Goal: Transaction & Acquisition: Purchase product/service

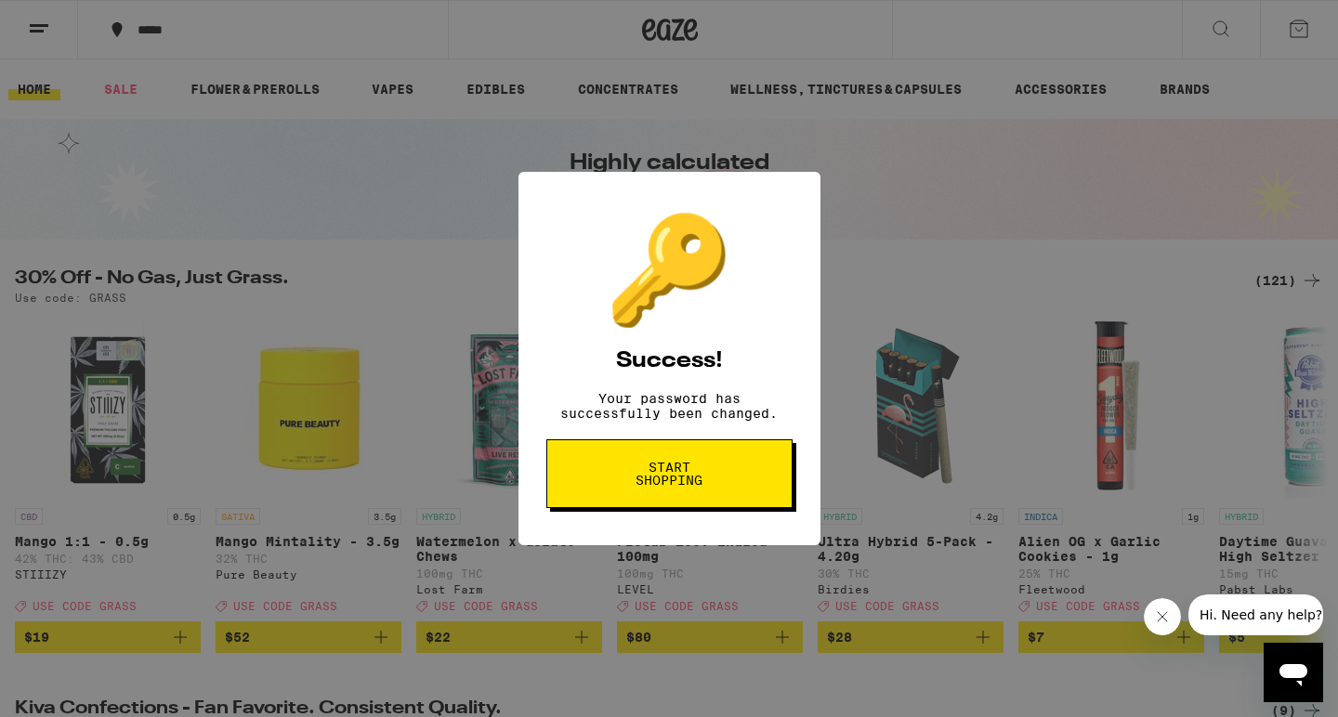
click at [696, 473] on span "Start shopping" at bounding box center [670, 474] width 96 height 26
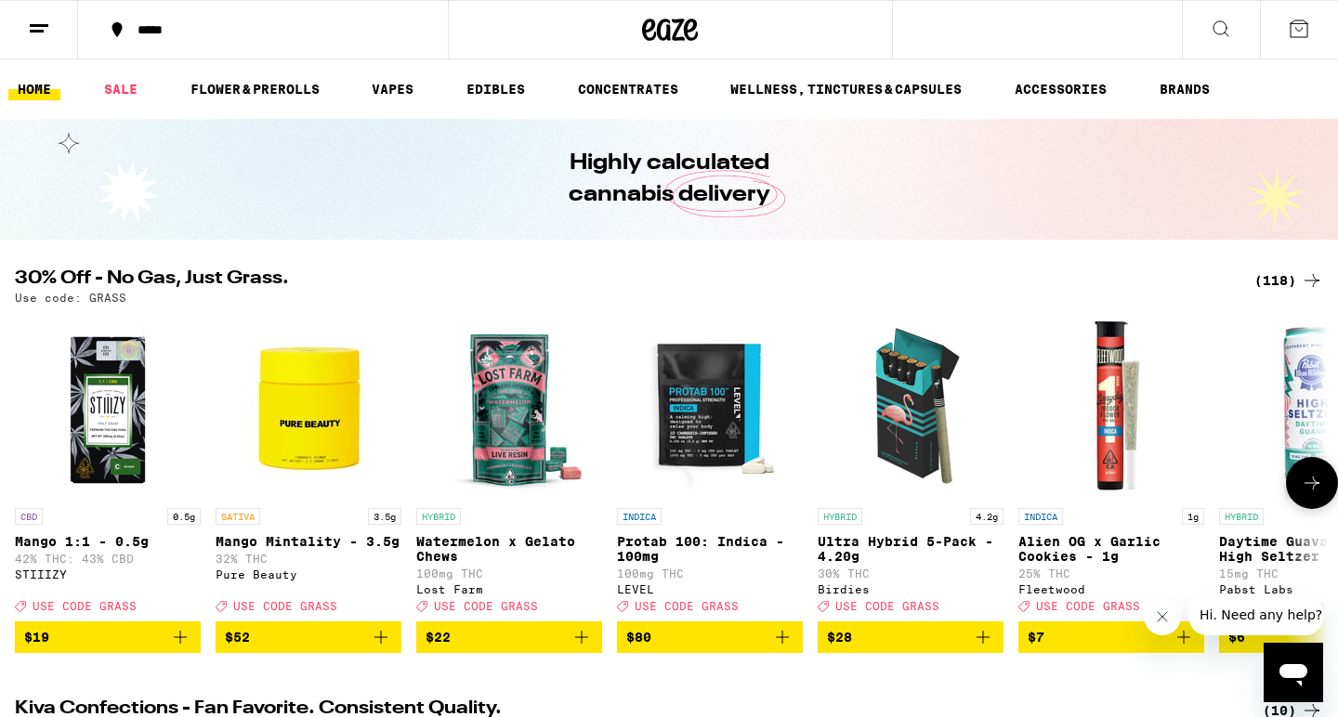
click at [862, 649] on span "$28" at bounding box center [910, 637] width 167 height 22
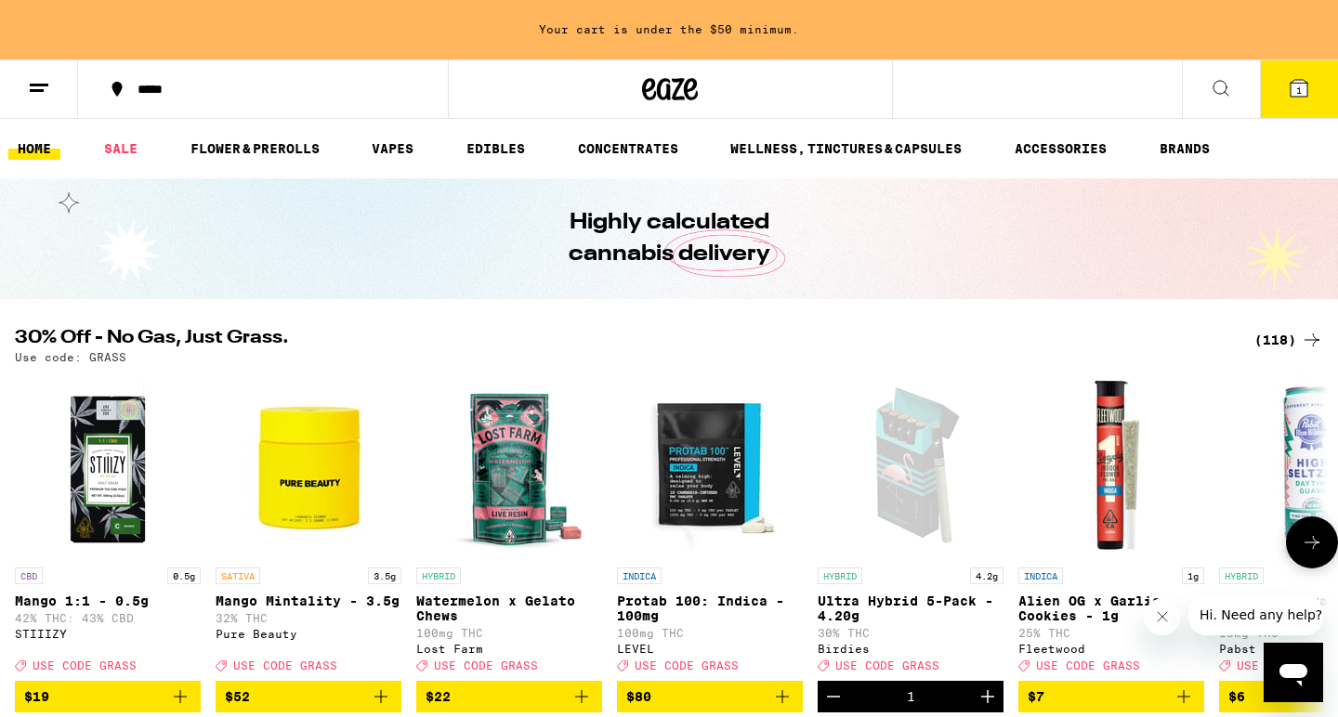
click at [1307, 540] on icon at bounding box center [1312, 542] width 22 height 22
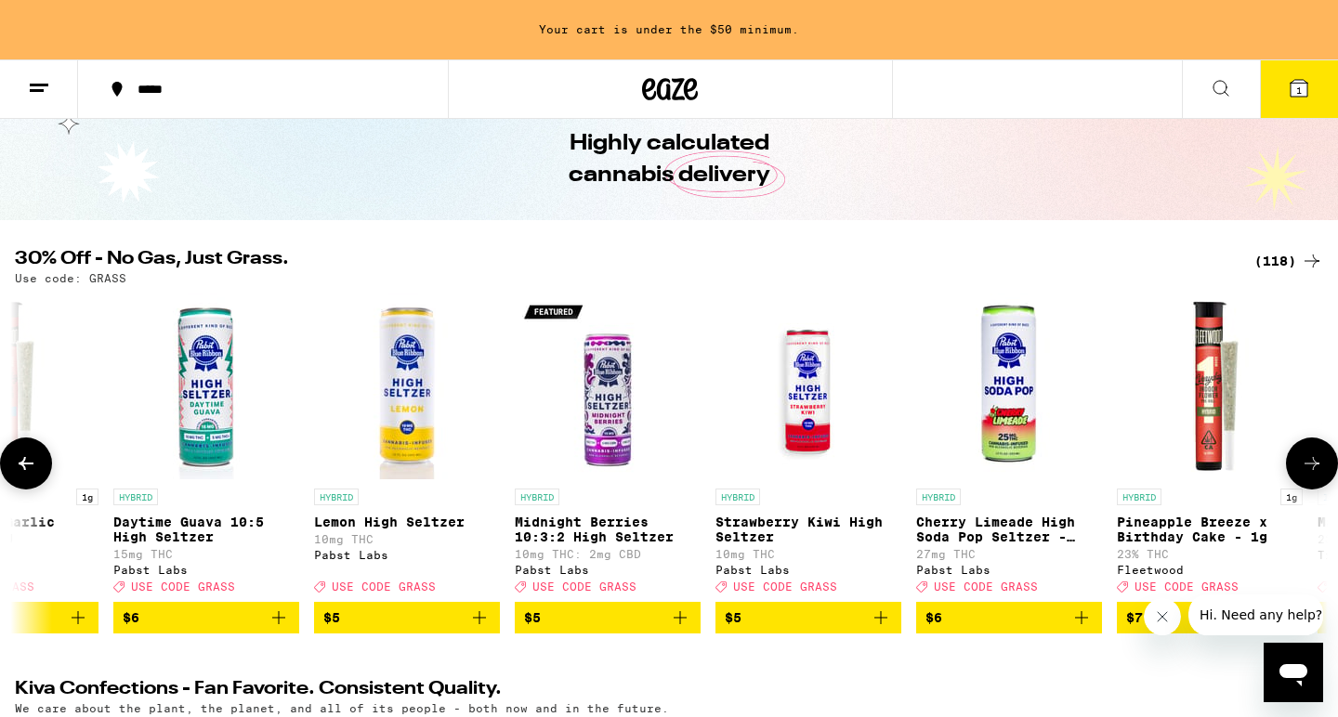
scroll to position [98, 0]
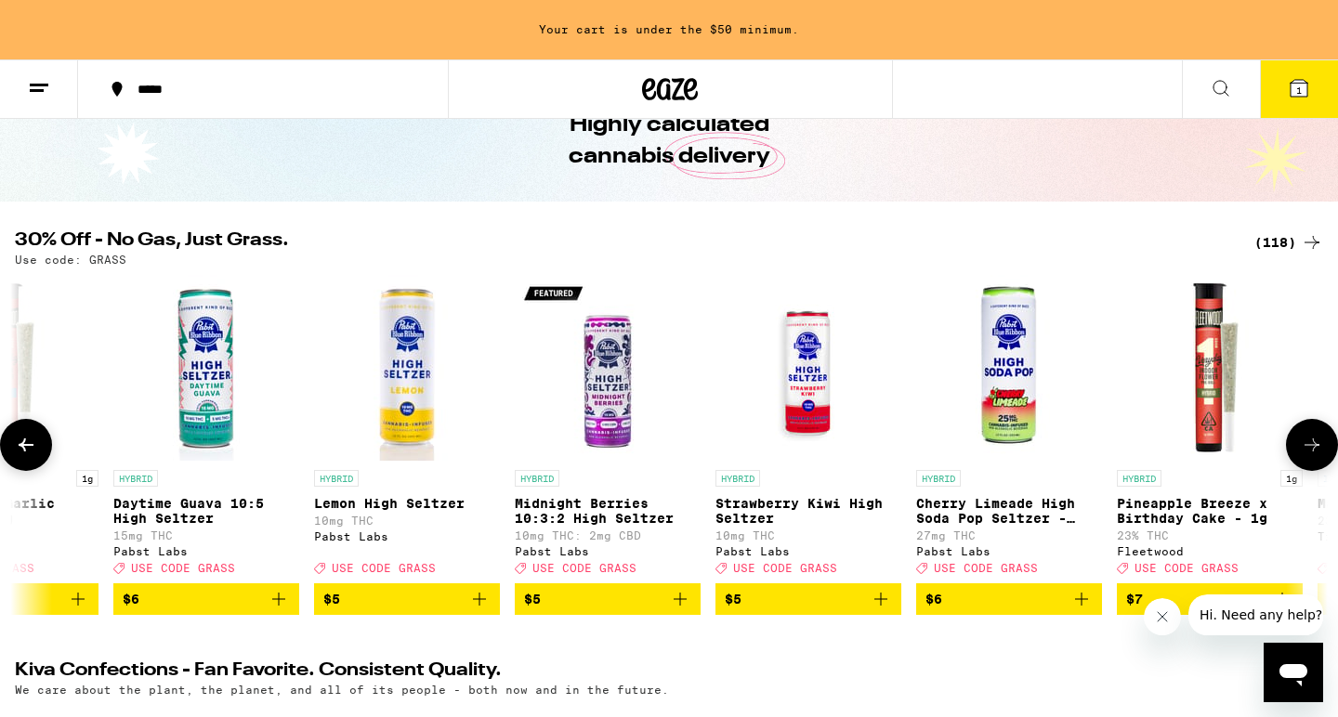
click at [274, 610] on icon "Add to bag" at bounding box center [279, 599] width 22 height 22
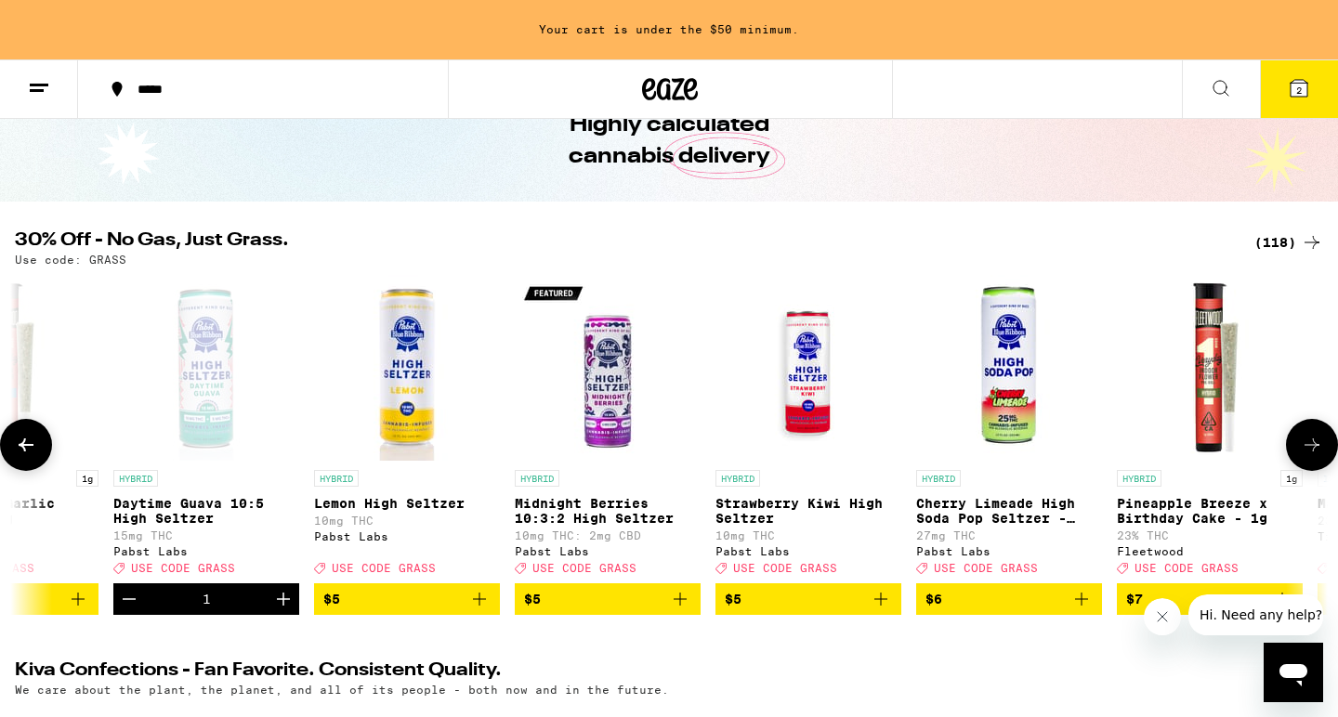
click at [1320, 454] on icon at bounding box center [1312, 445] width 22 height 22
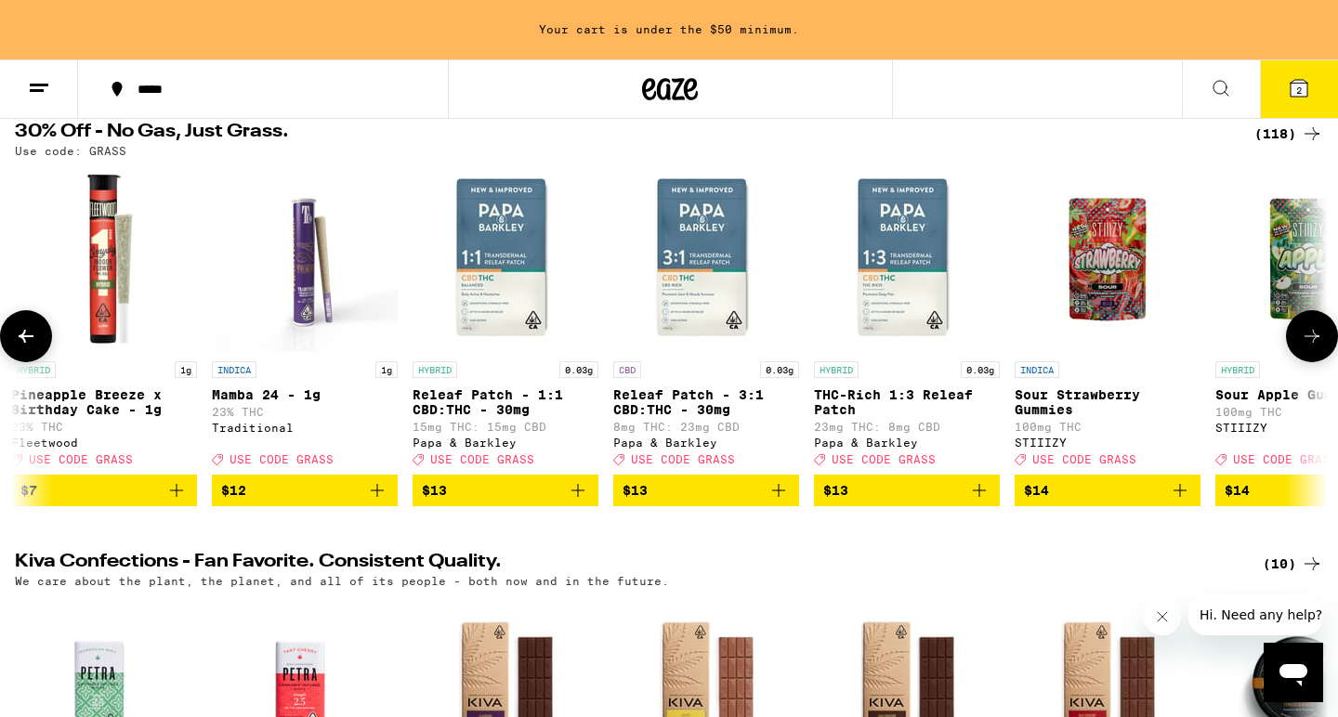
scroll to position [207, 0]
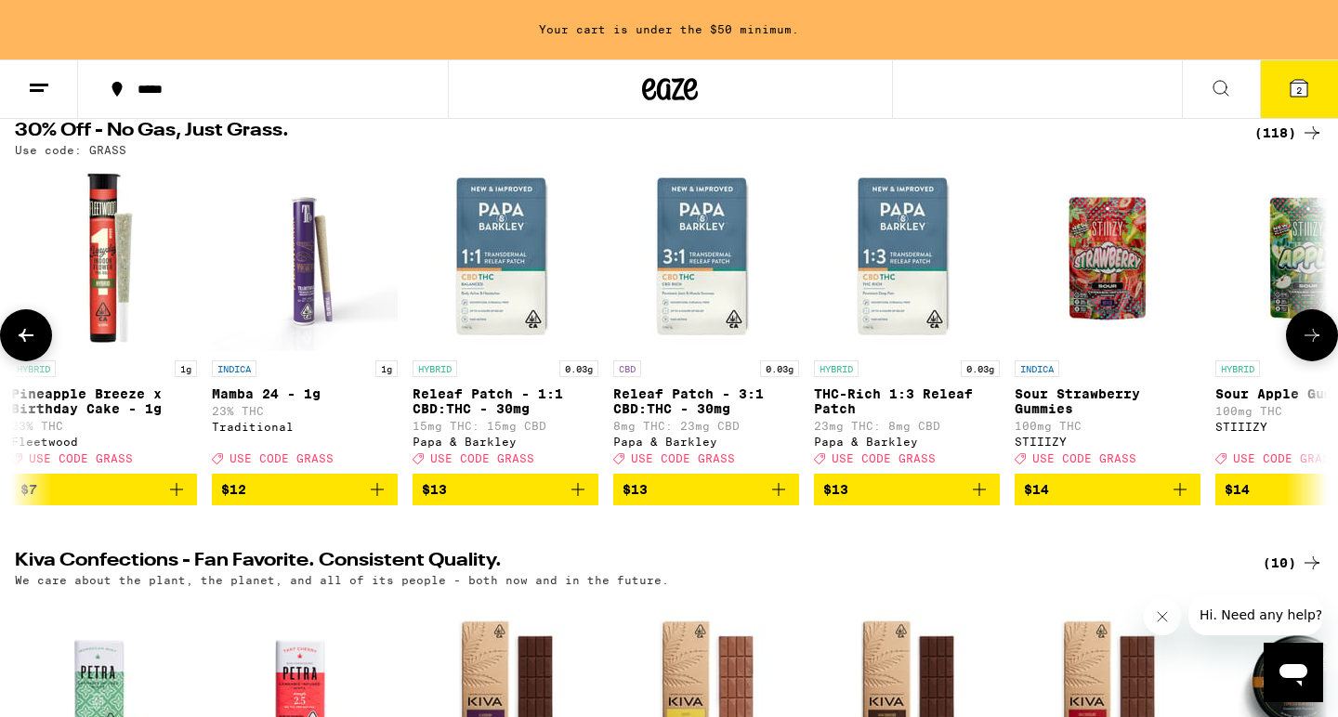
click at [1174, 501] on icon "Add to bag" at bounding box center [1180, 490] width 22 height 22
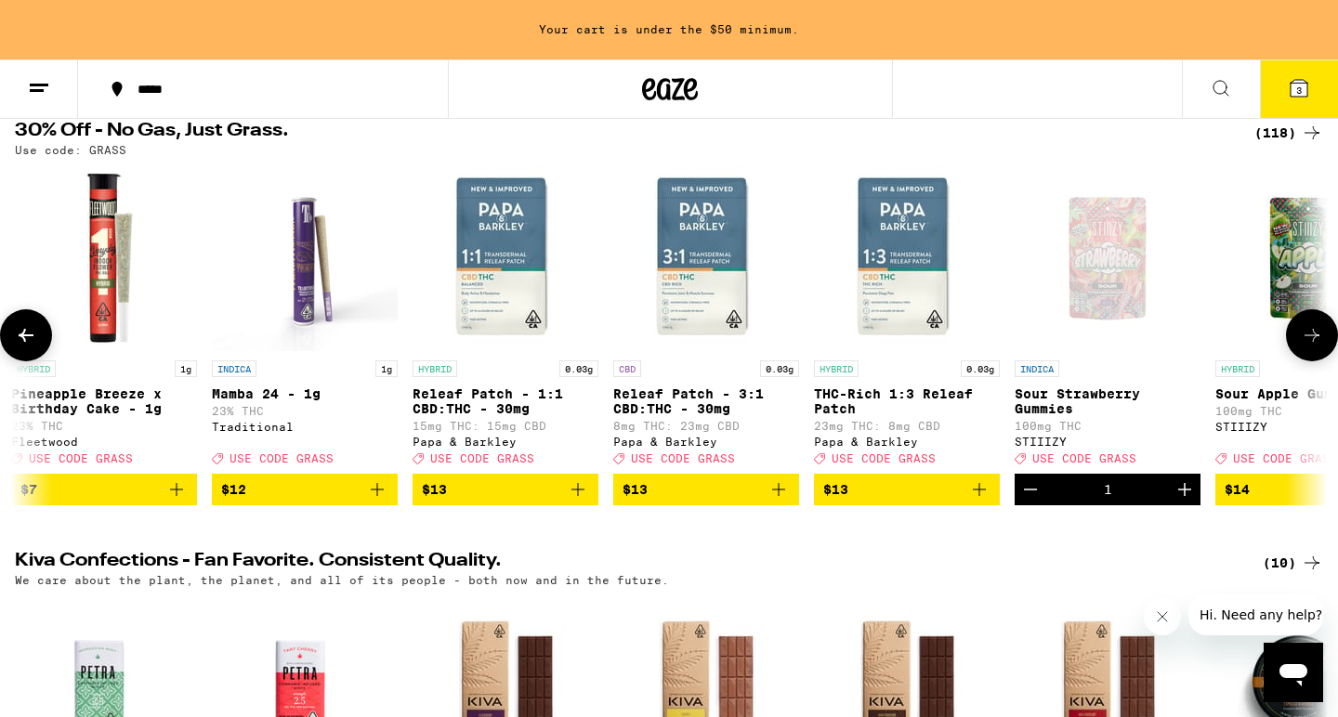
click at [1308, 336] on icon at bounding box center [1312, 335] width 22 height 22
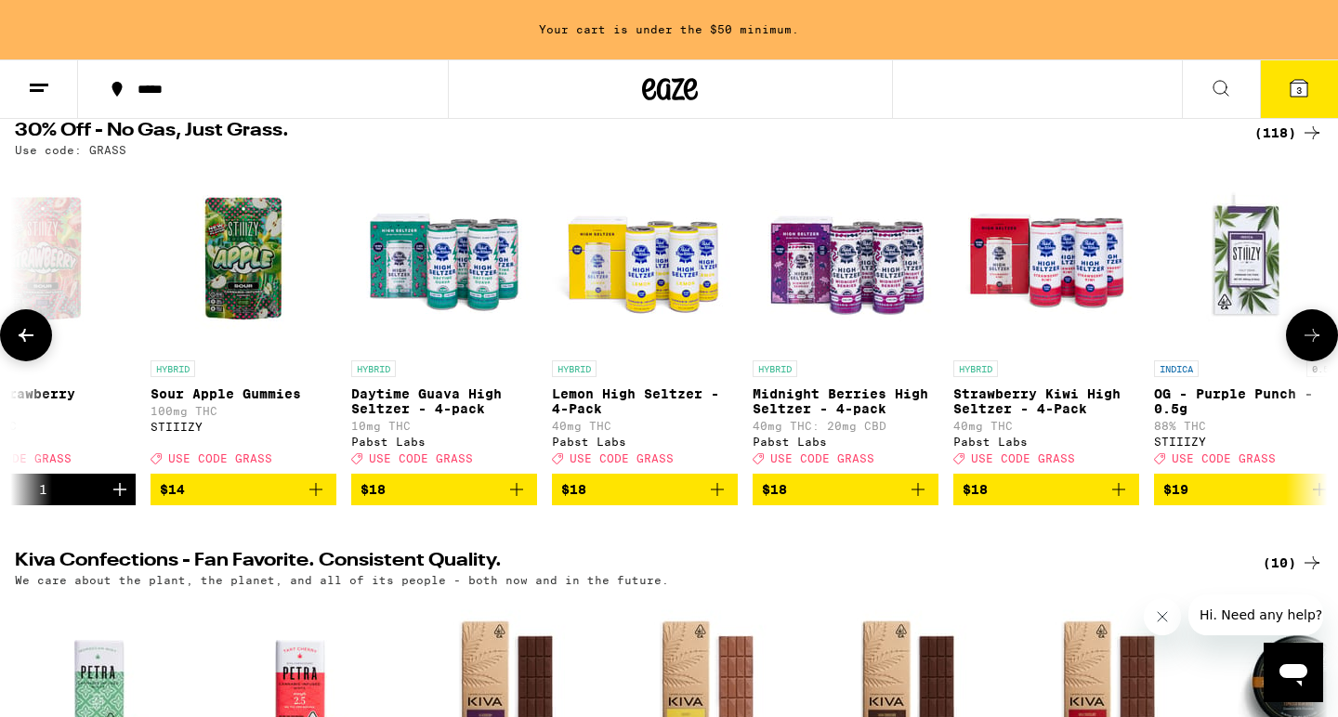
scroll to position [0, 3317]
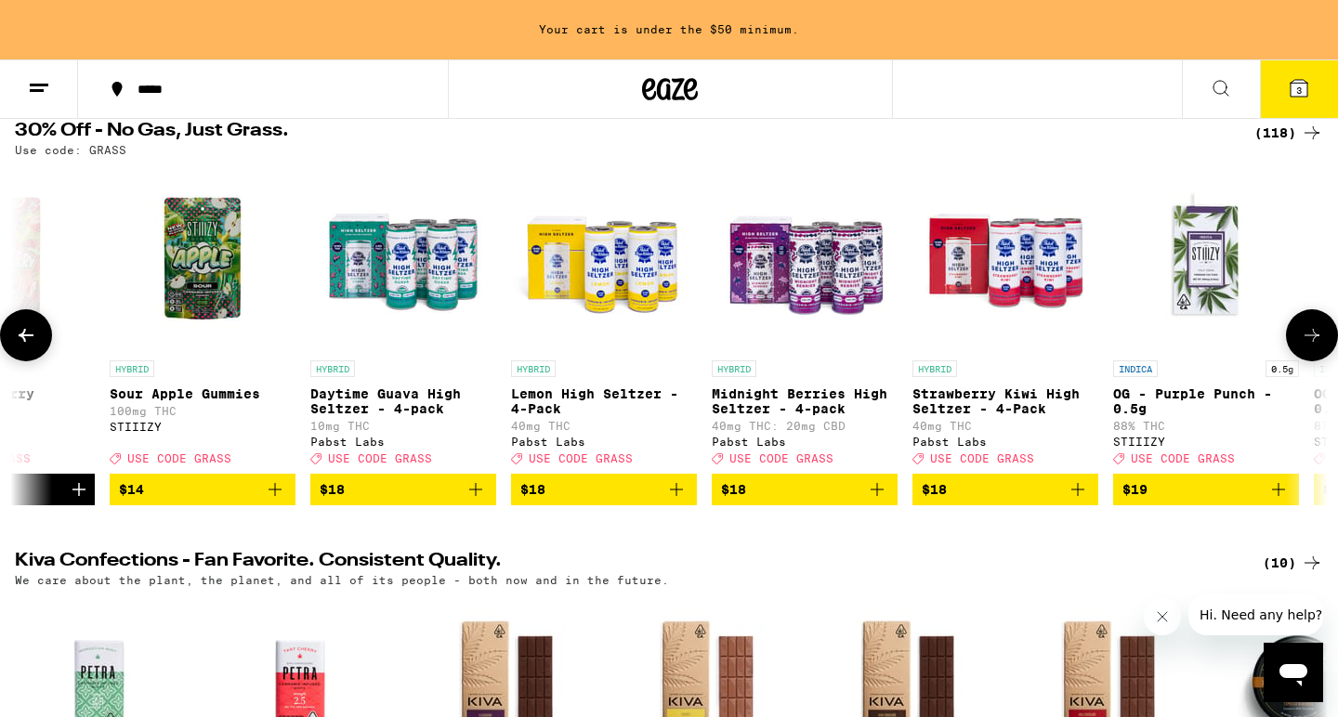
click at [1308, 336] on icon at bounding box center [1312, 335] width 22 height 22
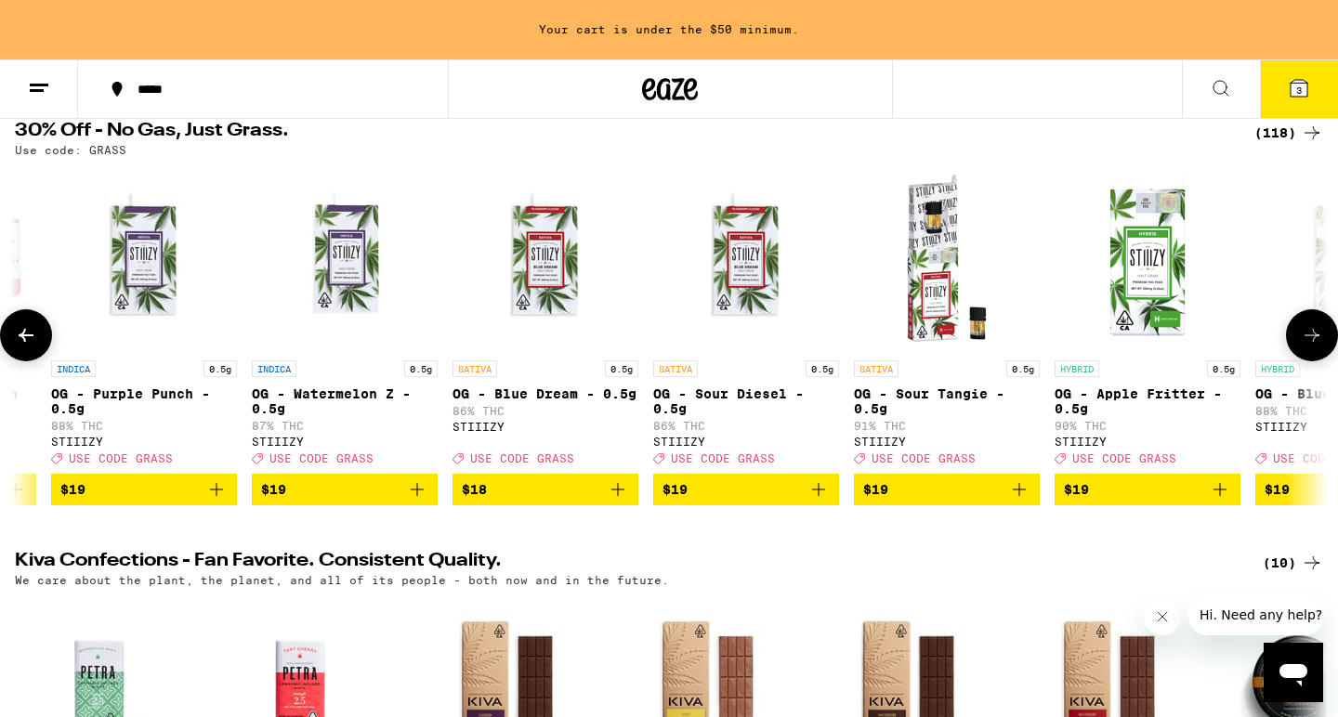
scroll to position [0, 4423]
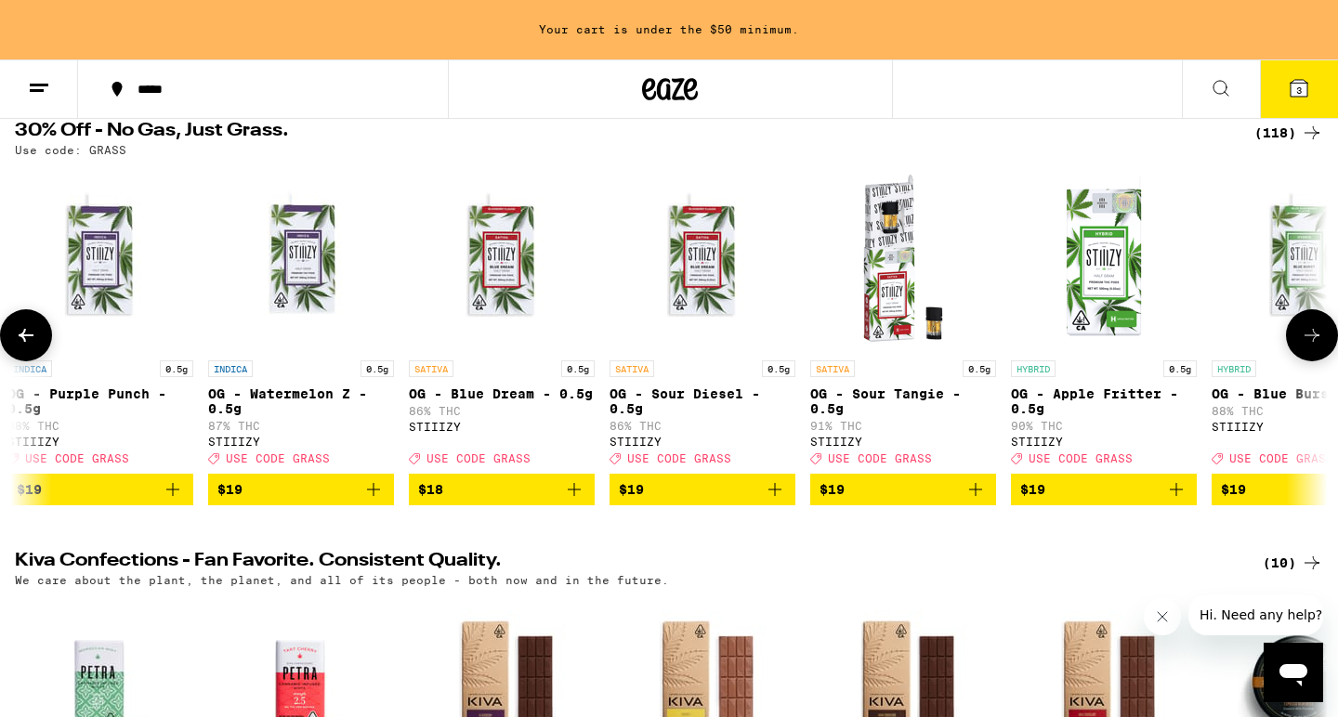
click at [1308, 336] on icon at bounding box center [1312, 335] width 22 height 22
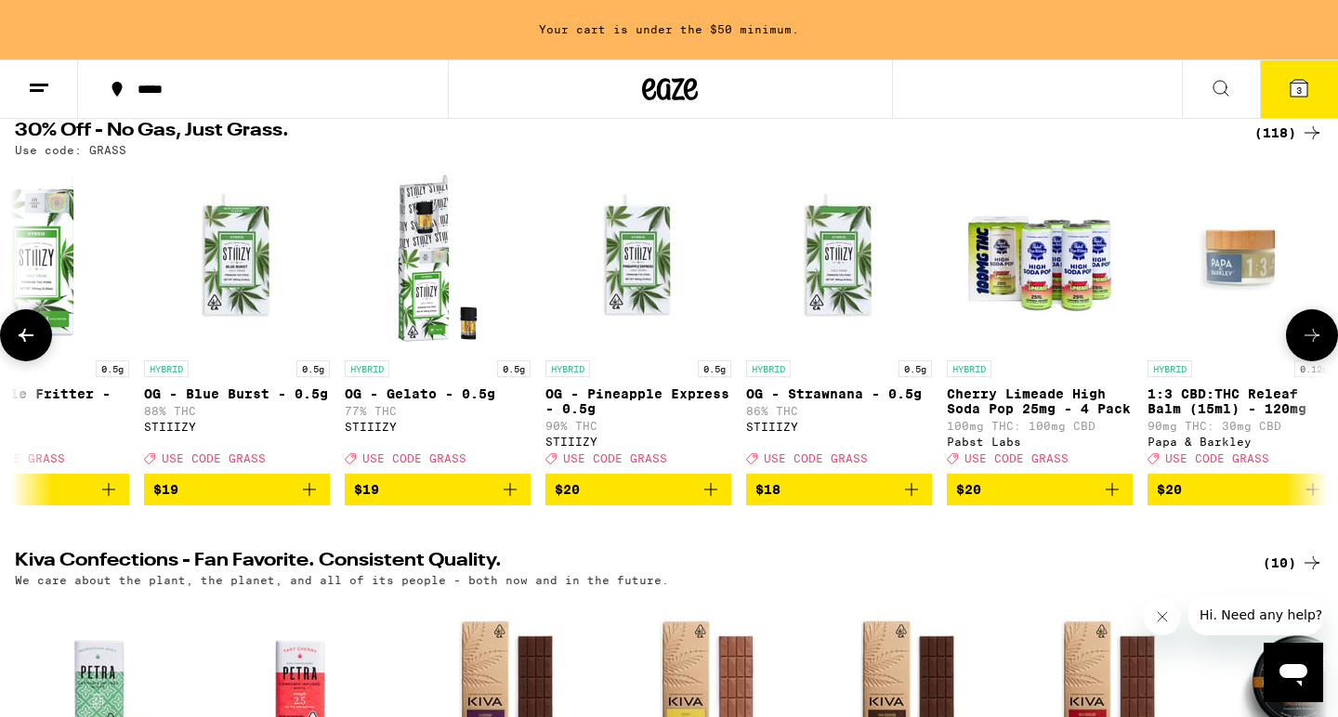
scroll to position [0, 5529]
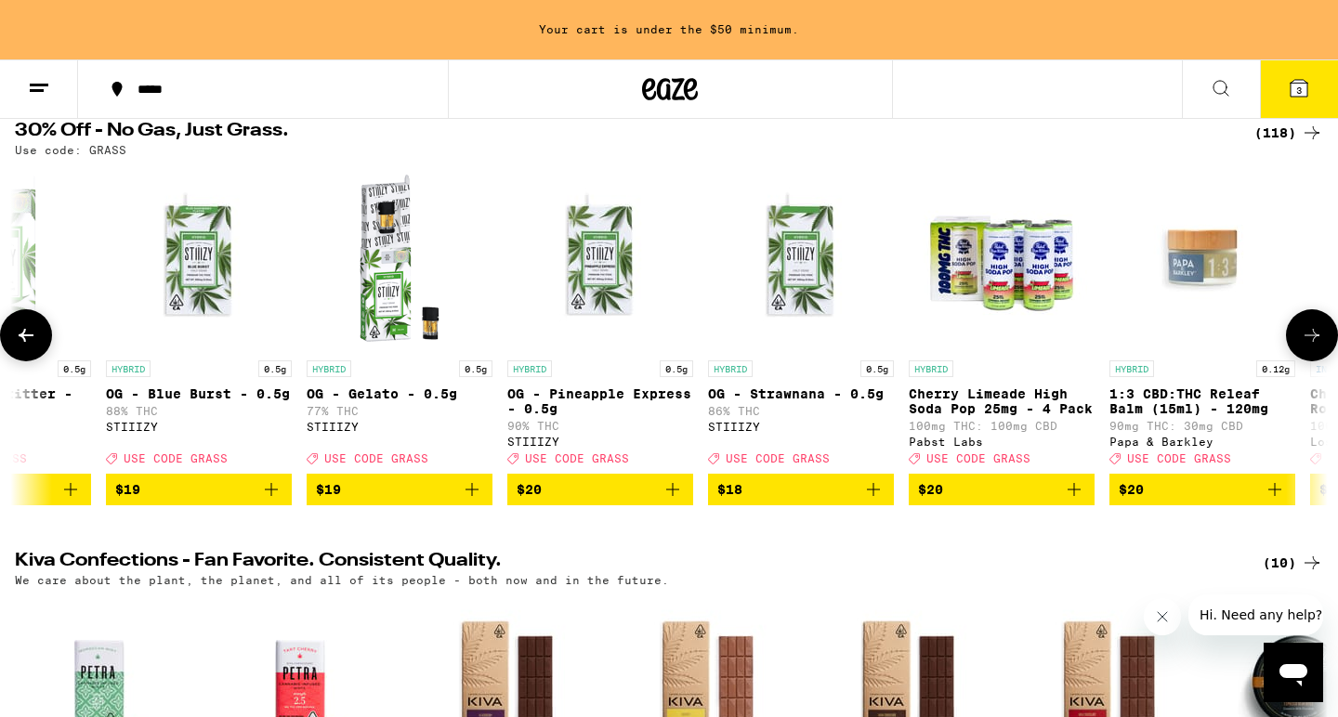
click at [1308, 336] on icon at bounding box center [1312, 335] width 22 height 22
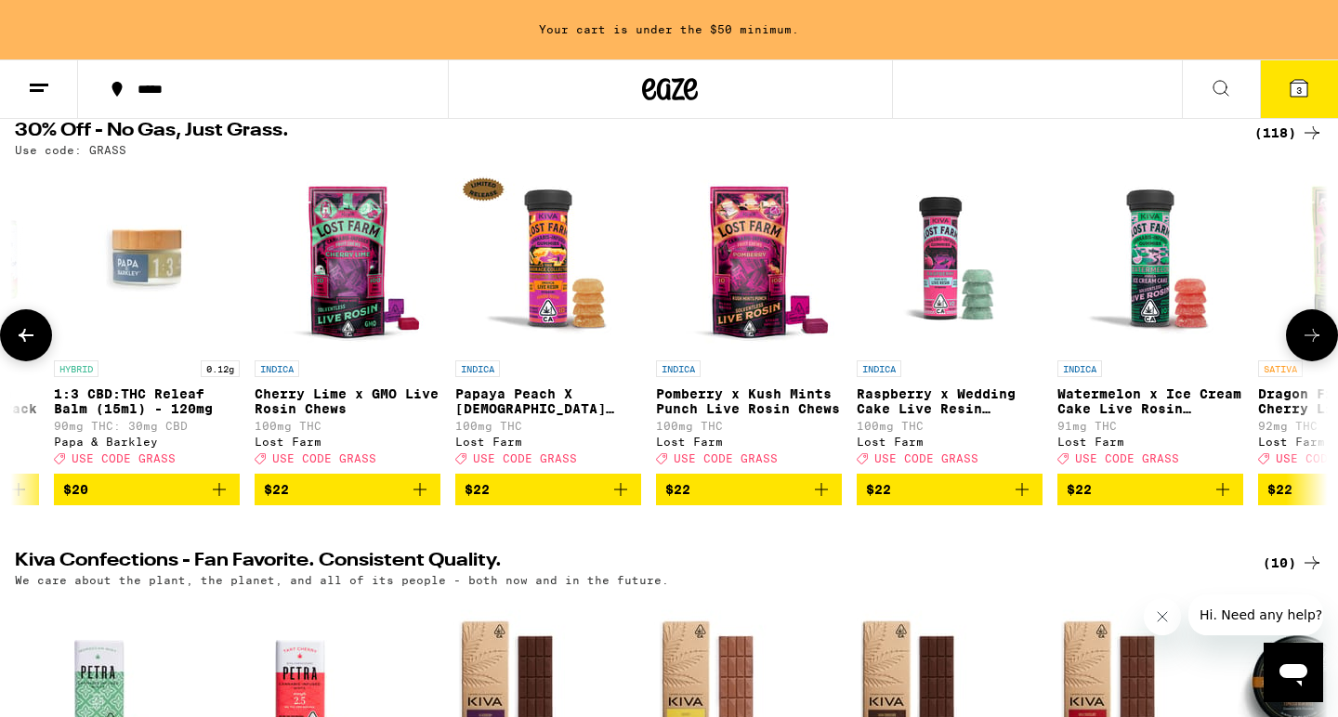
scroll to position [0, 6634]
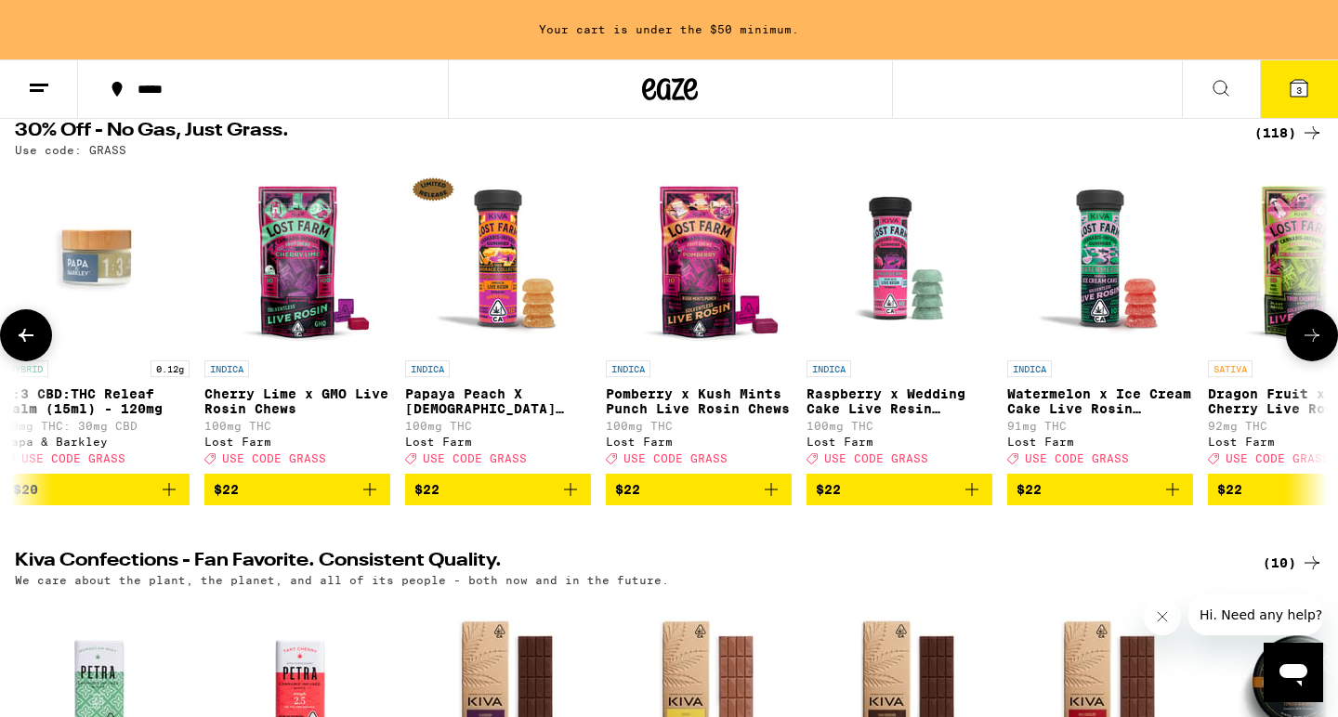
click at [1308, 336] on icon at bounding box center [1312, 335] width 22 height 22
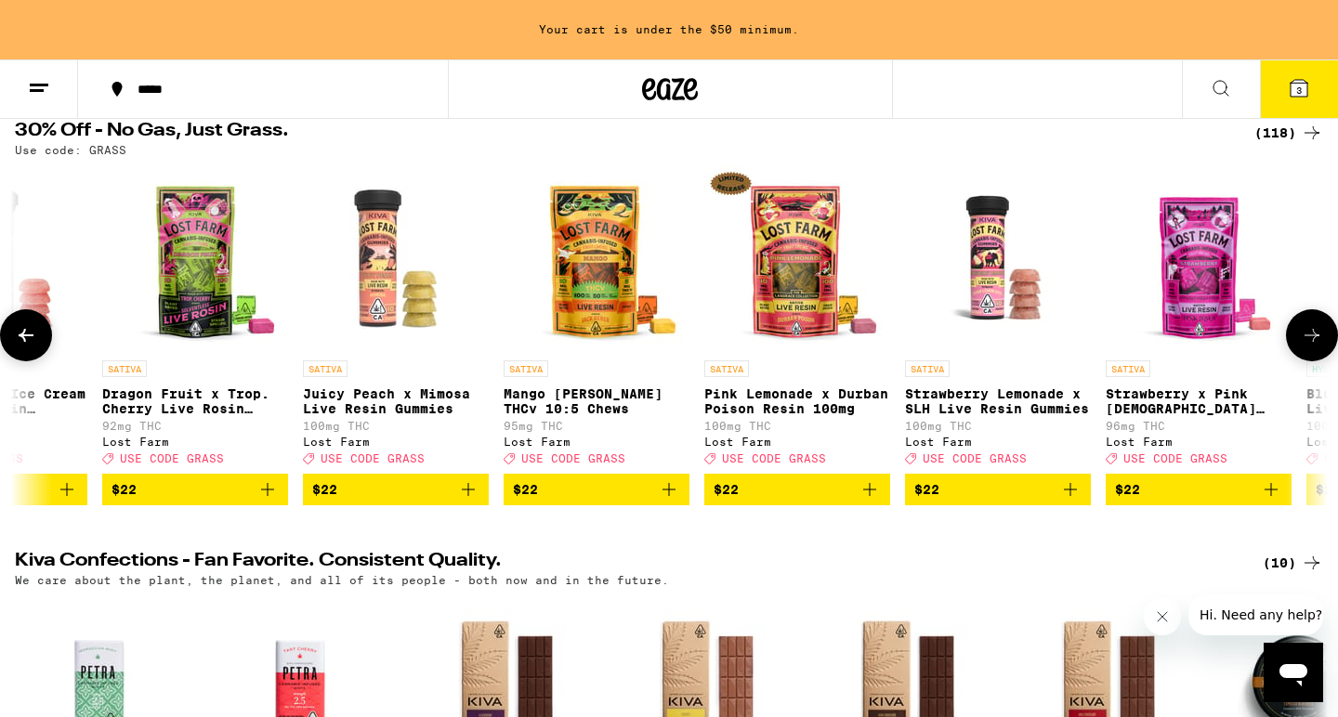
click at [1308, 336] on icon at bounding box center [1312, 335] width 22 height 22
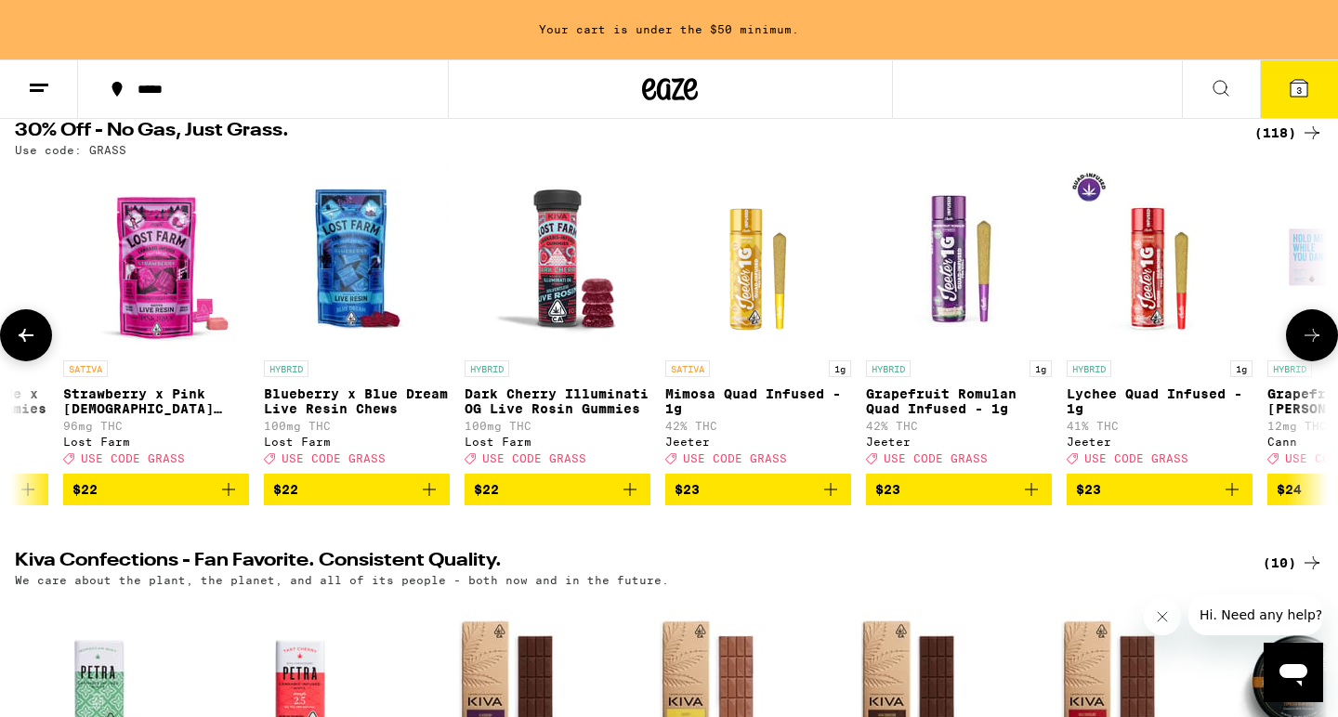
scroll to position [0, 8846]
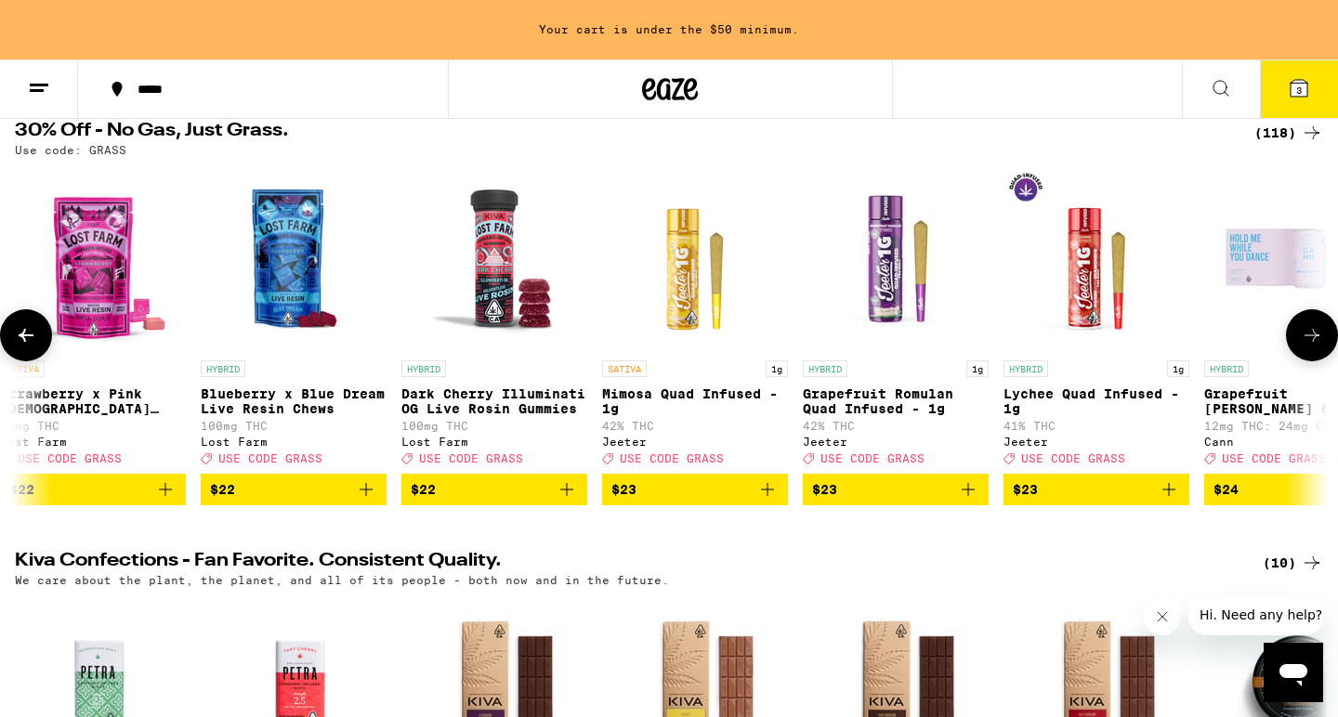
click at [1308, 336] on icon at bounding box center [1312, 335] width 22 height 22
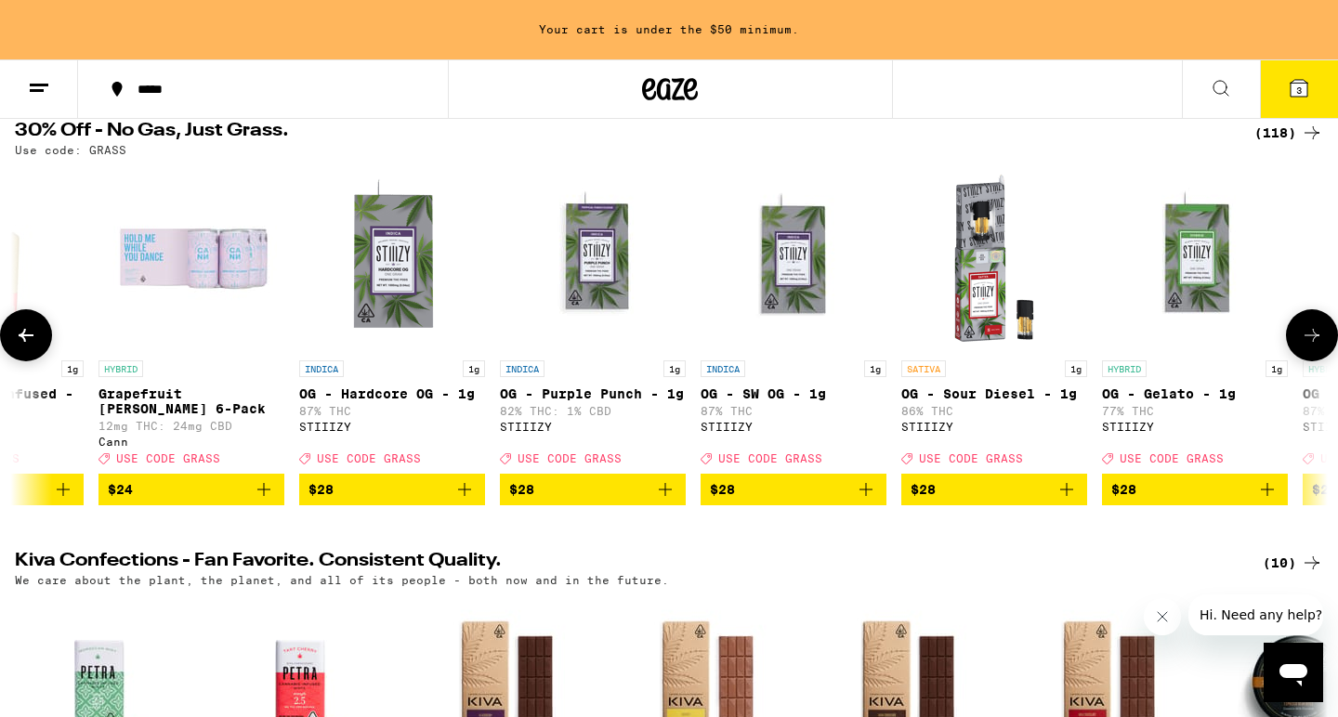
click at [1308, 336] on icon at bounding box center [1312, 335] width 22 height 22
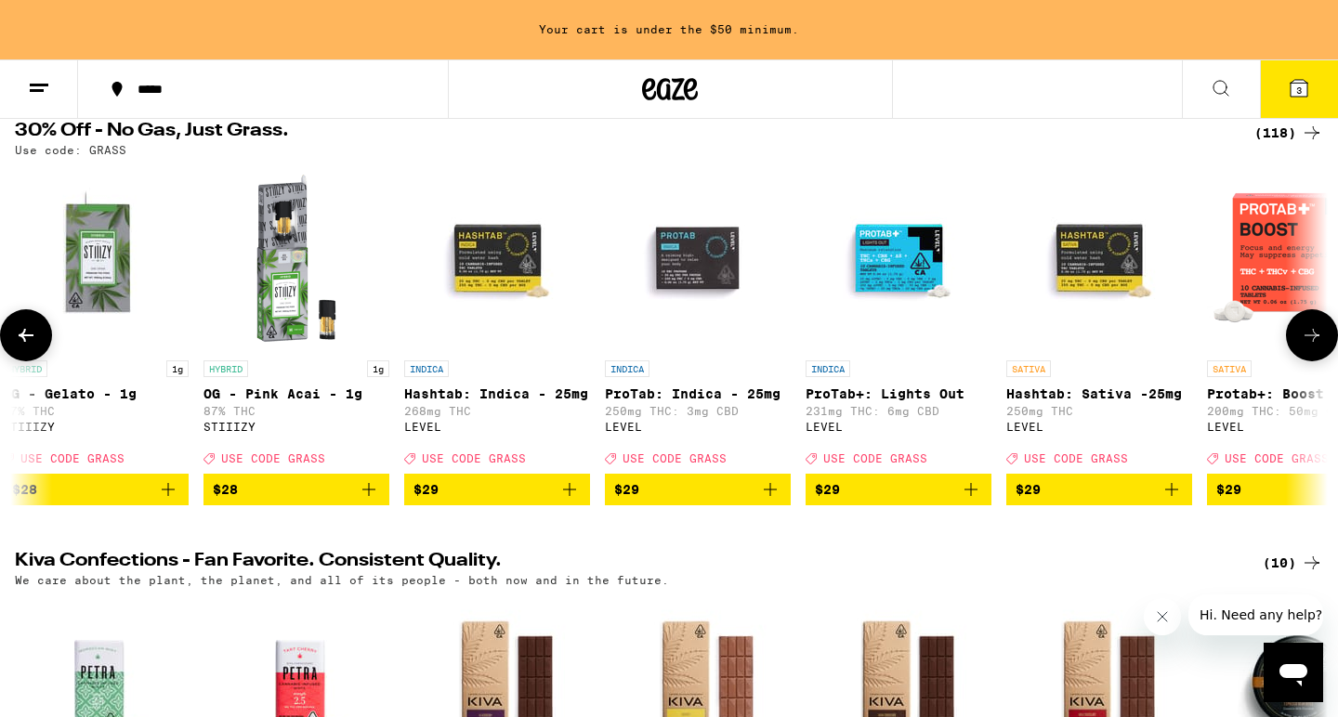
scroll to position [0, 11057]
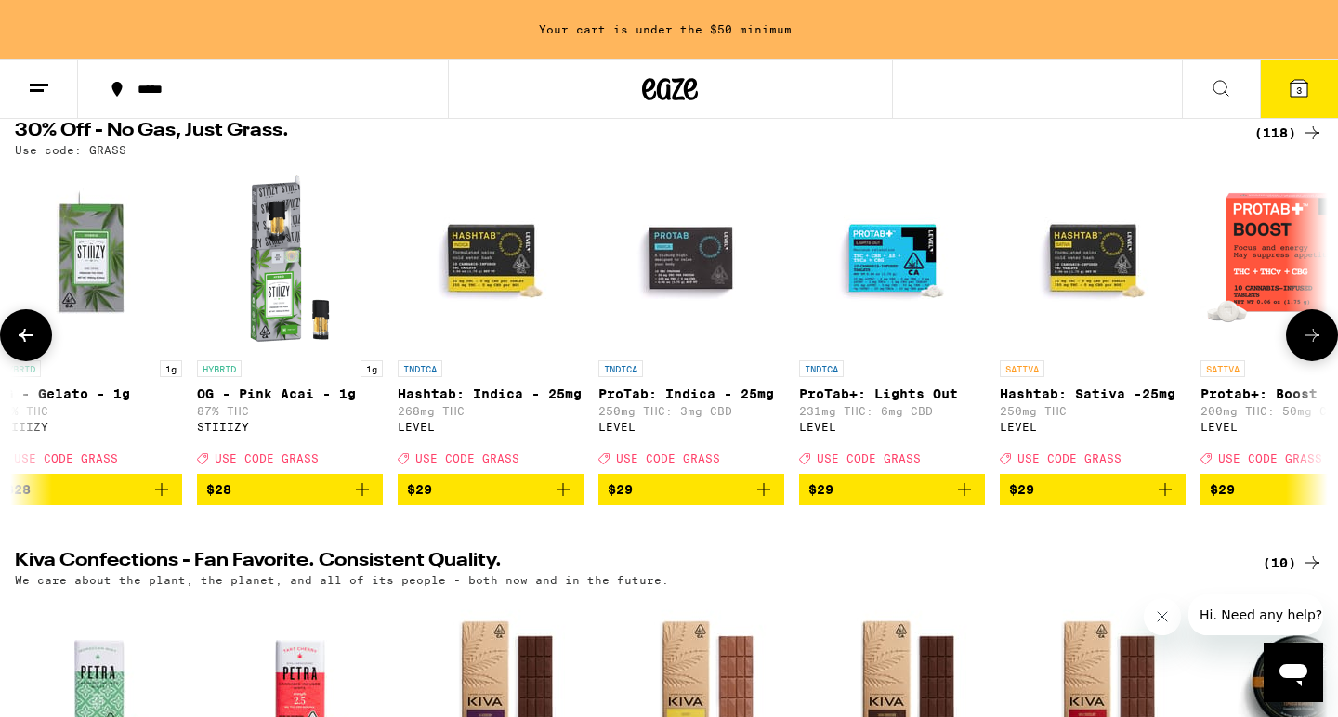
click at [1308, 336] on icon at bounding box center [1312, 335] width 22 height 22
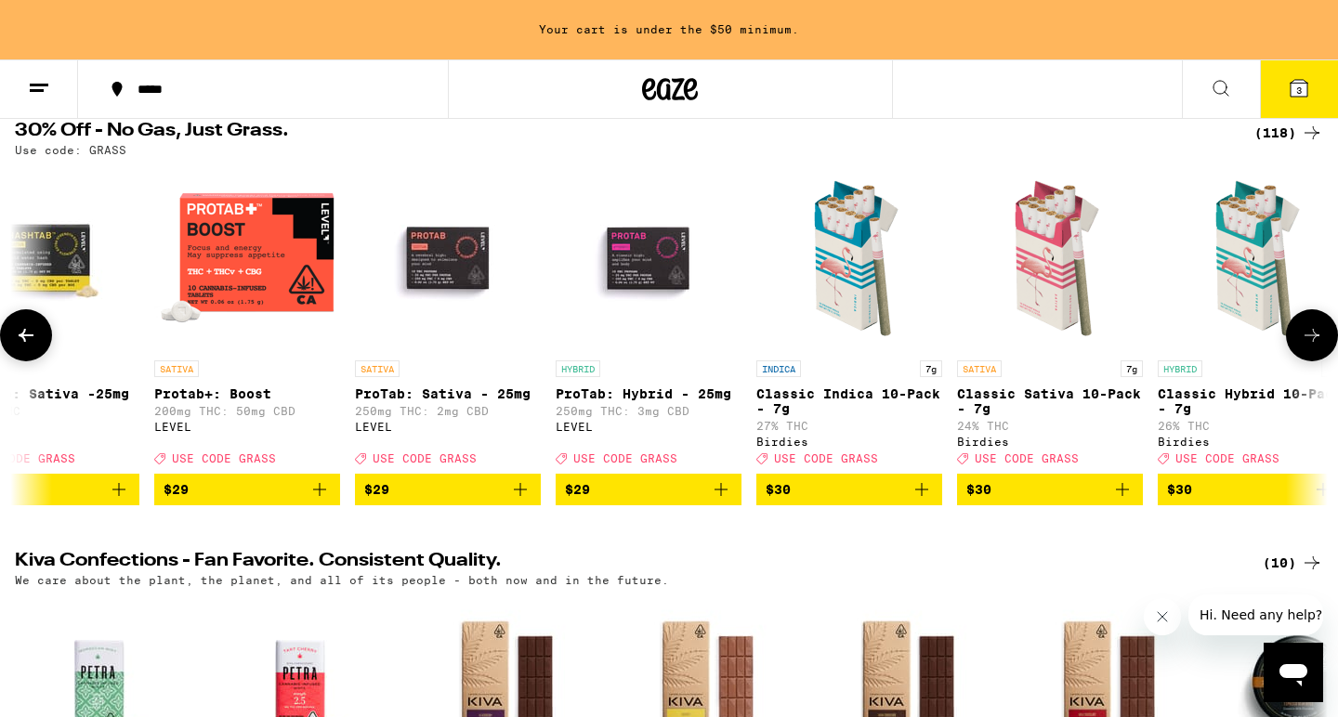
scroll to position [0, 12163]
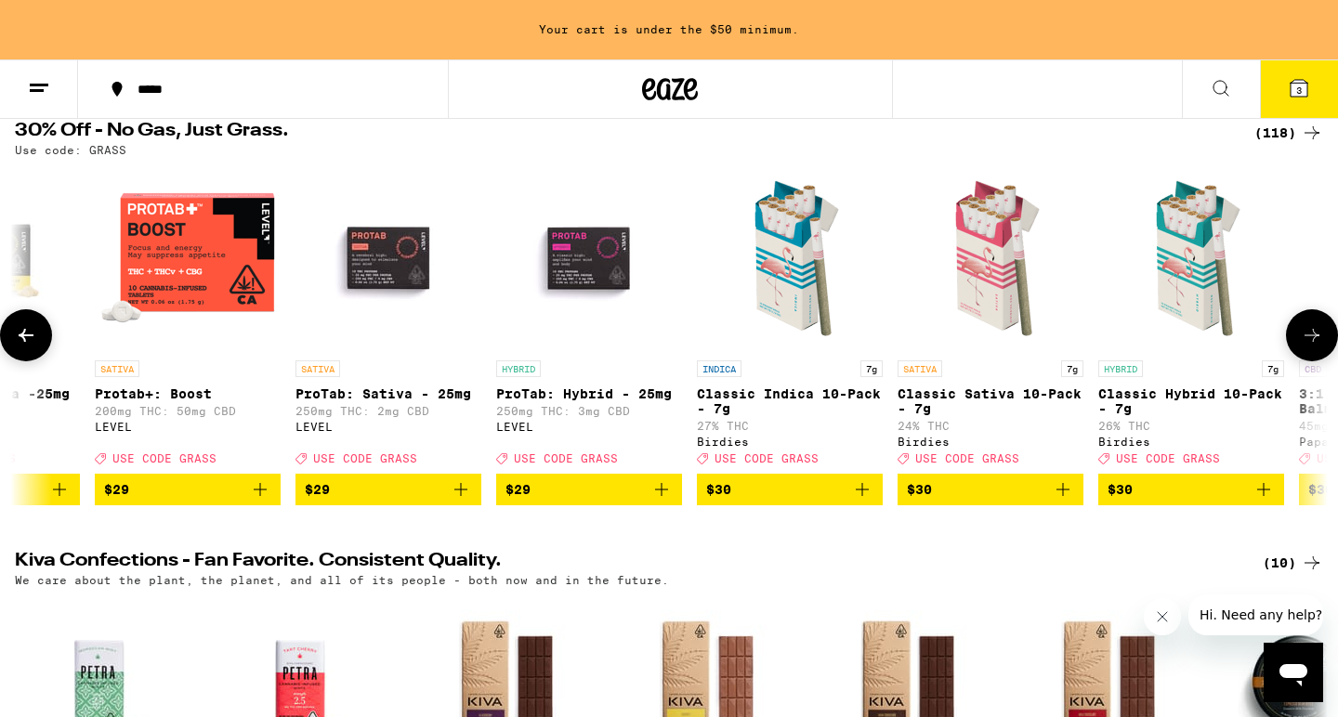
click at [1308, 336] on icon at bounding box center [1312, 335] width 22 height 22
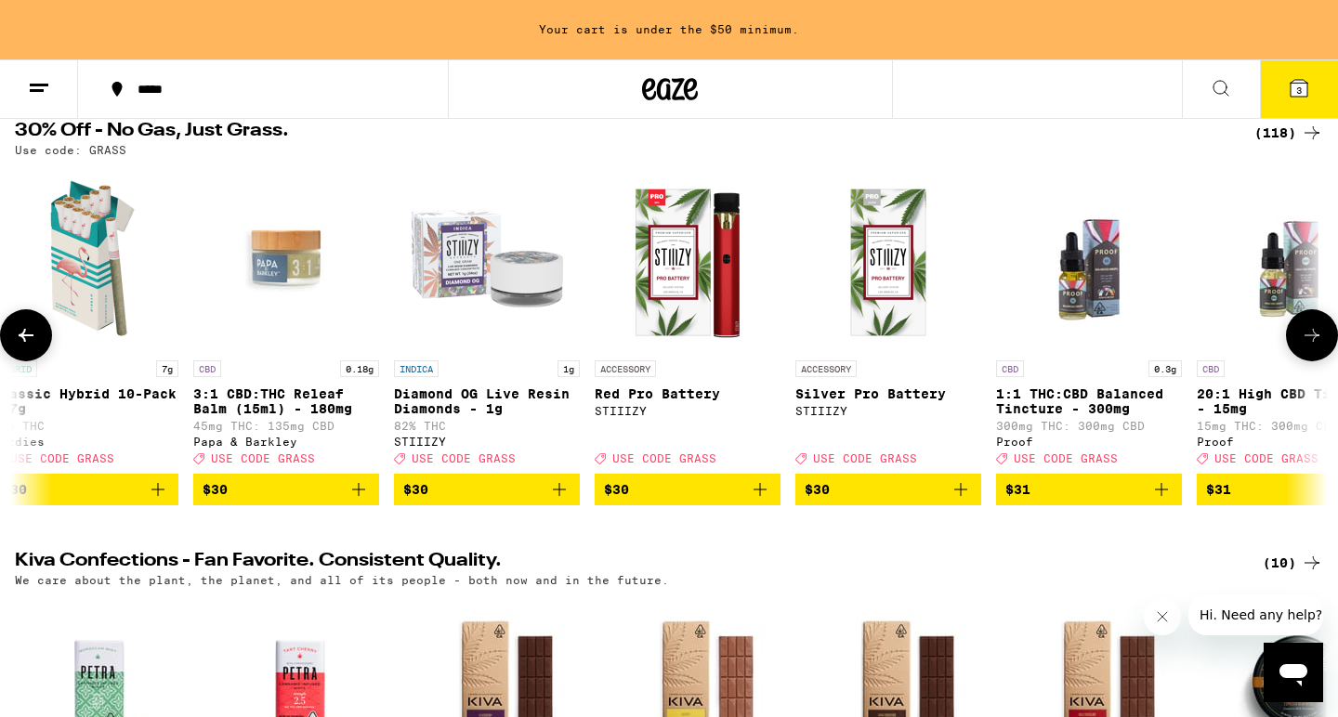
click at [1308, 336] on icon at bounding box center [1312, 335] width 22 height 22
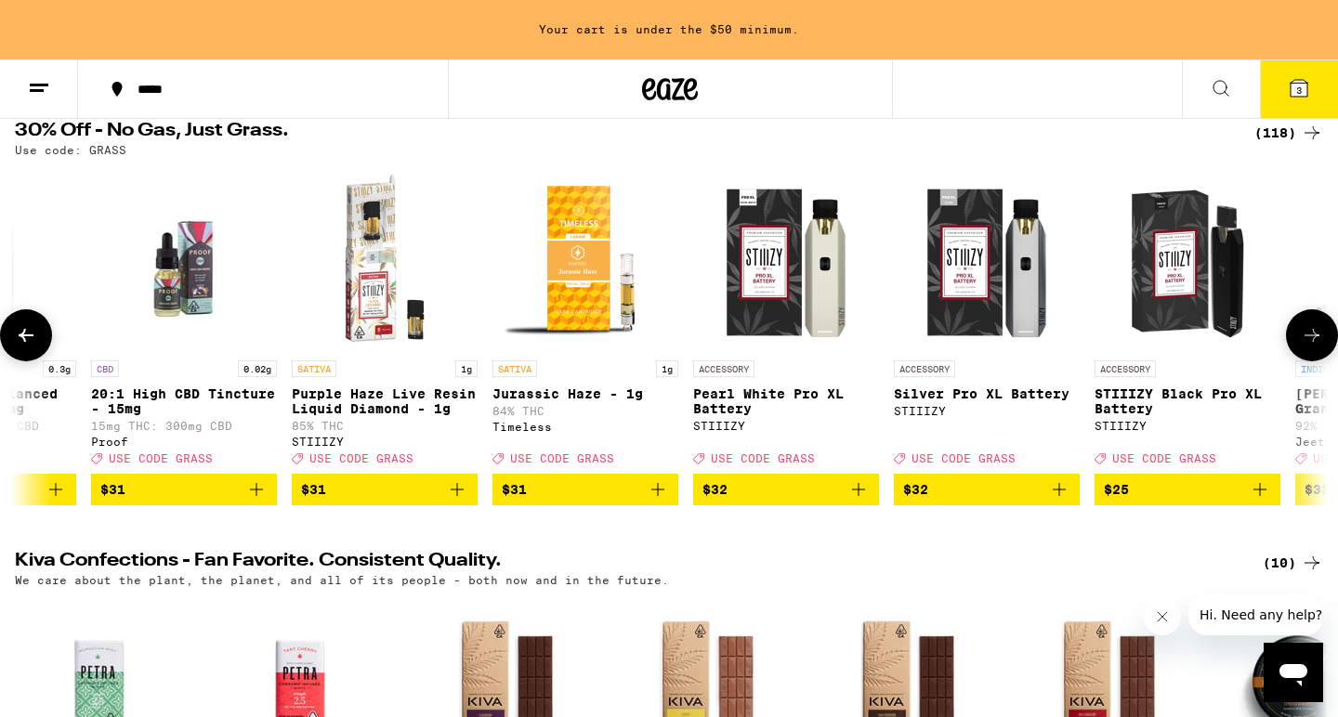
click at [1308, 336] on icon at bounding box center [1312, 335] width 22 height 22
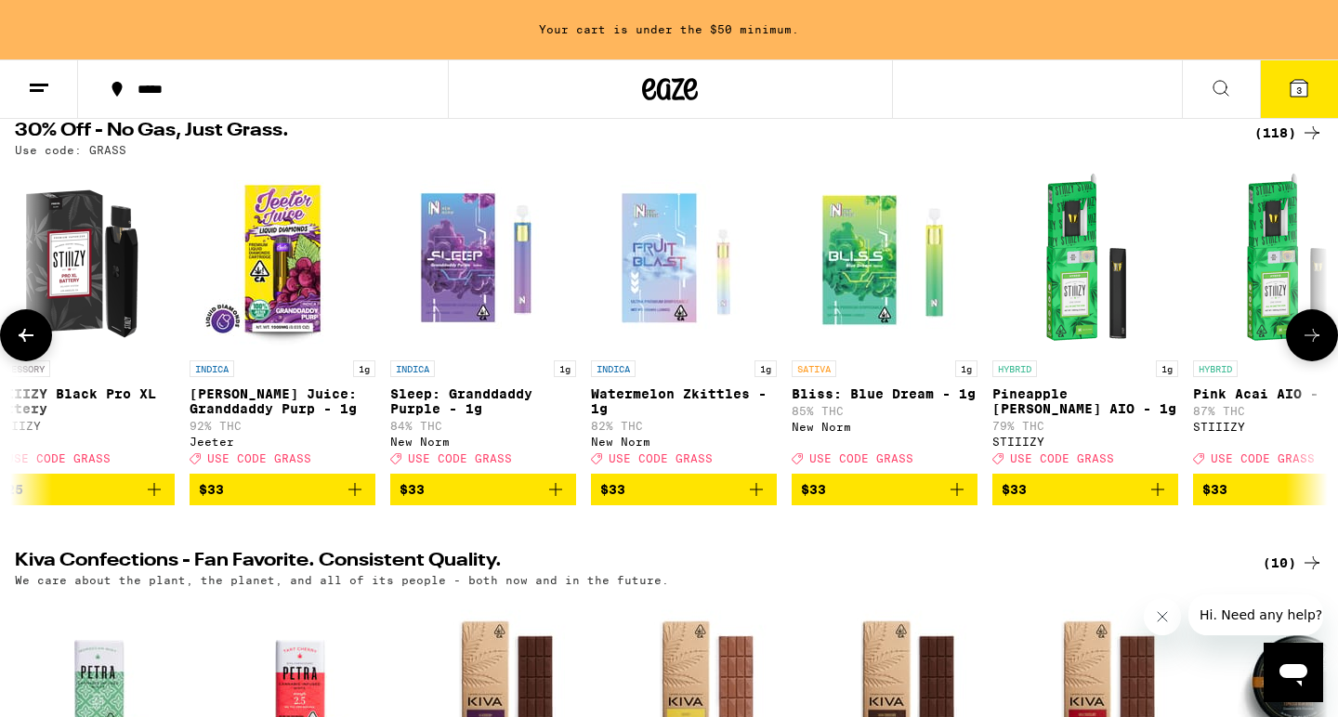
click at [1308, 336] on icon at bounding box center [1312, 335] width 22 height 22
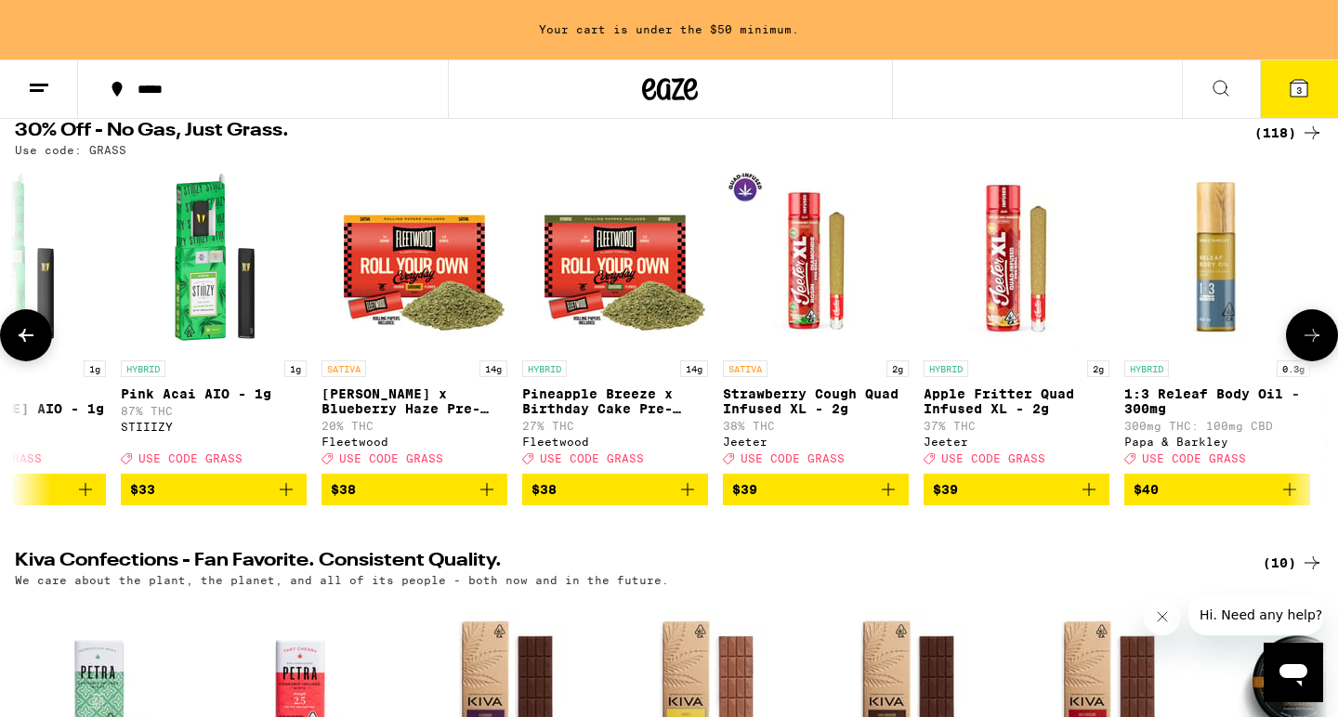
scroll to position [0, 16586]
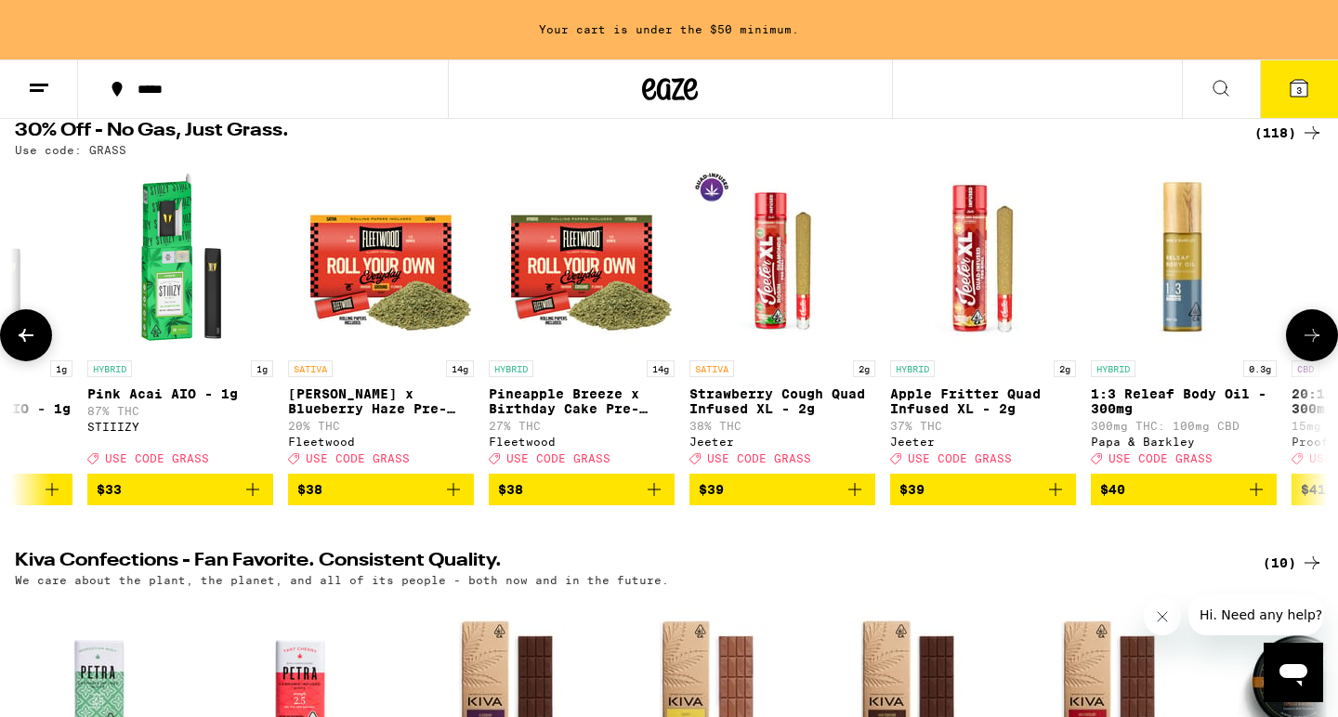
click at [1308, 336] on icon at bounding box center [1312, 335] width 22 height 22
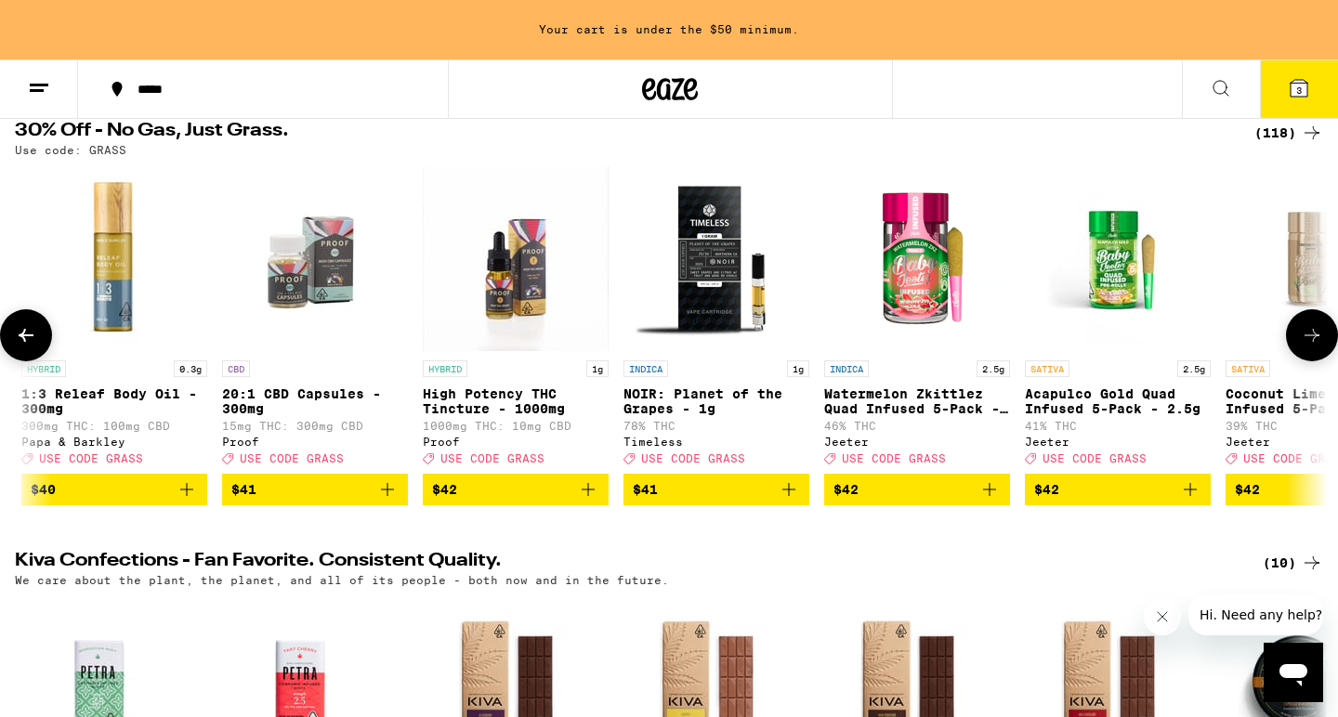
scroll to position [0, 17692]
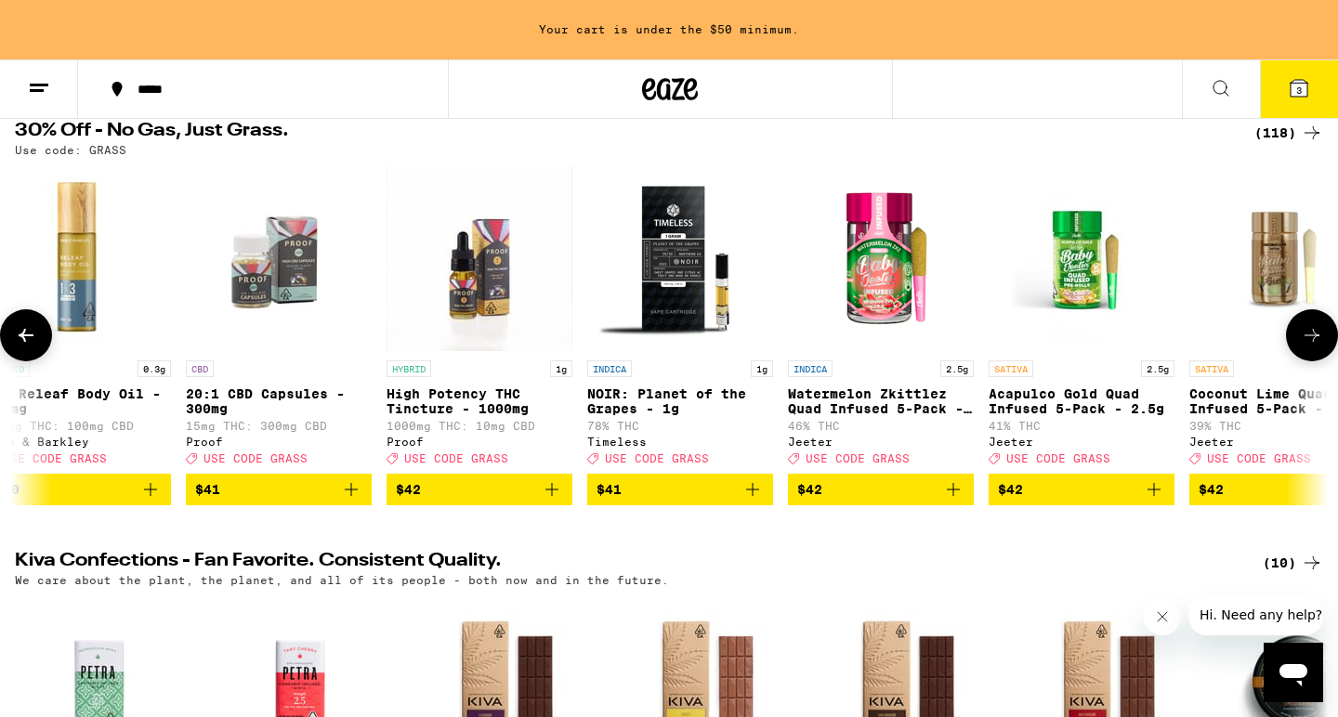
click at [1308, 336] on icon at bounding box center [1312, 335] width 22 height 22
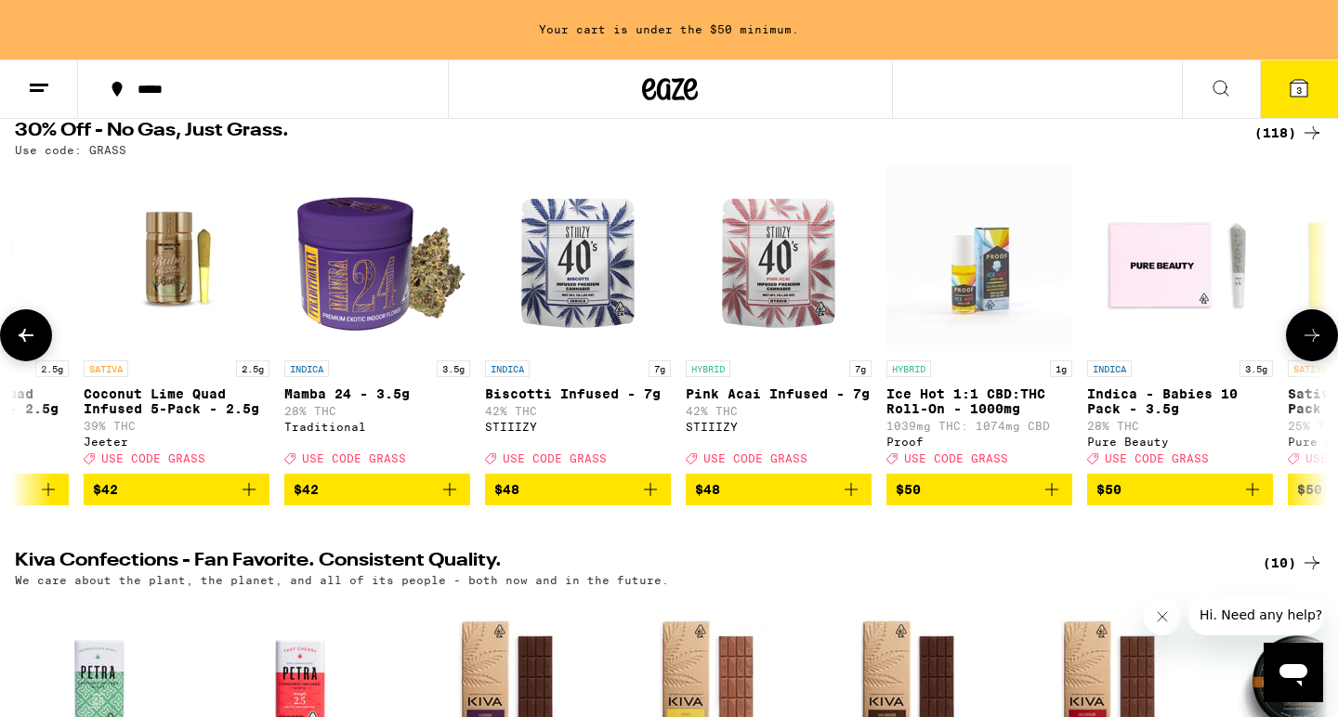
click at [1308, 336] on icon at bounding box center [1312, 335] width 22 height 22
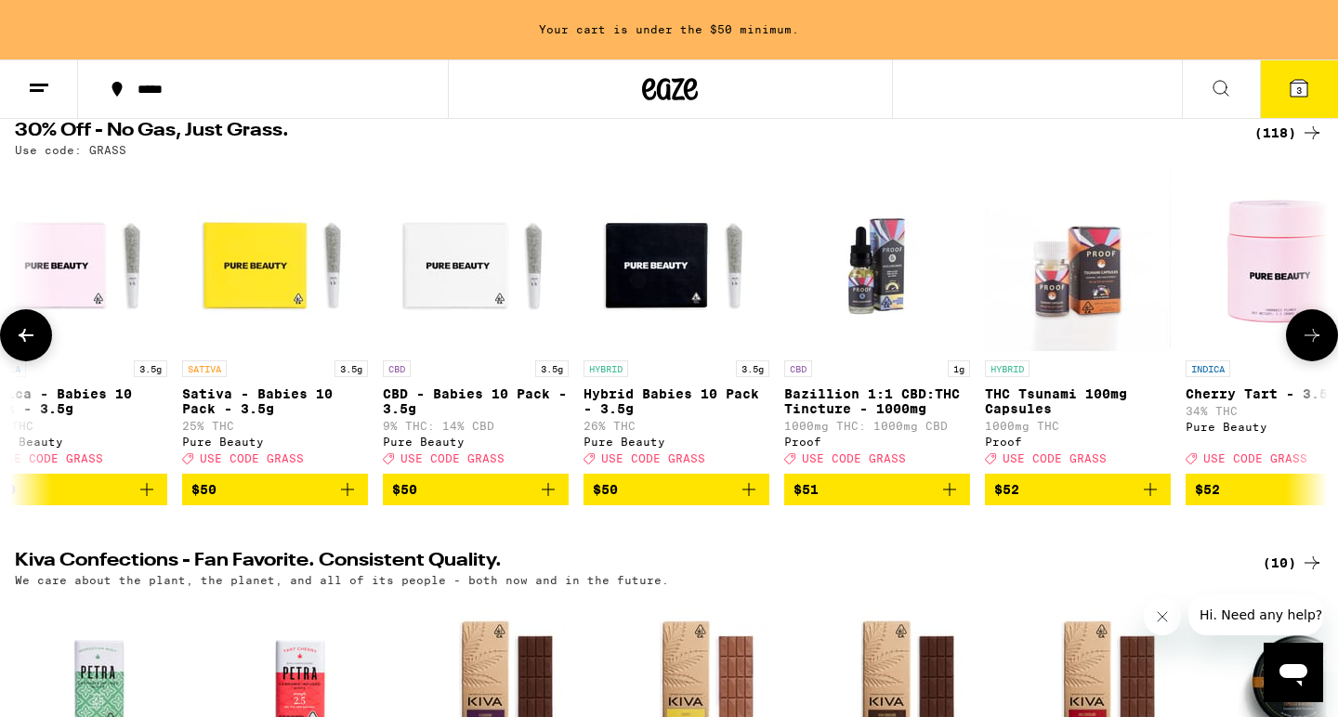
click at [1308, 336] on icon at bounding box center [1312, 335] width 22 height 22
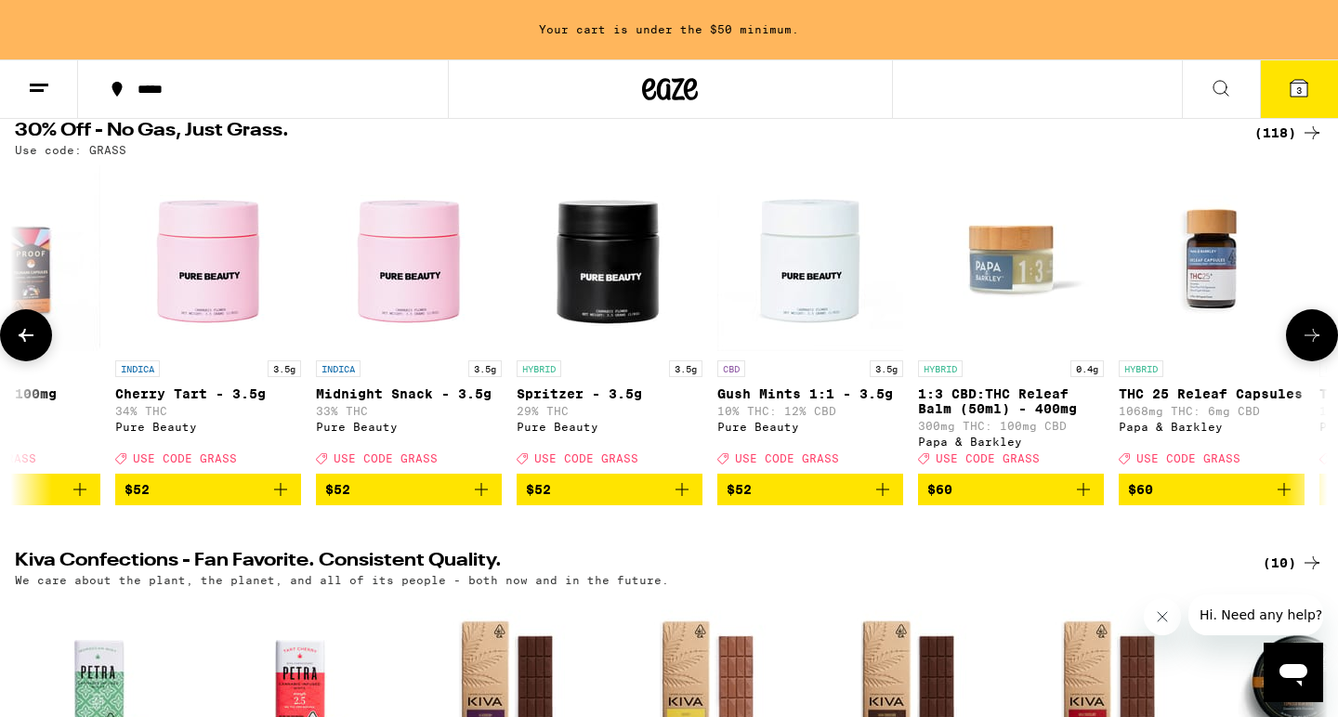
scroll to position [0, 21009]
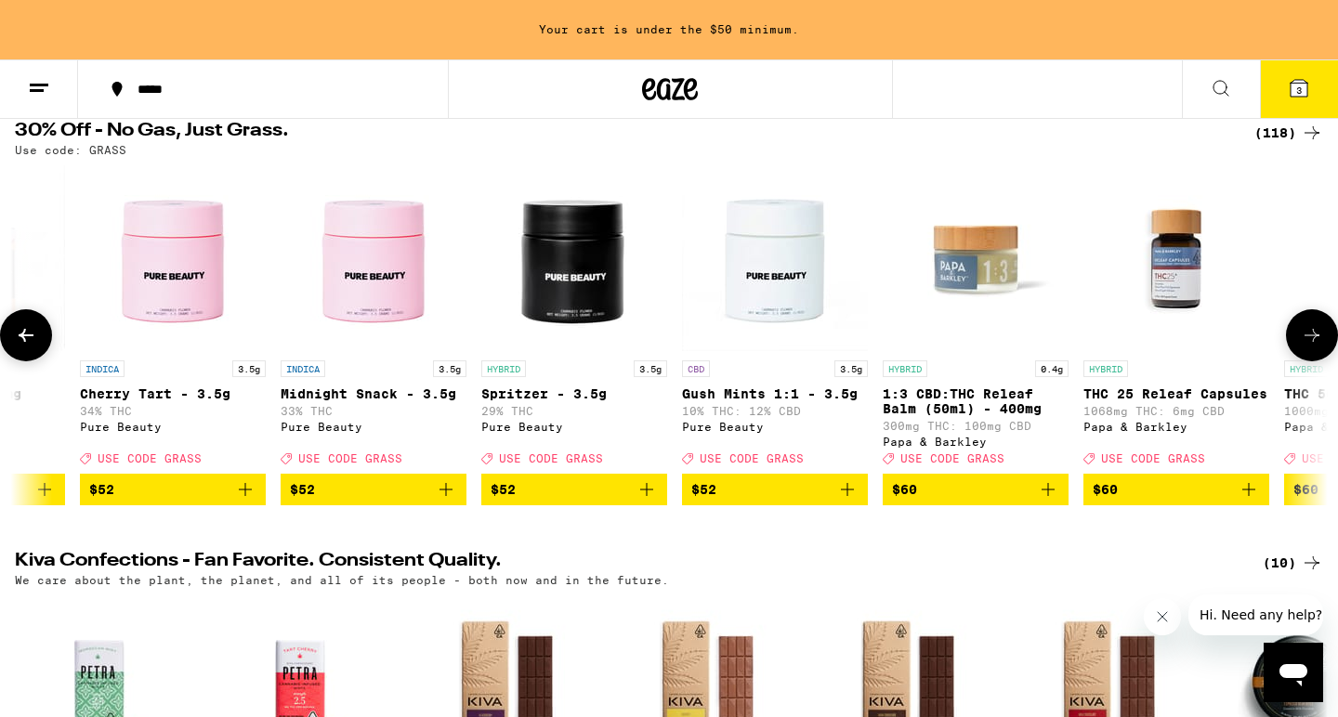
click at [1308, 336] on icon at bounding box center [1312, 335] width 22 height 22
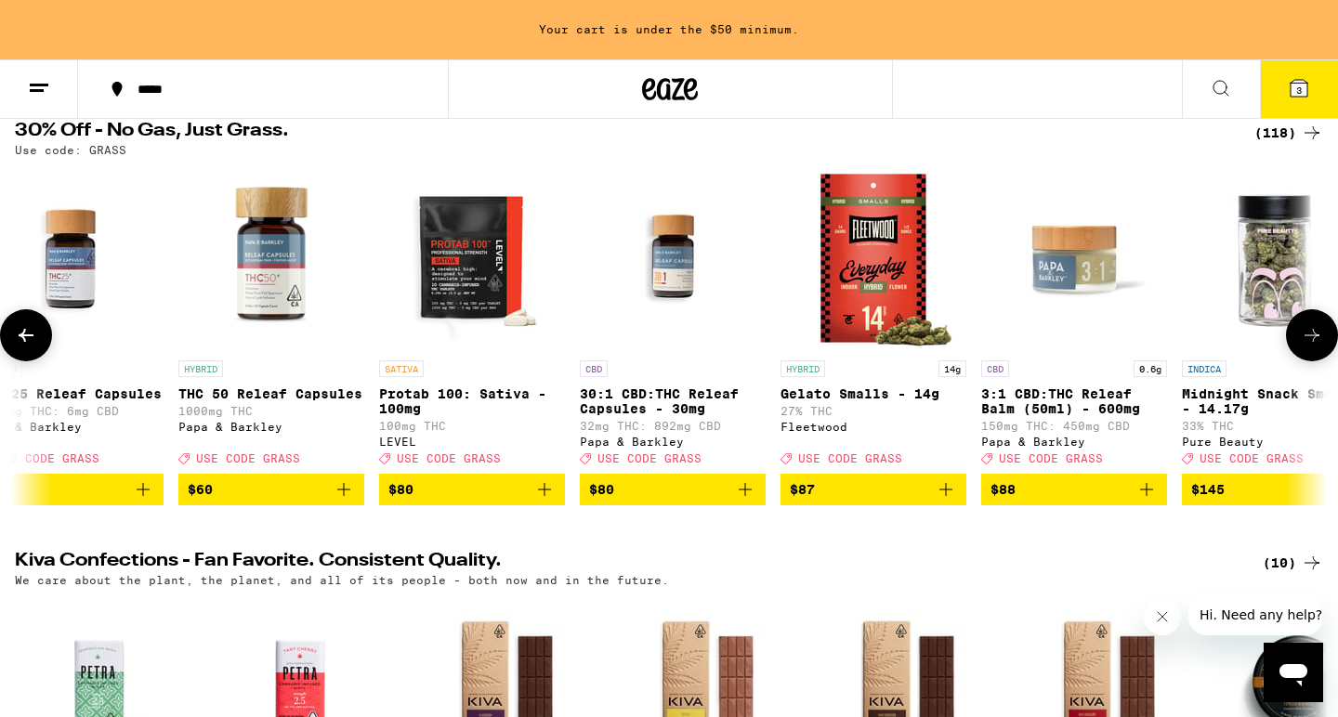
click at [1308, 336] on icon at bounding box center [1312, 335] width 22 height 22
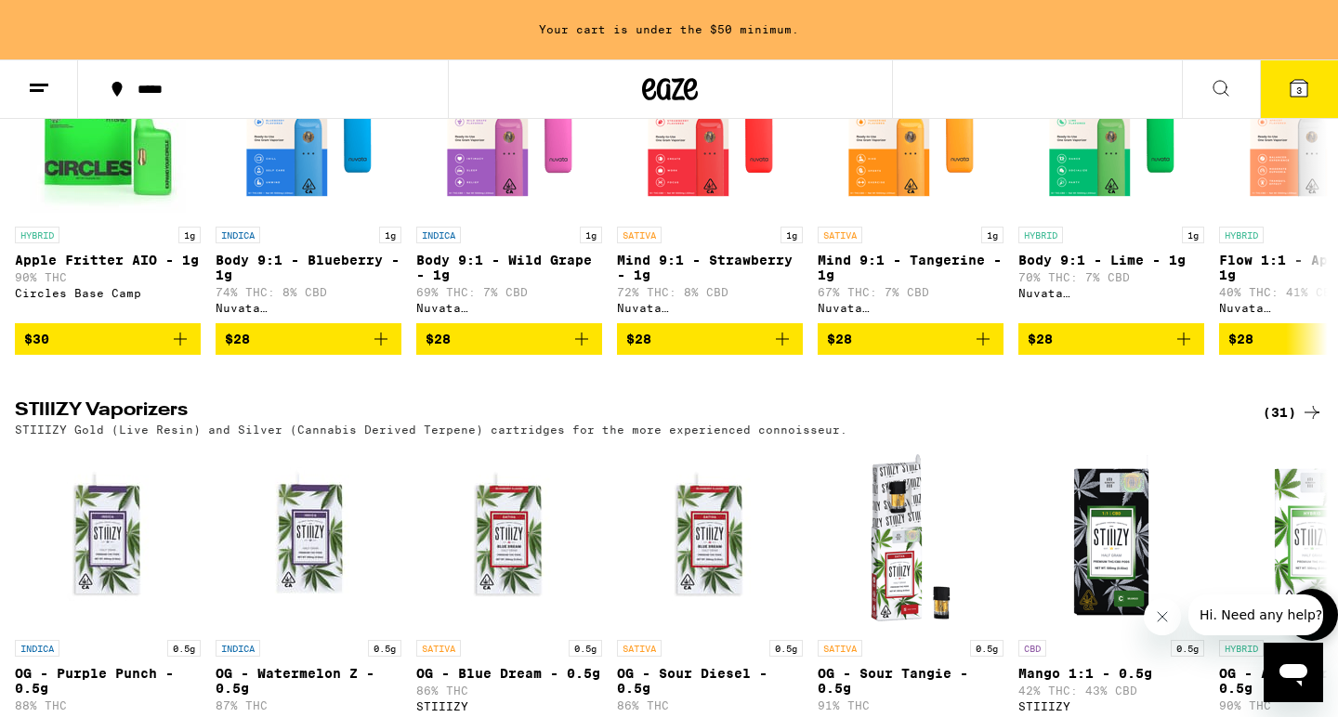
scroll to position [2827, 0]
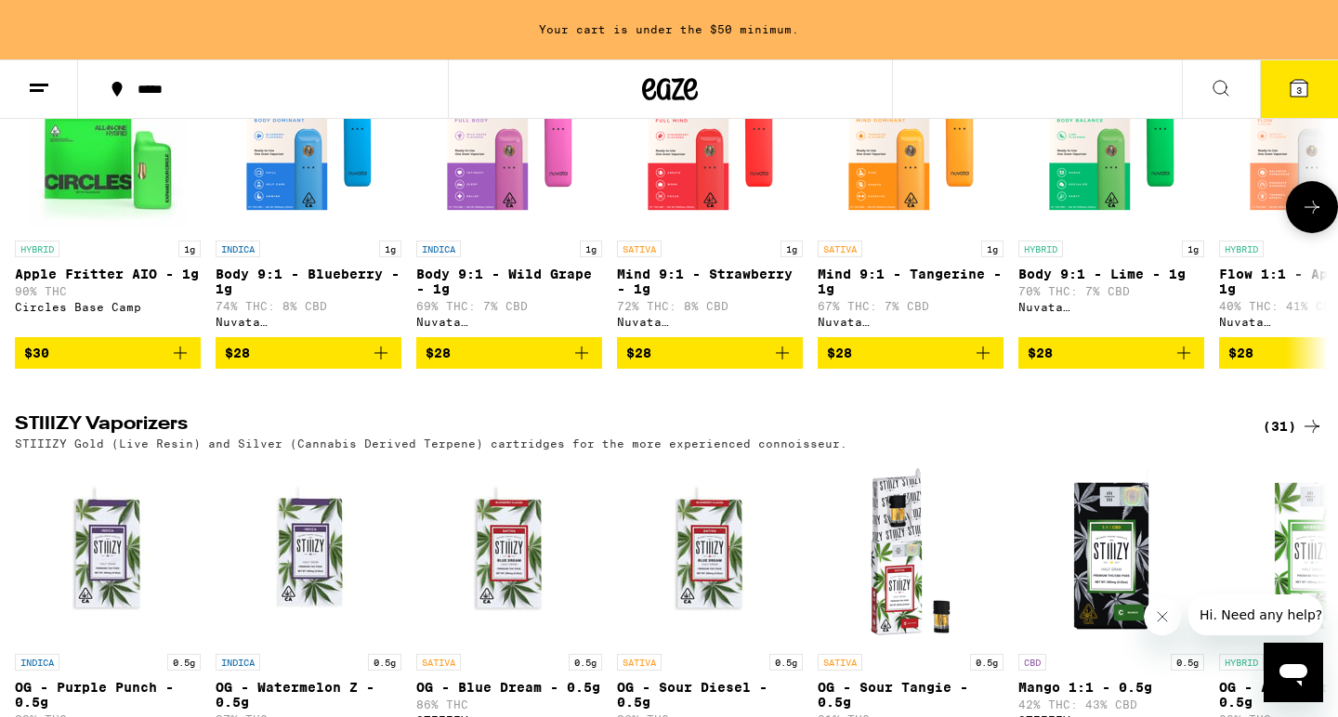
click at [781, 364] on icon "Add to bag" at bounding box center [782, 353] width 22 height 22
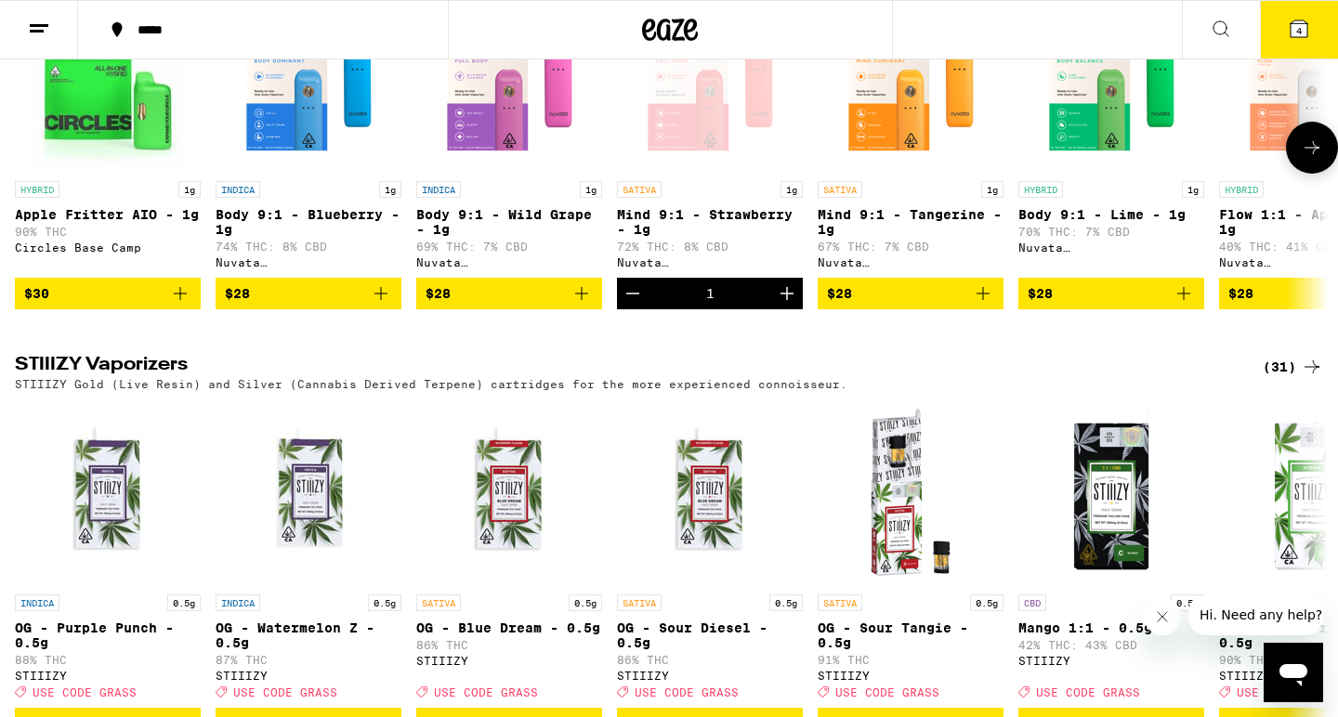
click at [1296, 174] on button at bounding box center [1312, 148] width 52 height 52
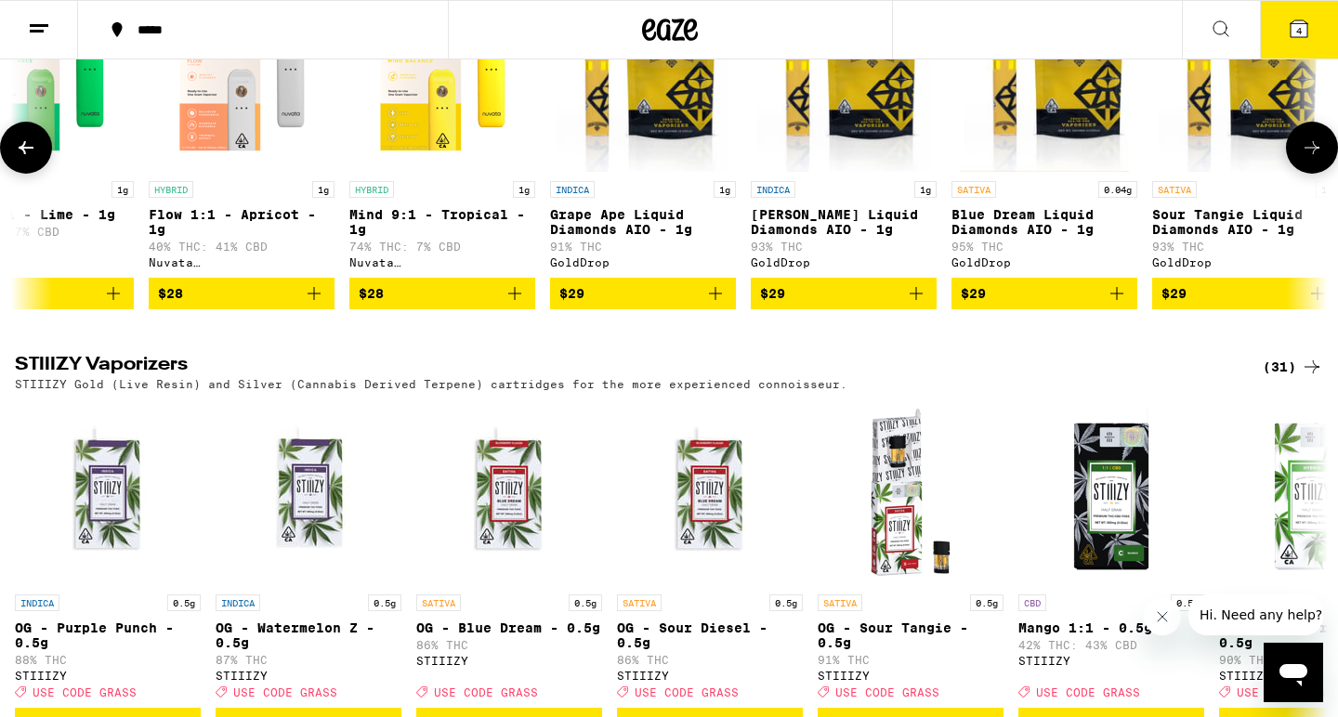
scroll to position [0, 1106]
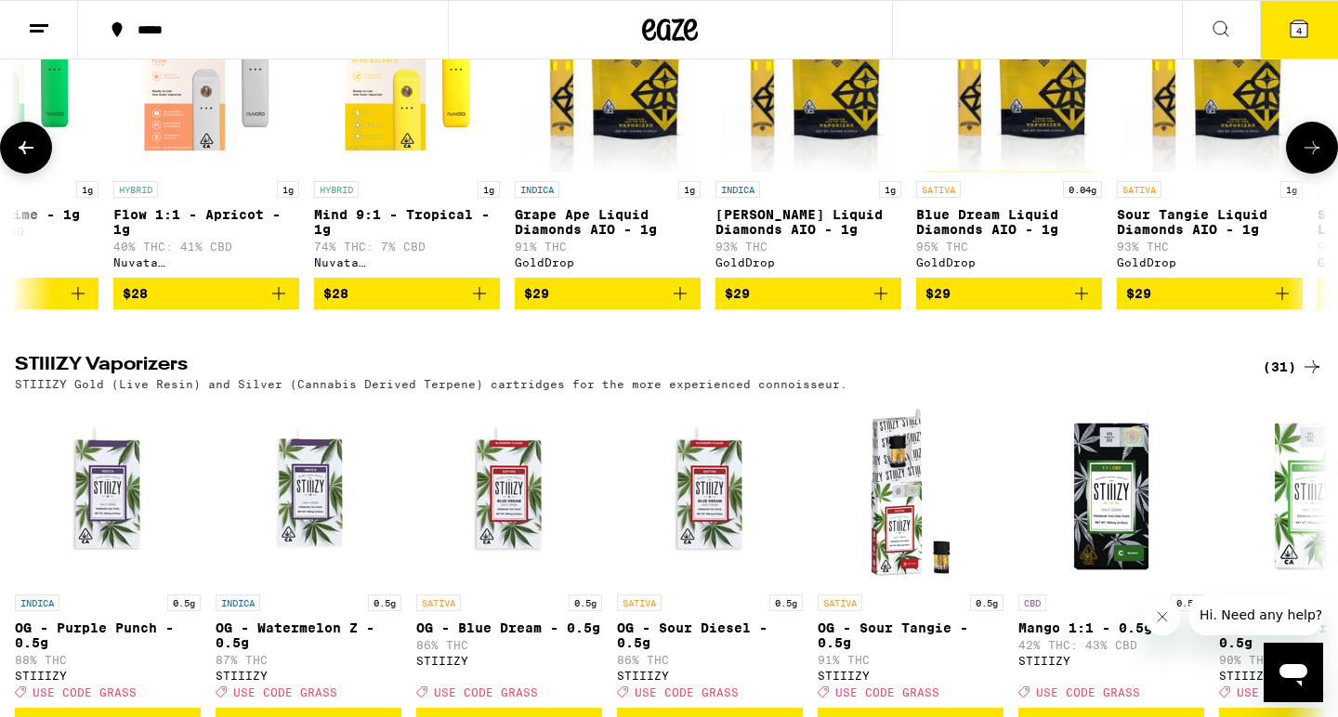
click at [1296, 174] on button at bounding box center [1312, 148] width 52 height 52
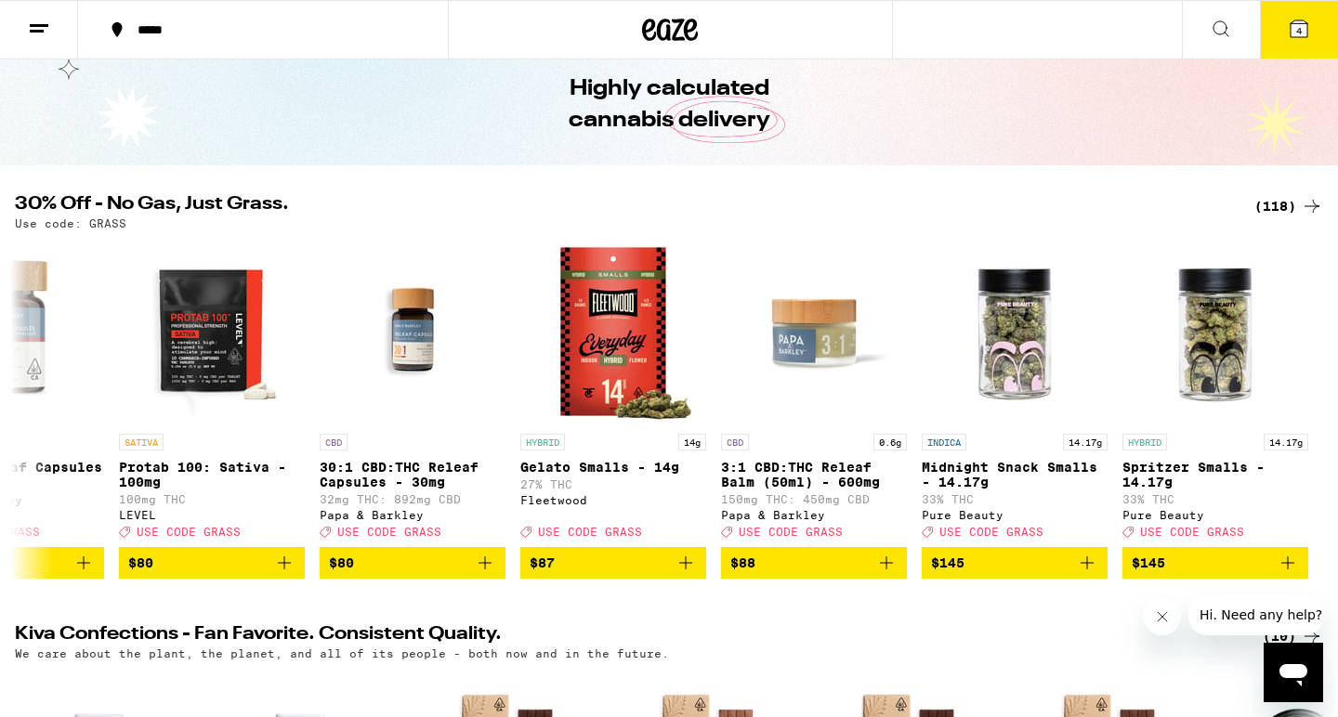
scroll to position [1, 0]
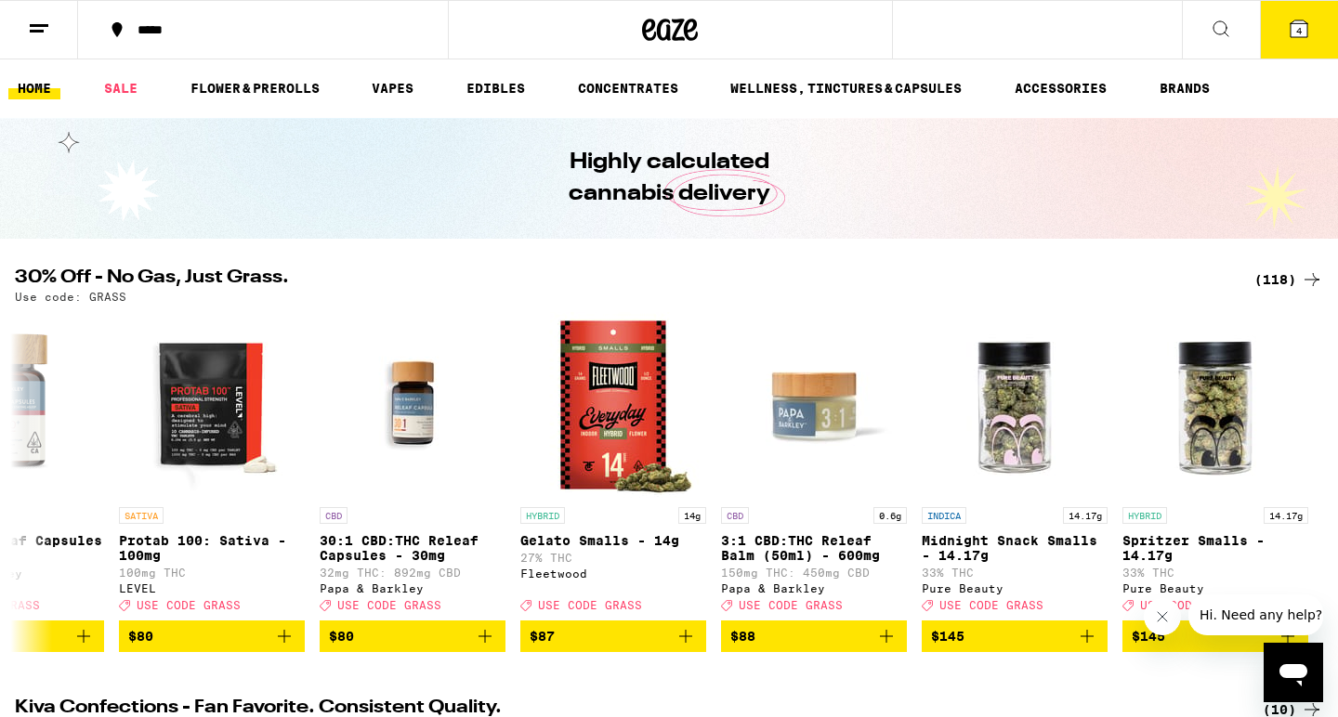
click at [1216, 31] on icon at bounding box center [1221, 29] width 22 height 22
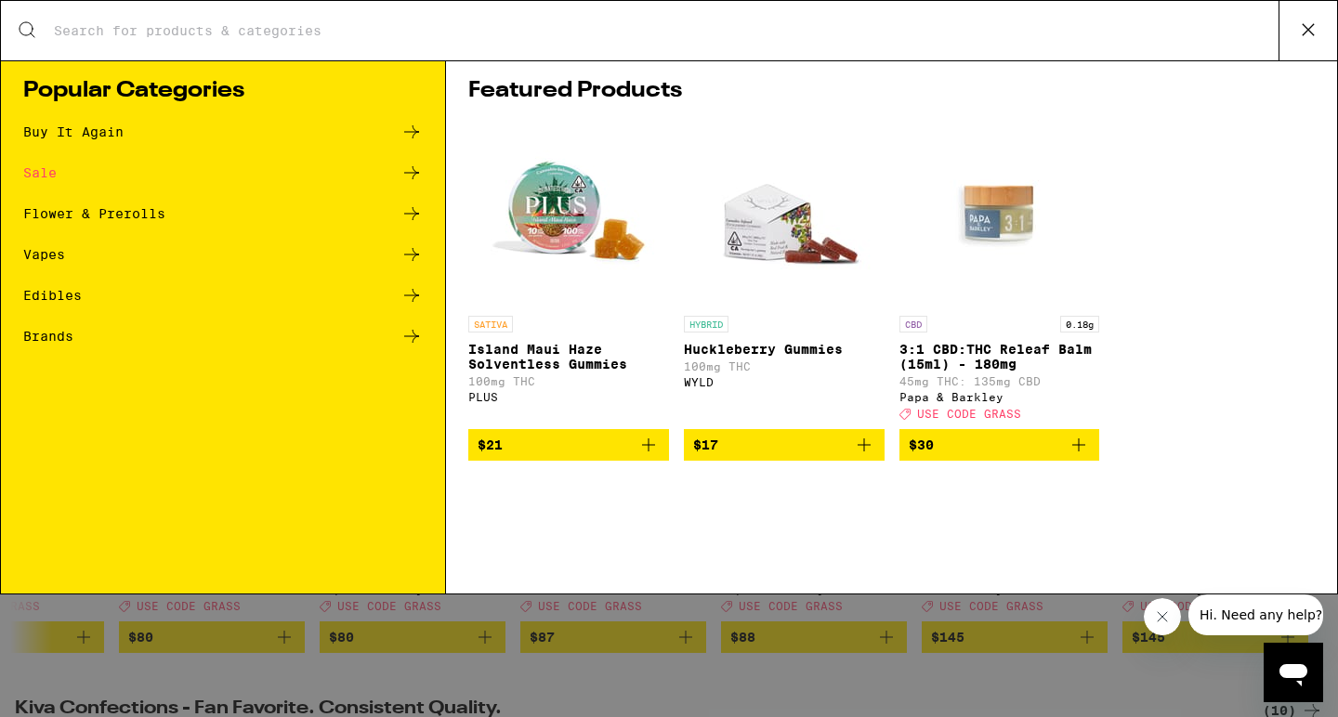
scroll to position [0, 0]
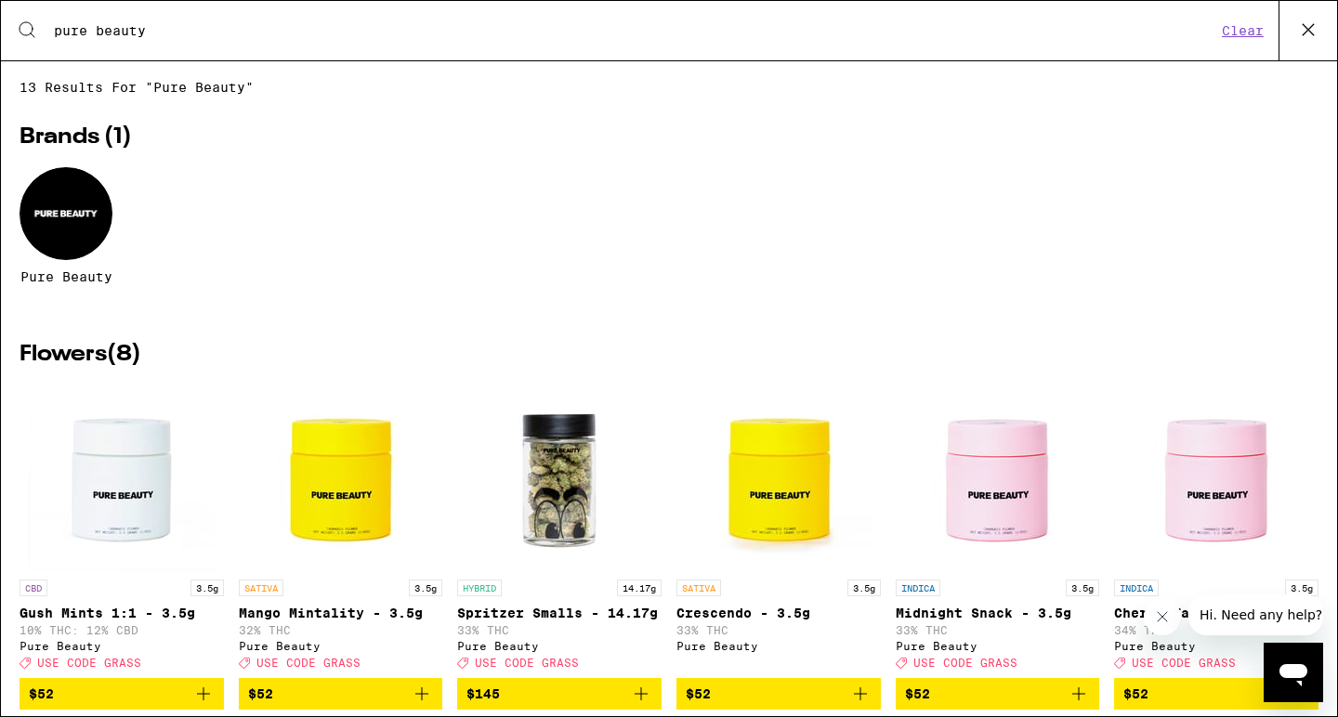
type input "pure beauty"
click at [964, 54] on div "Search for Products pure beauty Clear" at bounding box center [669, 30] width 1336 height 59
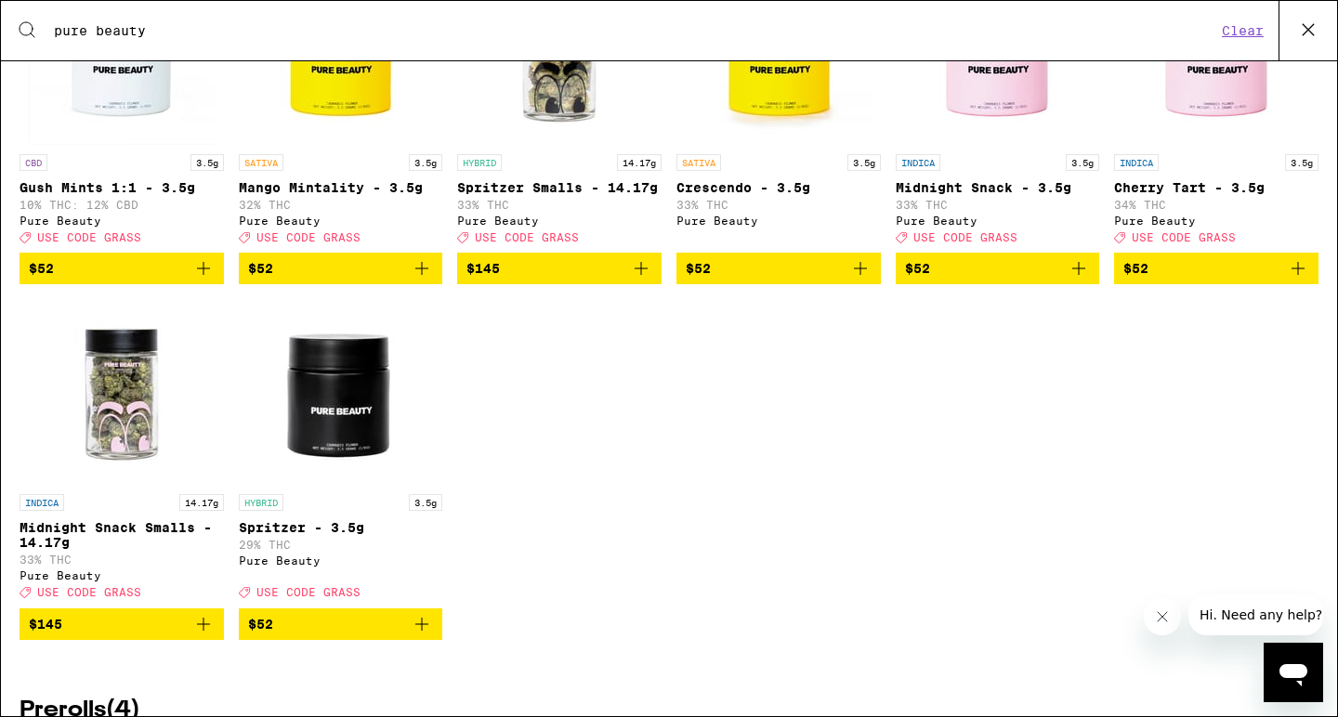
scroll to position [269, 0]
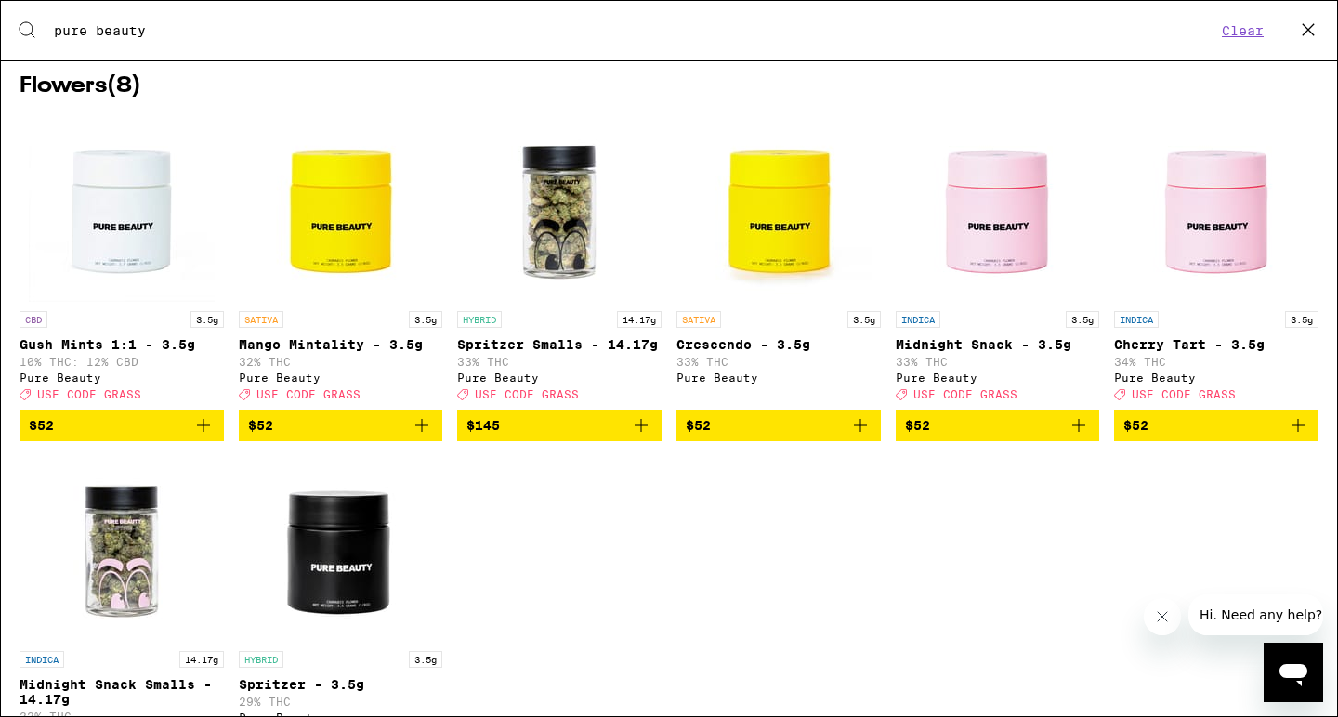
click at [1253, 31] on button "Clear" at bounding box center [1242, 30] width 53 height 17
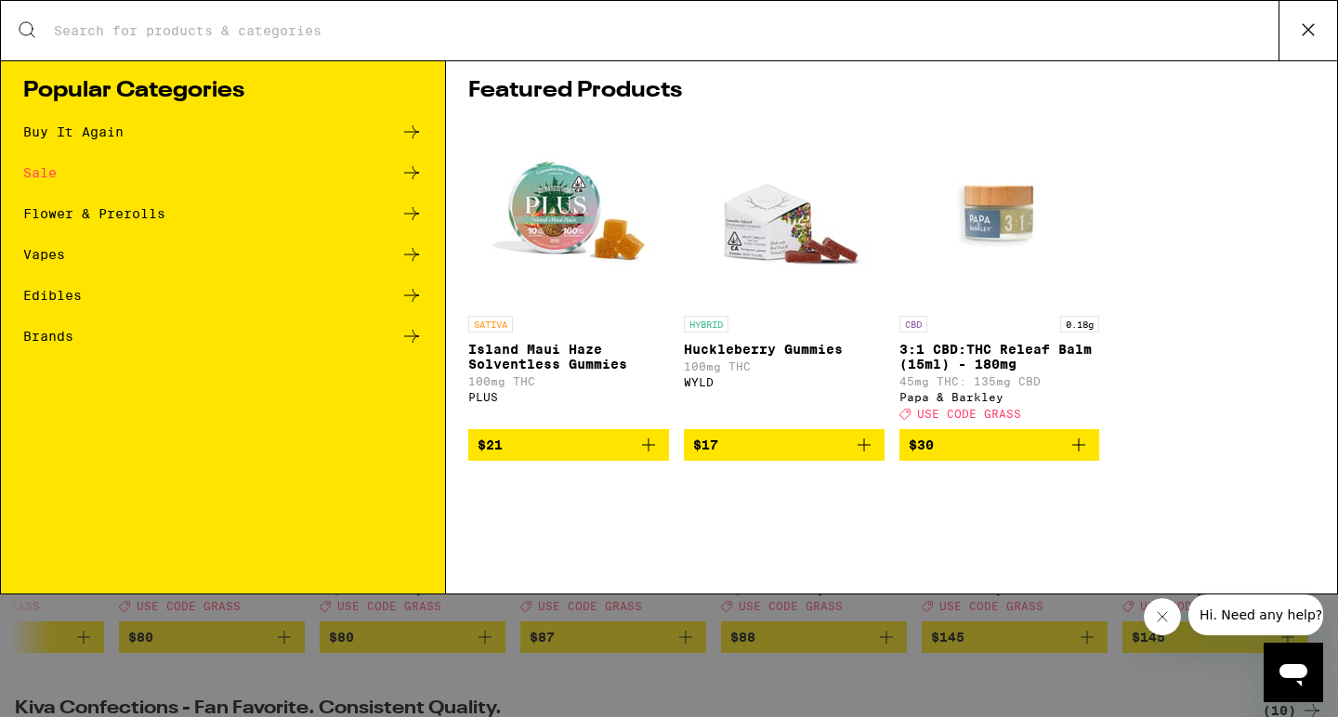
click at [868, 455] on icon "Add to bag" at bounding box center [864, 445] width 22 height 22
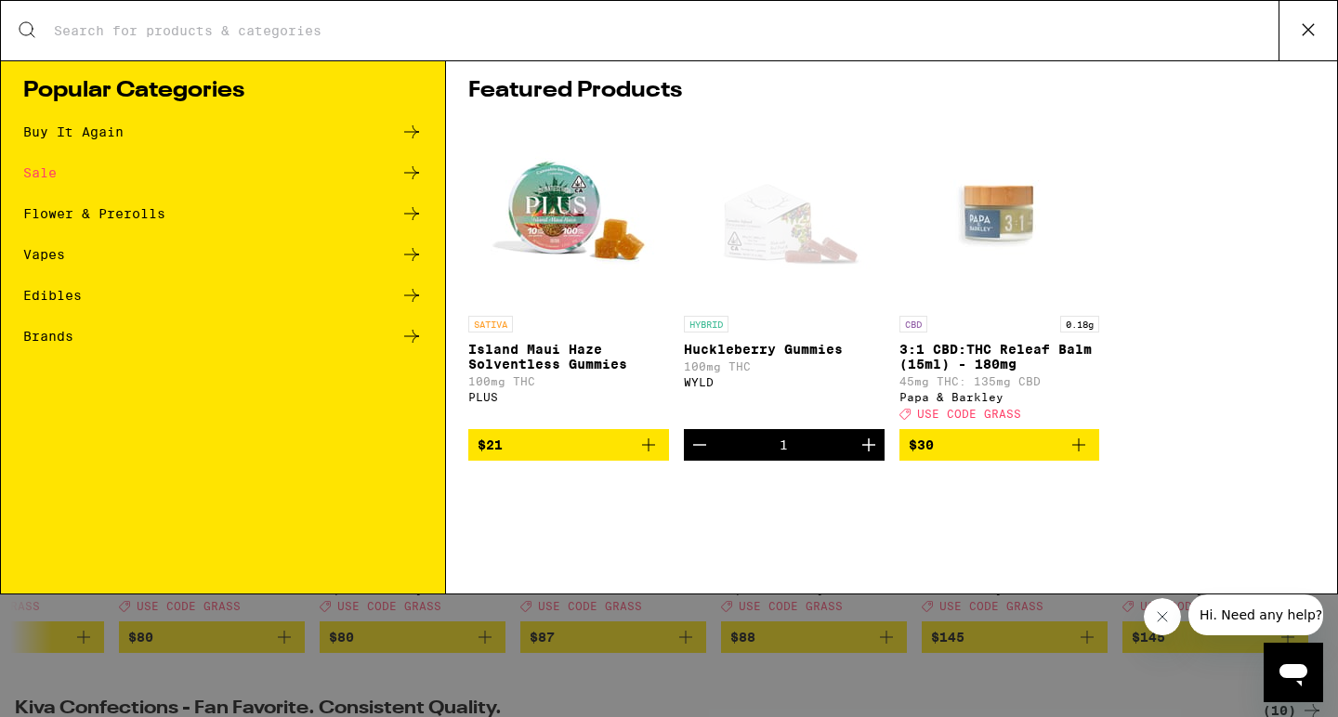
click at [409, 292] on icon at bounding box center [411, 295] width 22 height 22
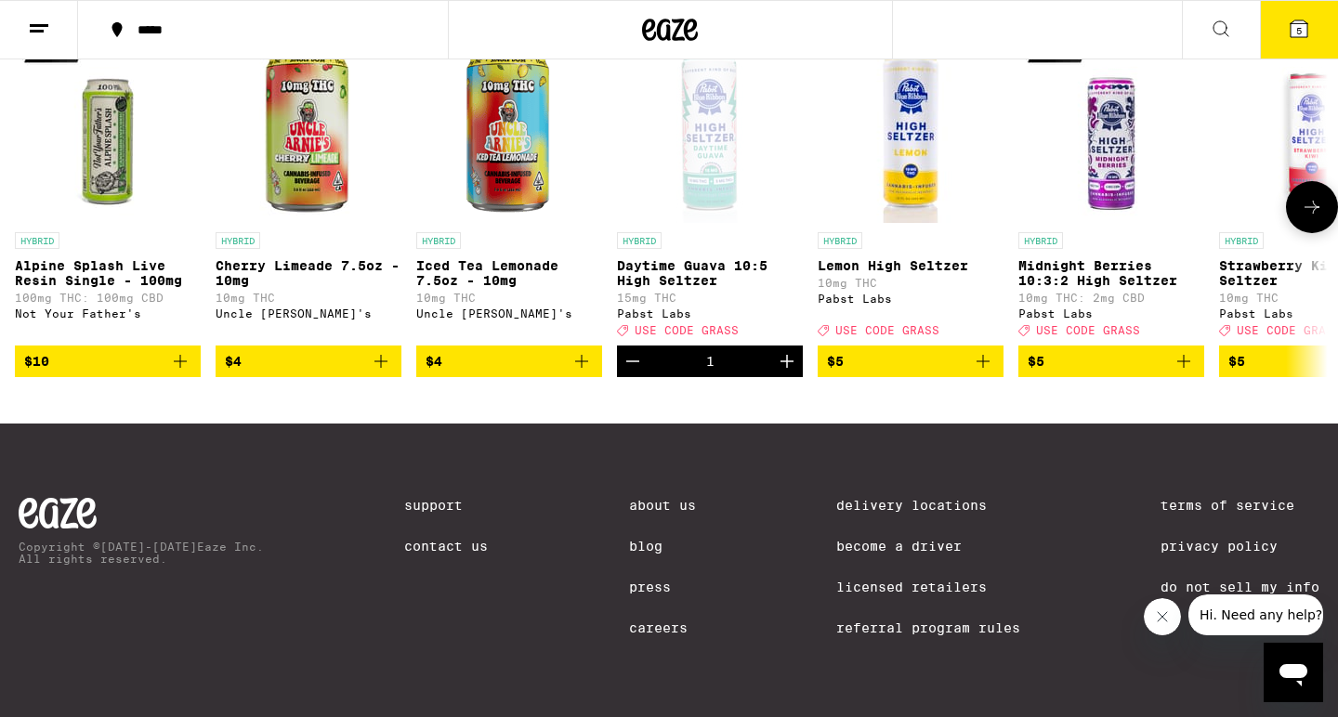
scroll to position [1116, 0]
click at [384, 373] on icon "Add to bag" at bounding box center [381, 361] width 22 height 22
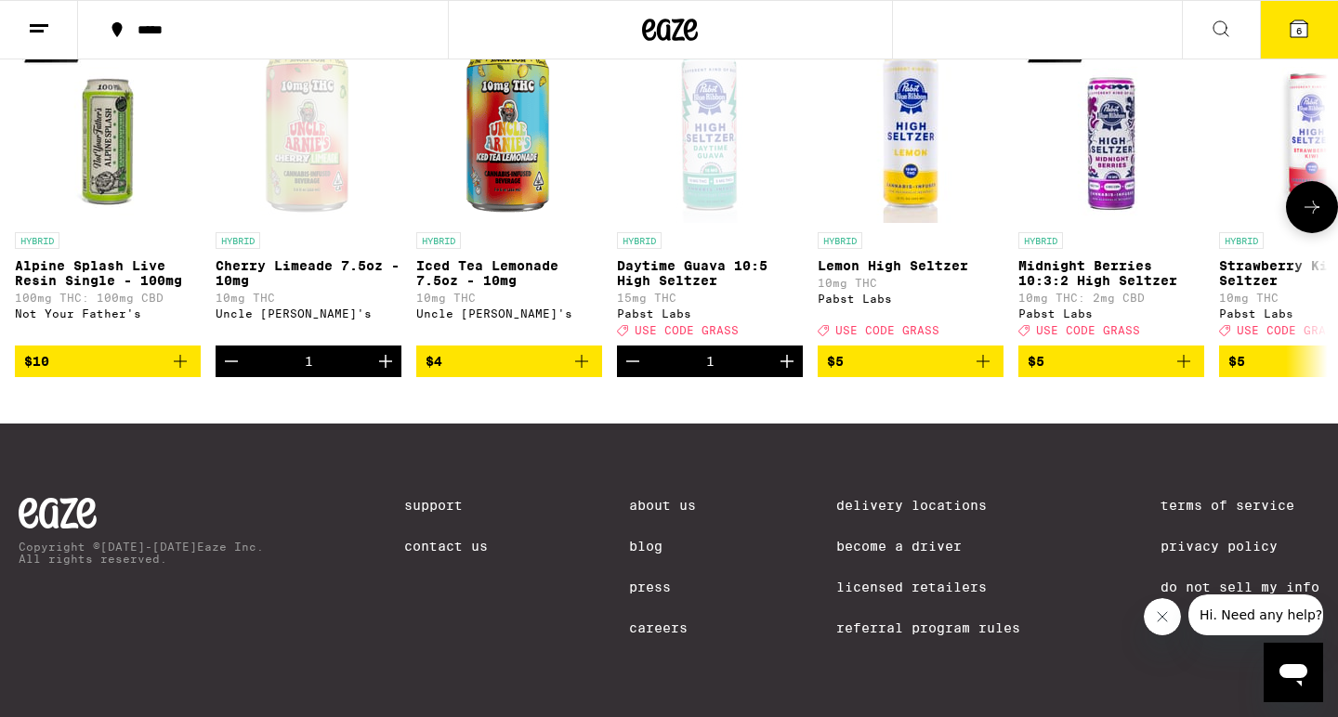
click at [1305, 216] on icon at bounding box center [1312, 207] width 22 height 22
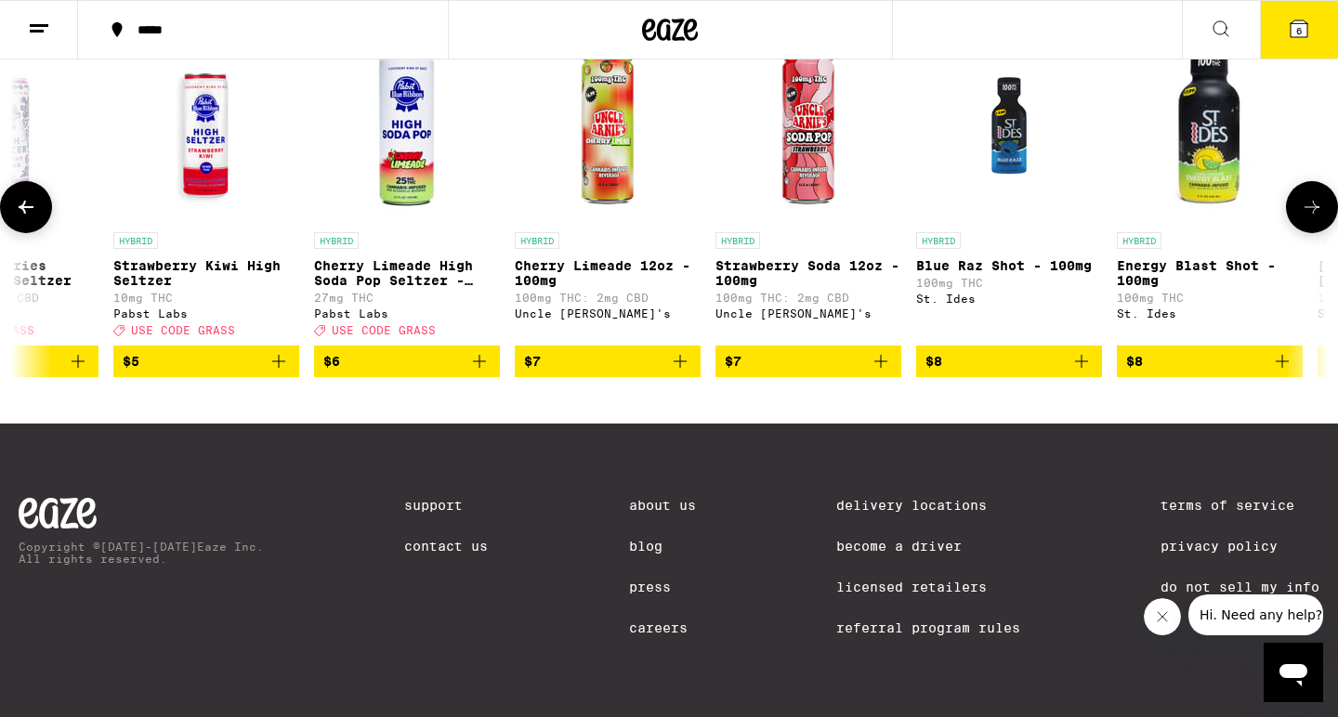
click at [1305, 216] on icon at bounding box center [1312, 207] width 22 height 22
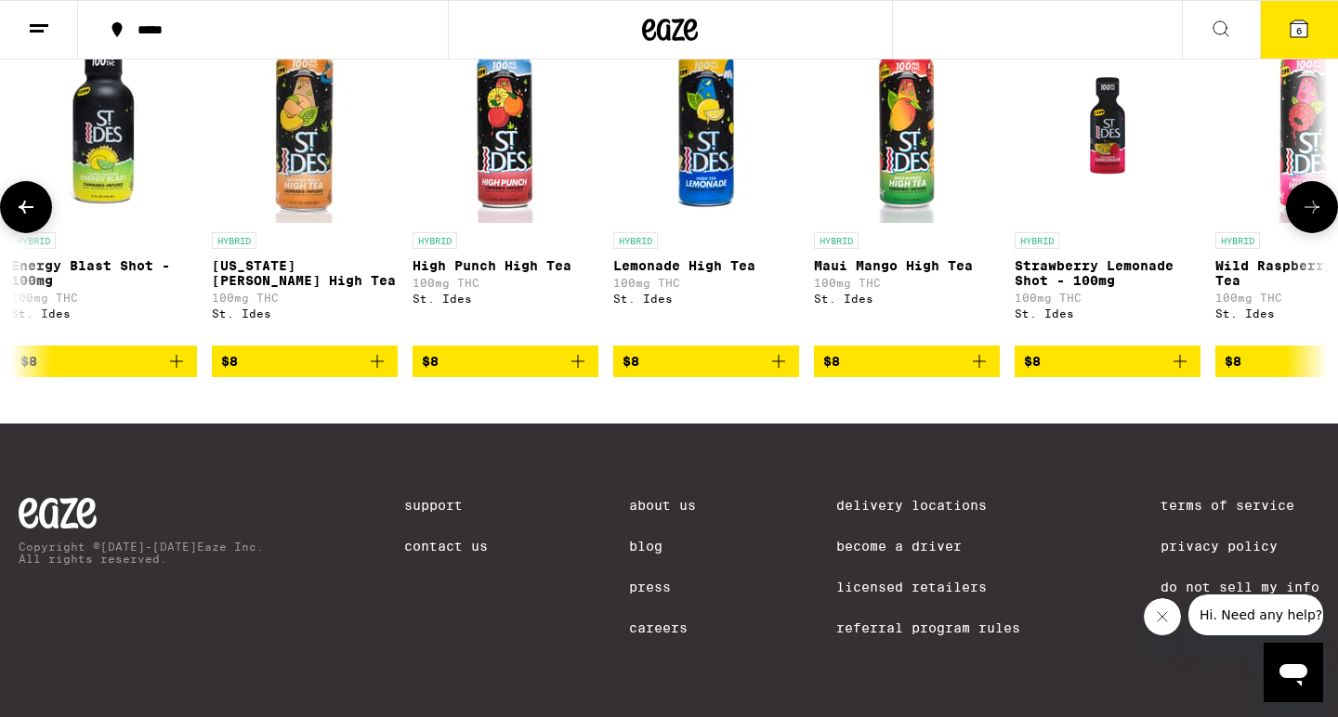
click at [1305, 216] on icon at bounding box center [1312, 207] width 22 height 22
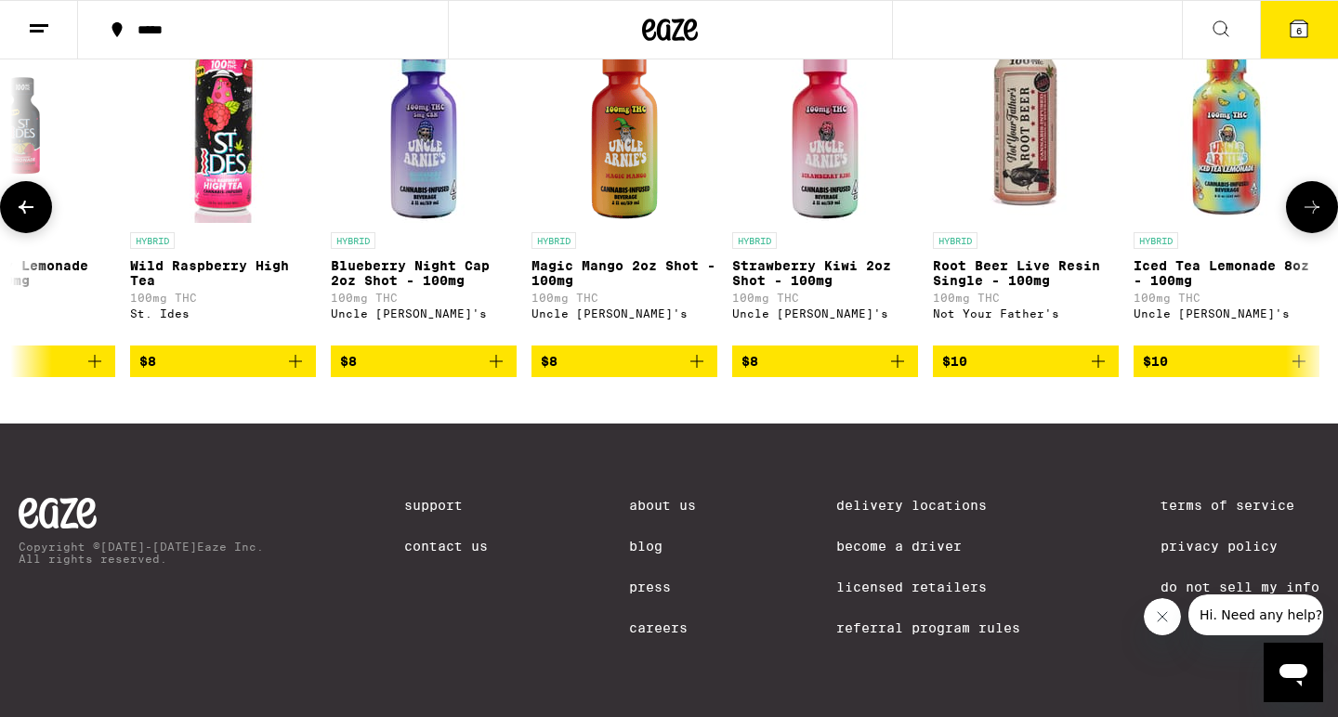
scroll to position [0, 3317]
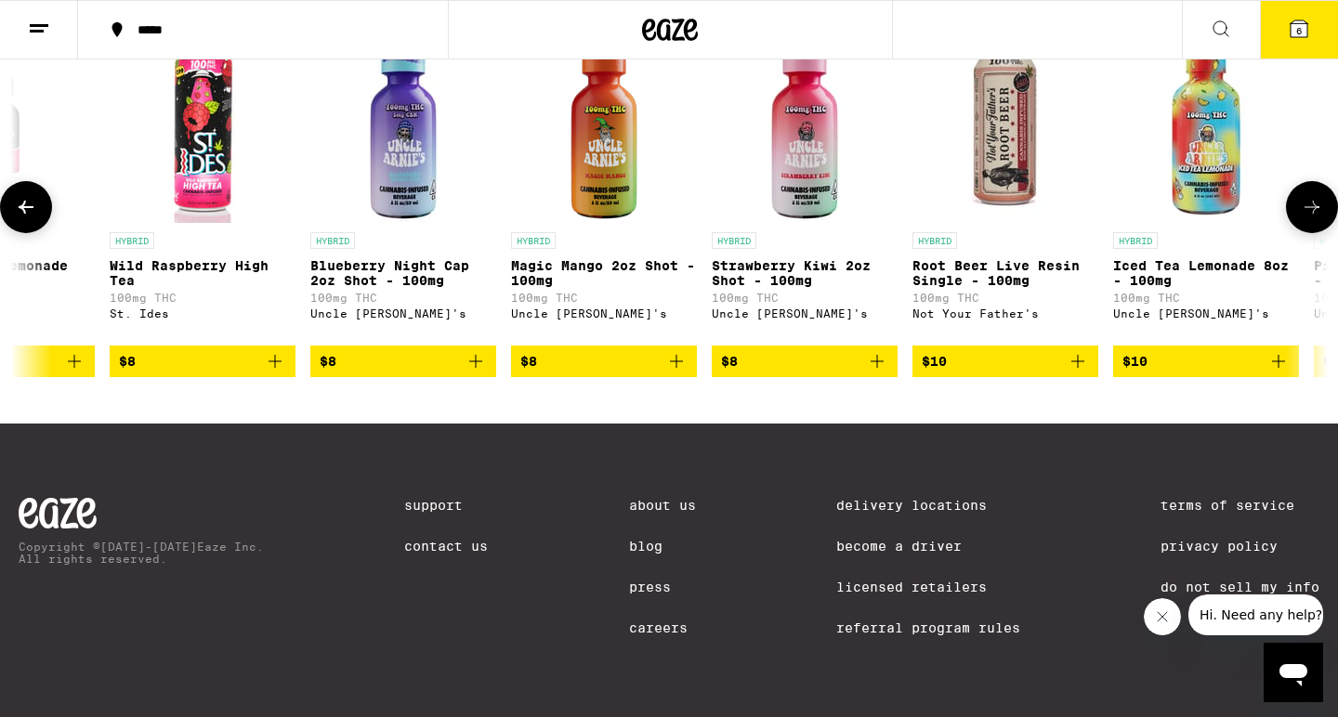
click at [1305, 216] on icon at bounding box center [1312, 207] width 22 height 22
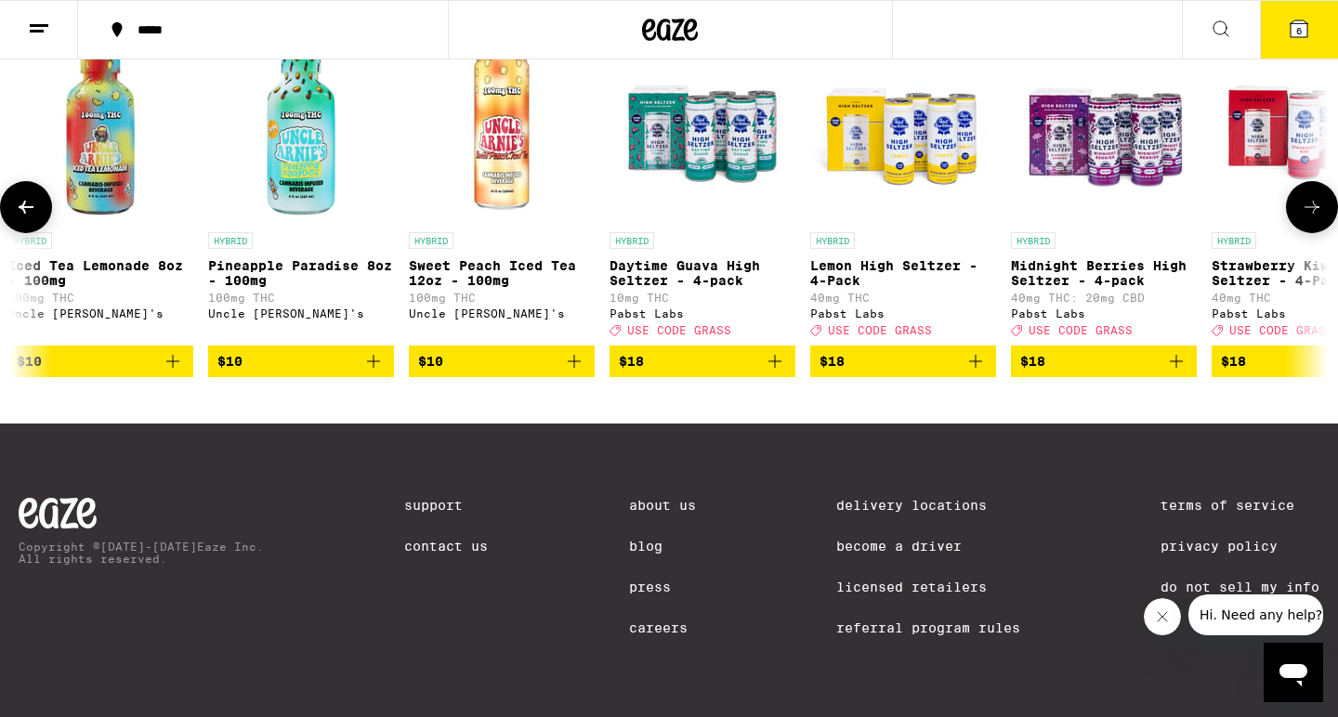
click at [1305, 216] on icon at bounding box center [1312, 207] width 22 height 22
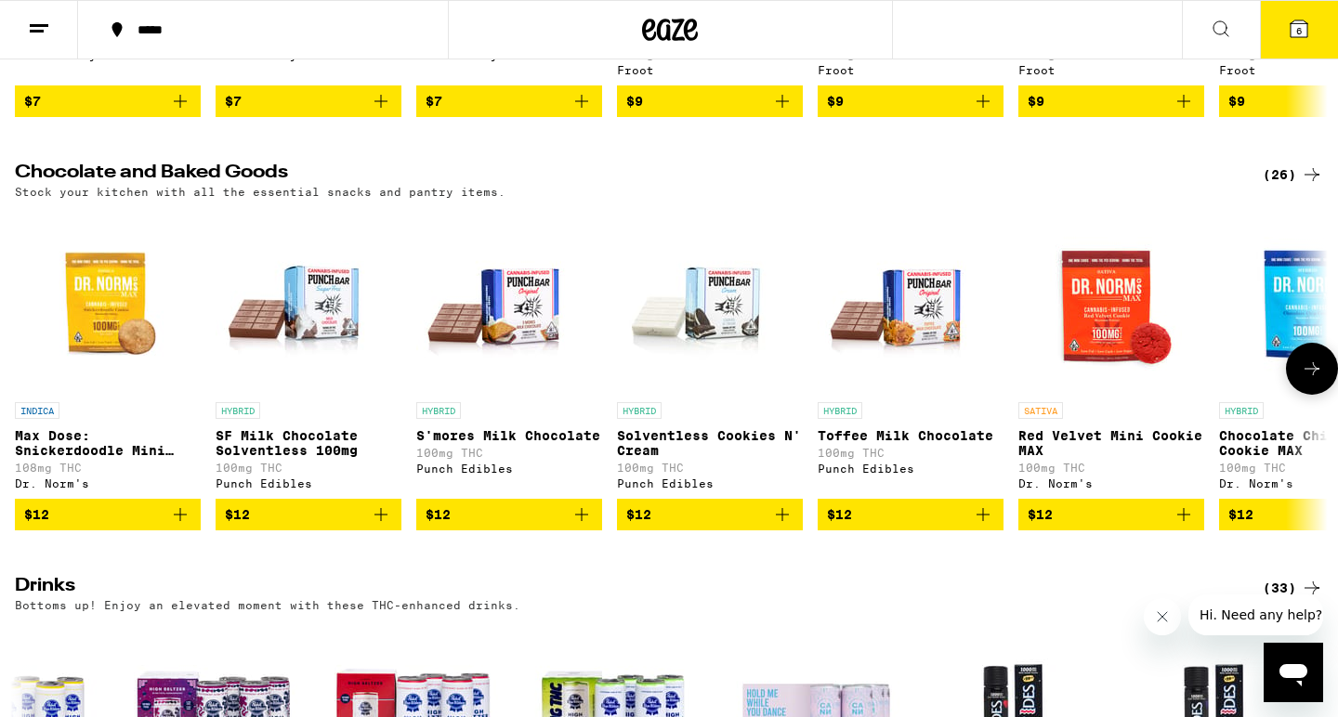
scroll to position [509, 0]
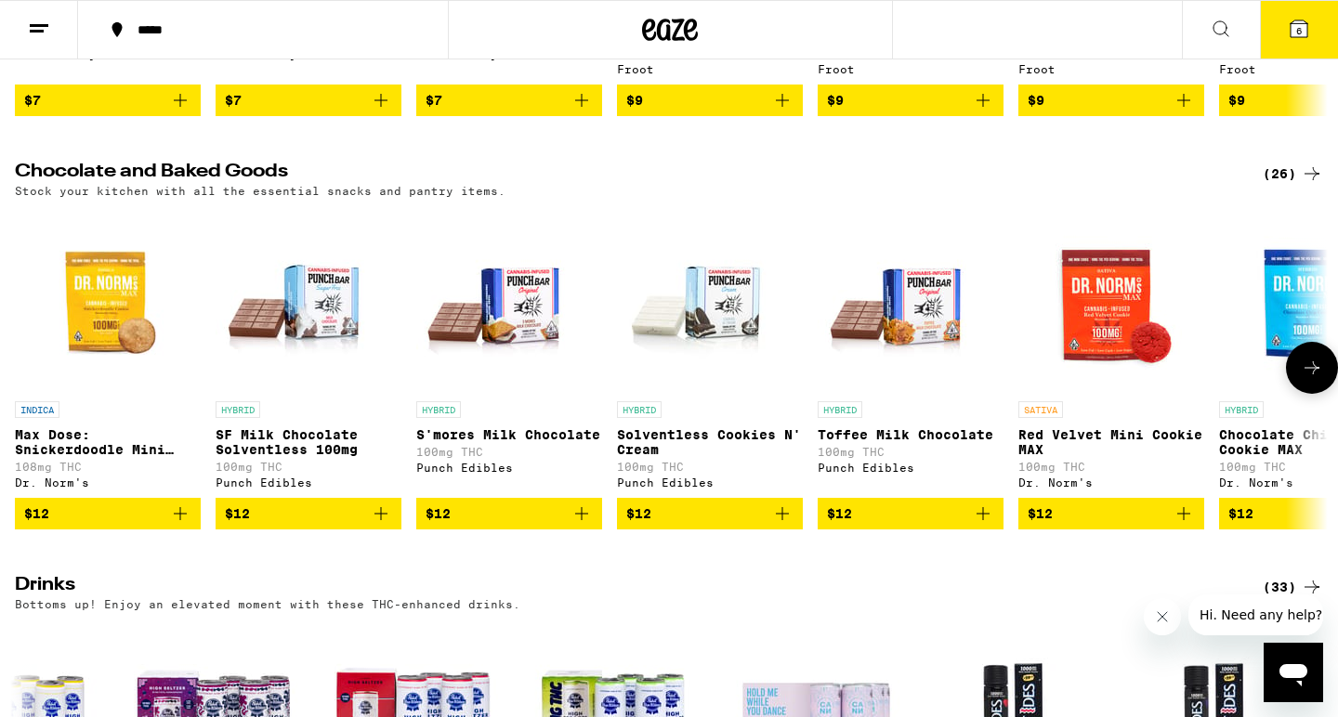
click at [1308, 378] on icon at bounding box center [1312, 368] width 22 height 22
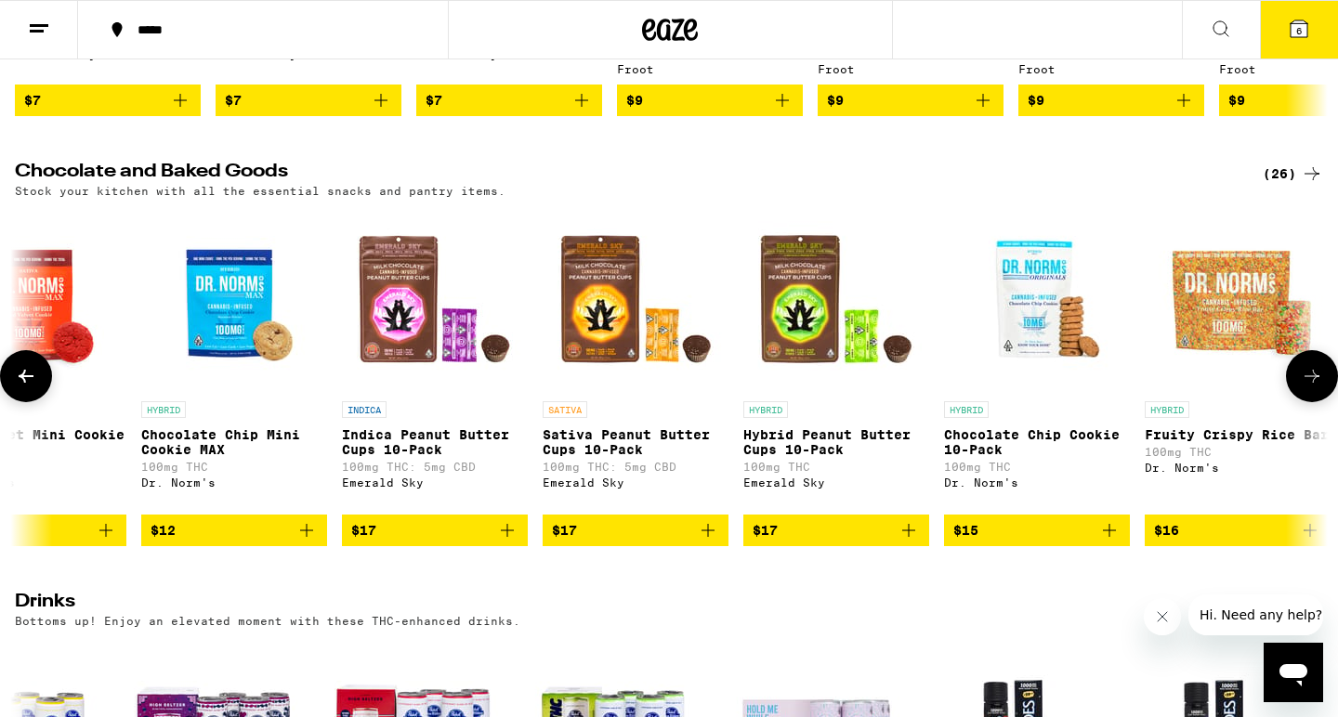
scroll to position [0, 1106]
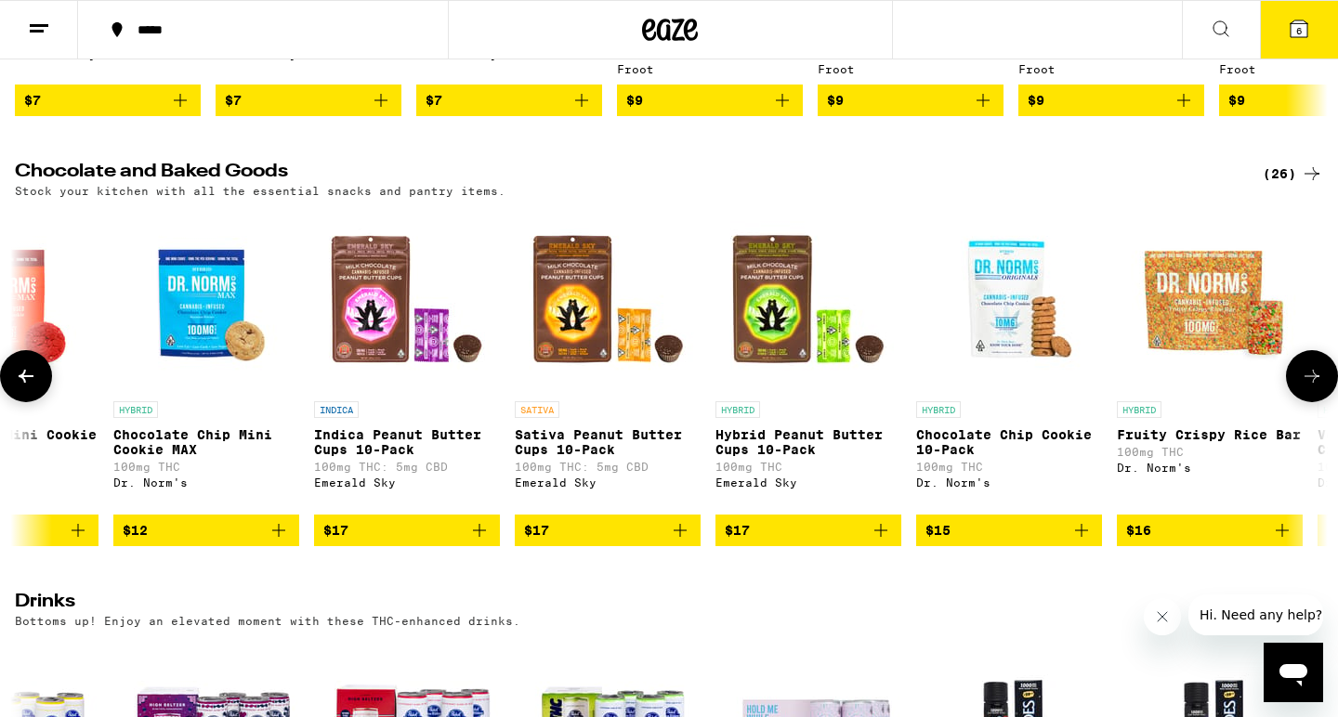
click at [1308, 378] on button at bounding box center [1312, 376] width 52 height 52
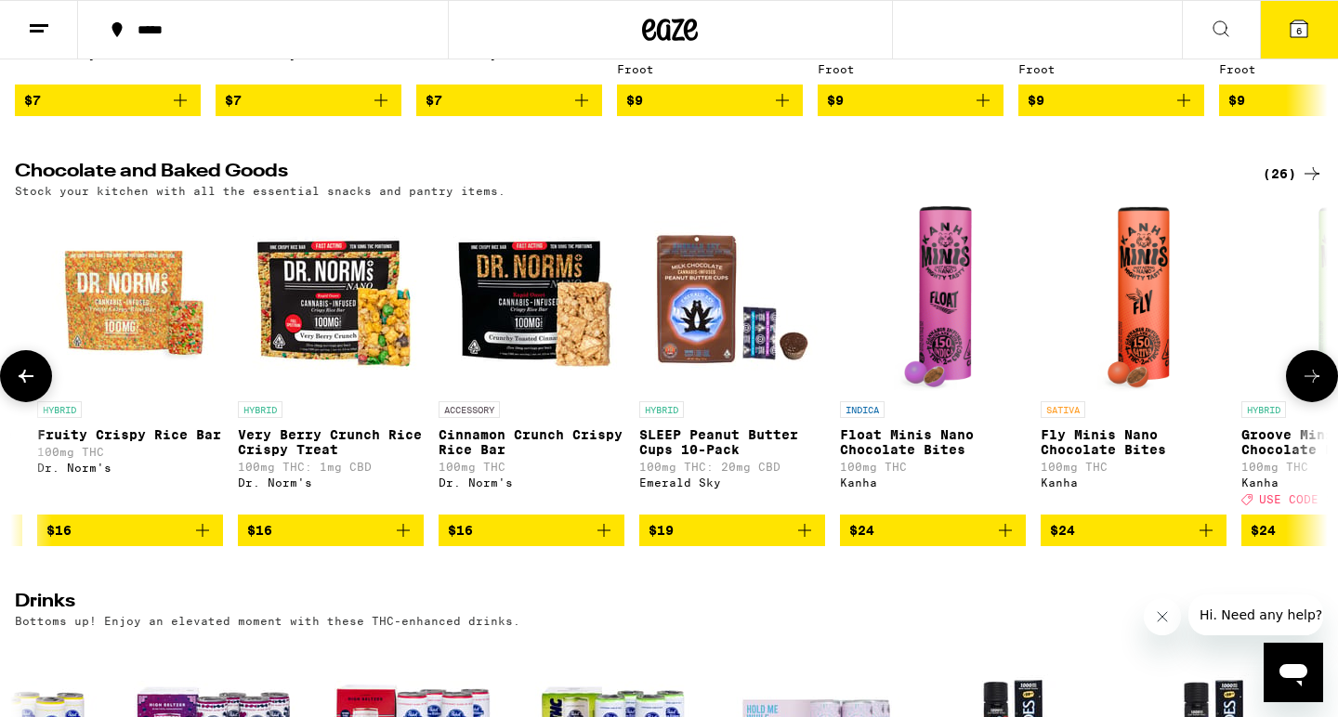
scroll to position [0, 2211]
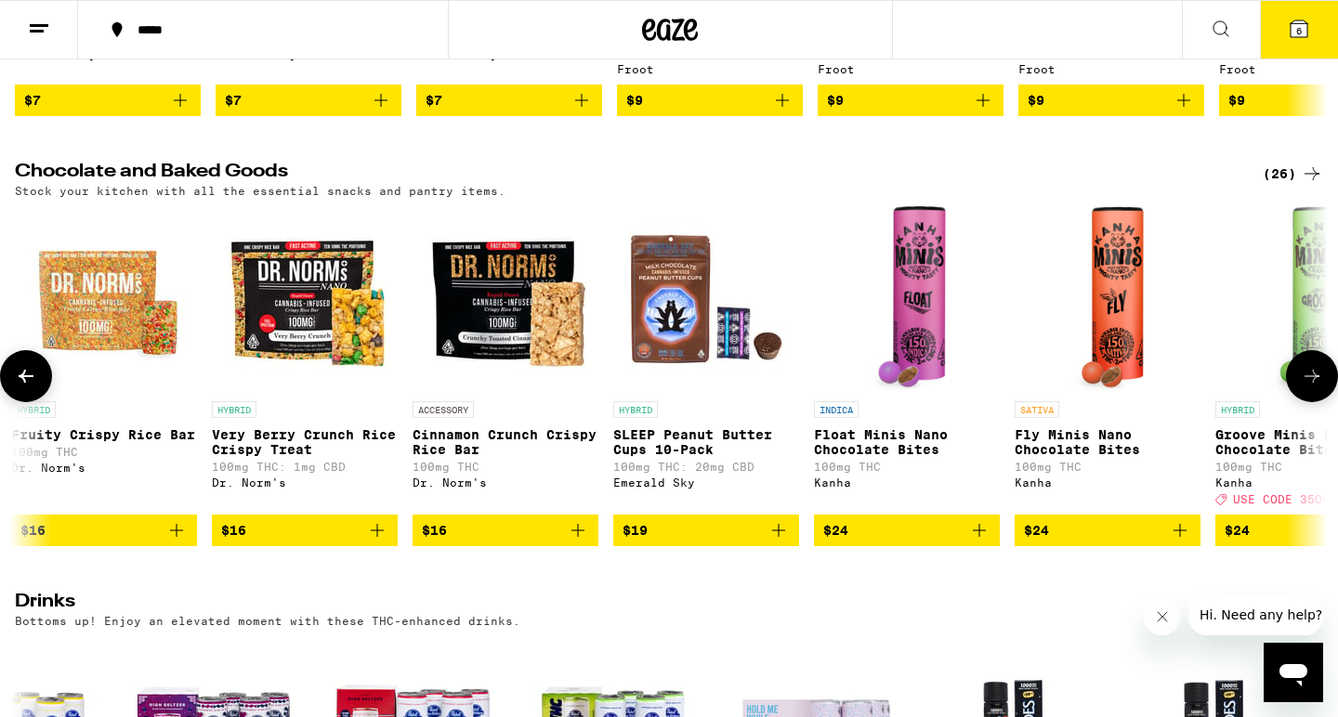
click at [1308, 378] on button at bounding box center [1312, 376] width 52 height 52
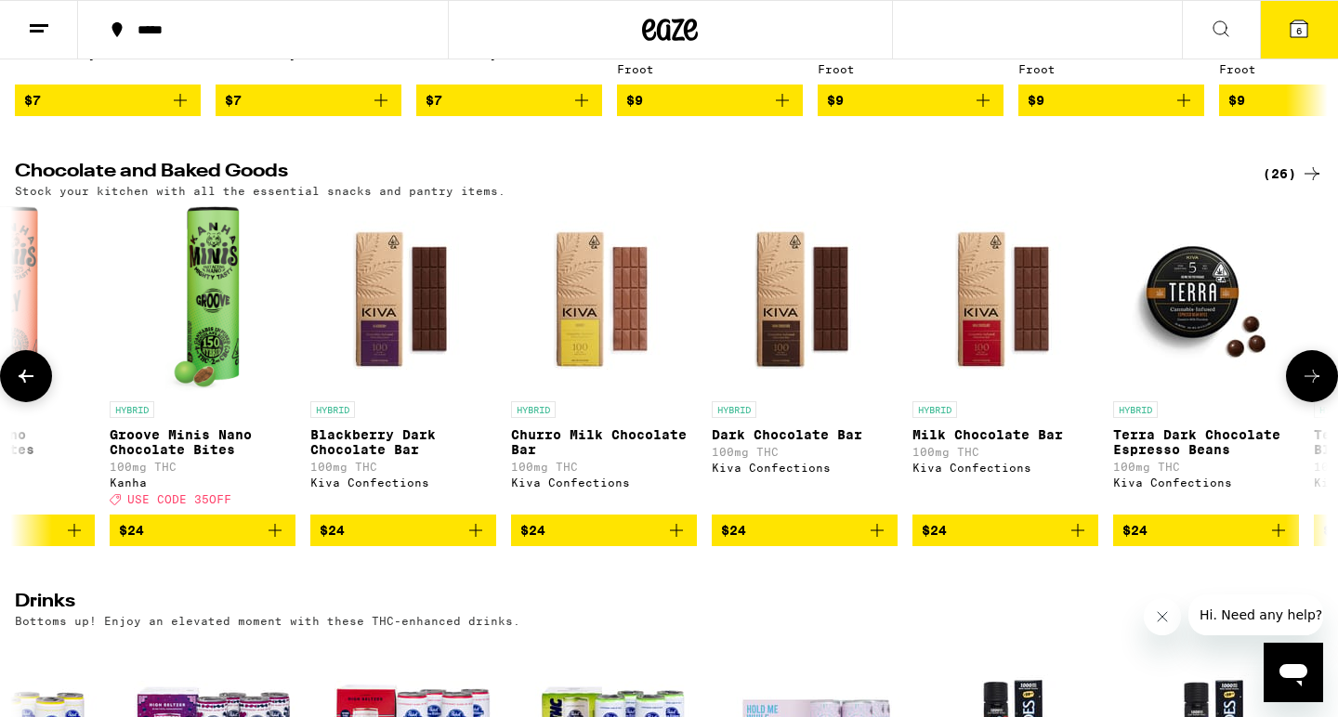
click at [1308, 378] on button at bounding box center [1312, 376] width 52 height 52
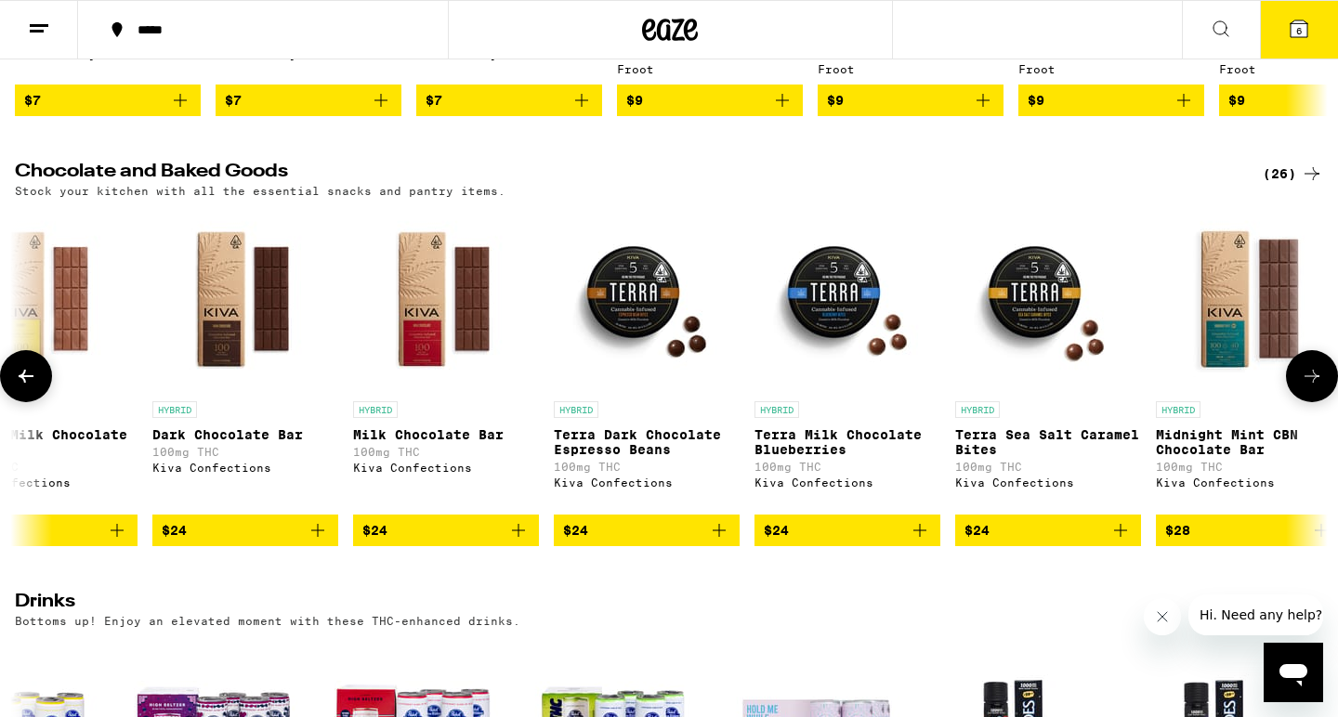
scroll to position [0, 3910]
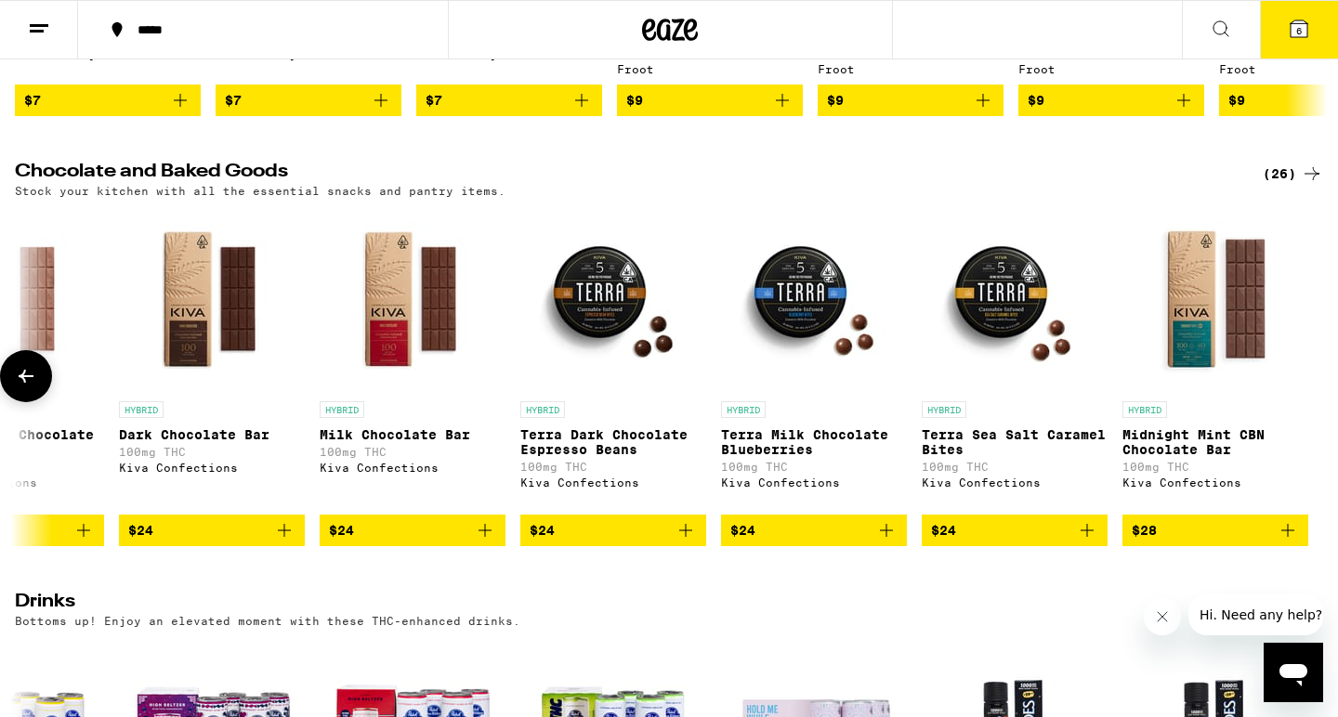
click at [1308, 378] on div at bounding box center [1312, 376] width 52 height 52
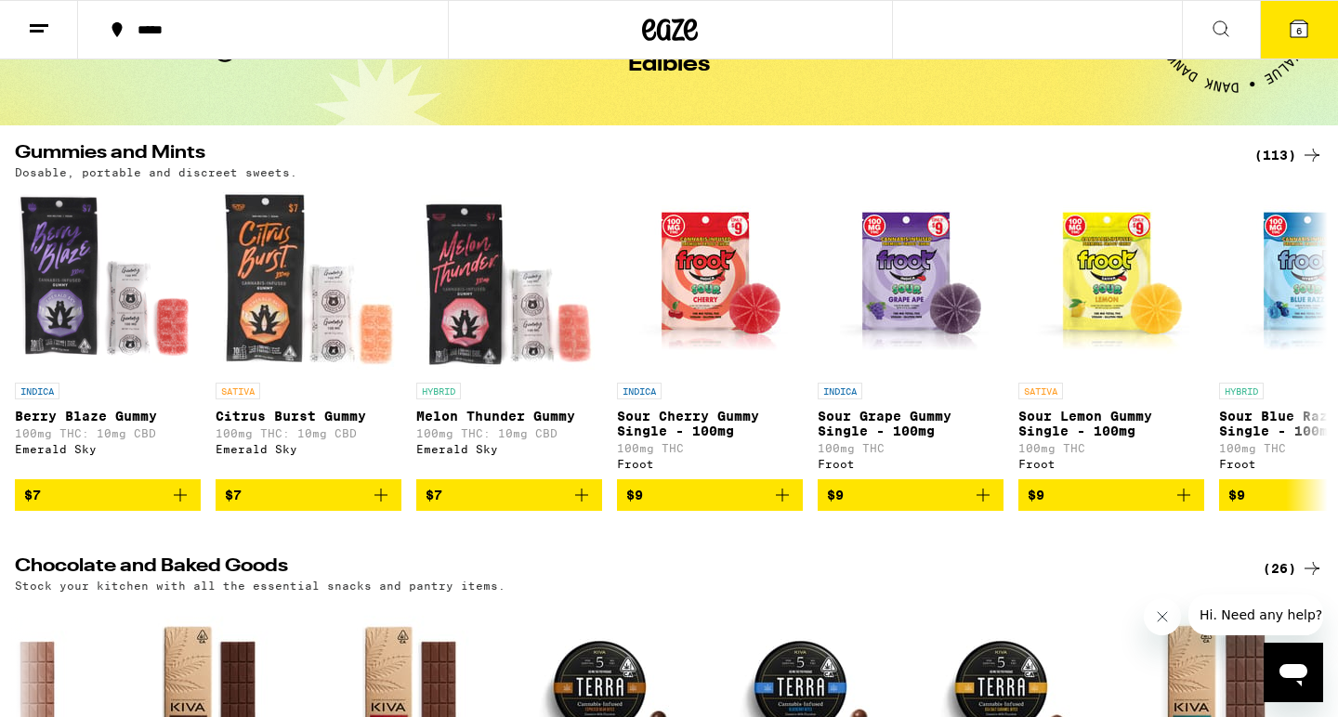
scroll to position [77, 0]
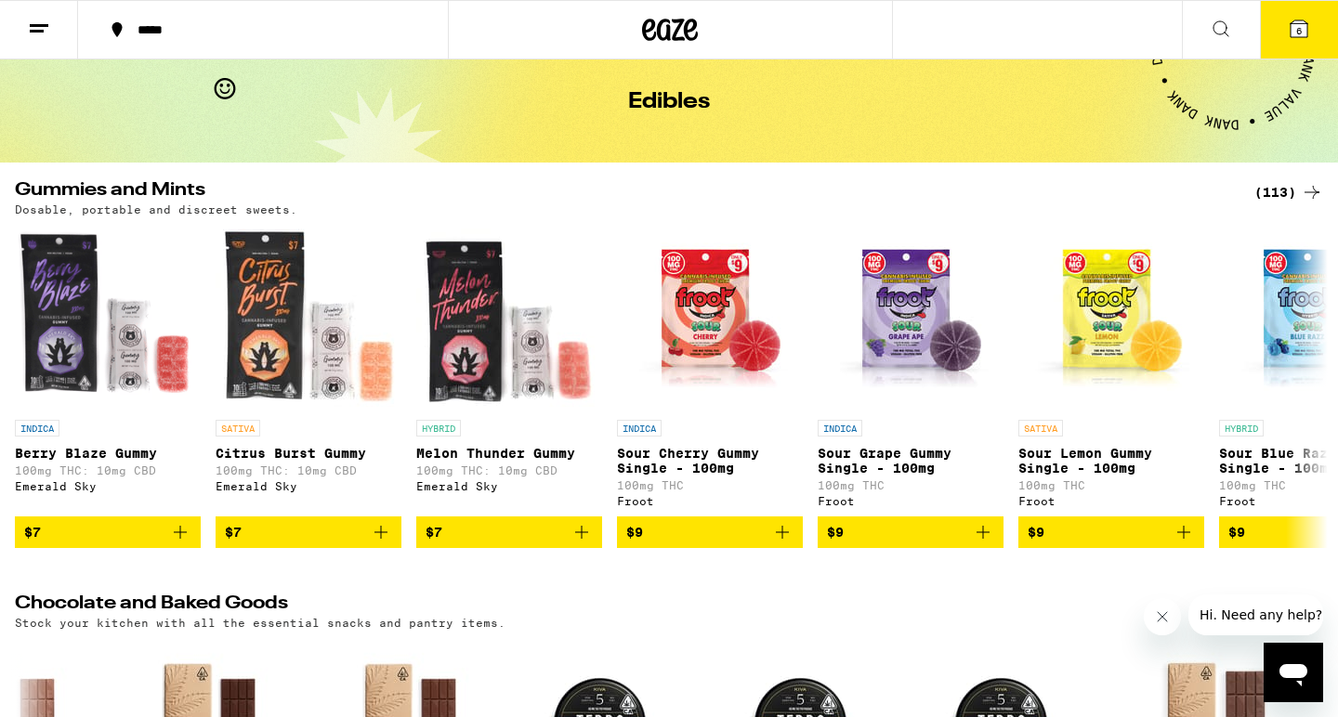
click at [1282, 187] on div "(113)" at bounding box center [1288, 192] width 69 height 22
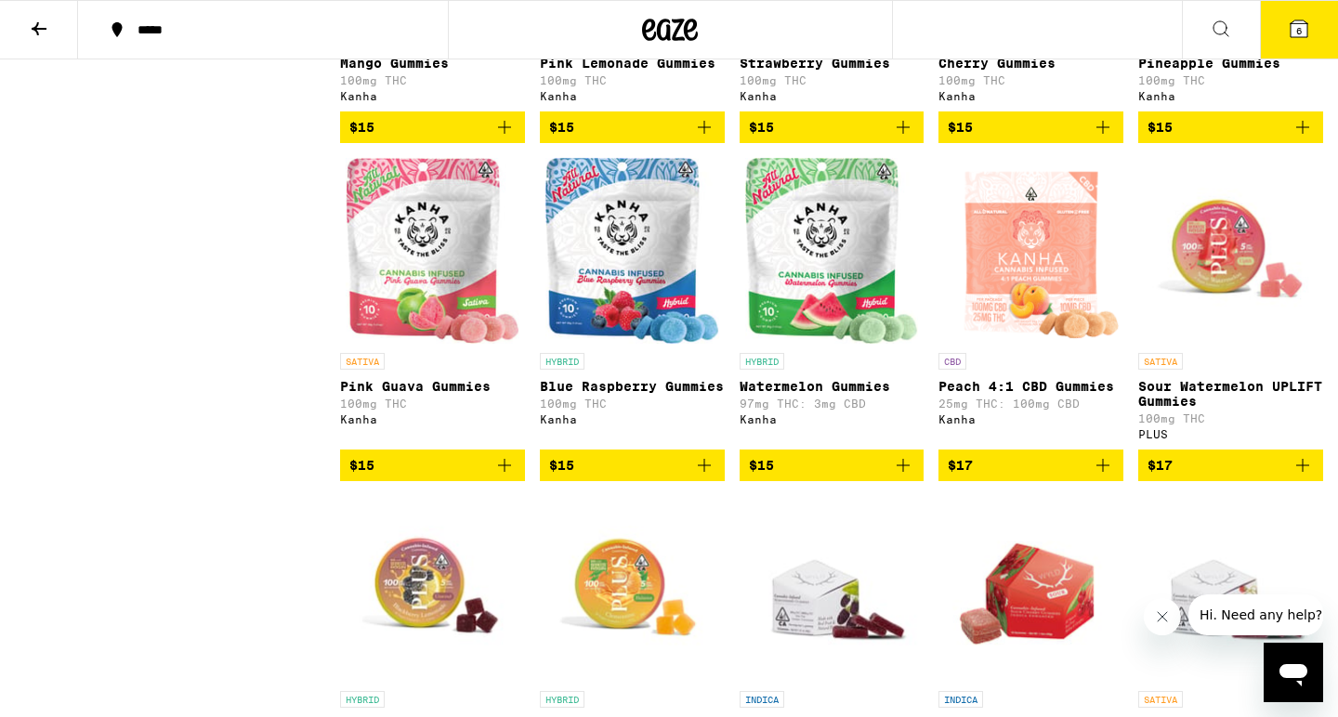
scroll to position [2523, 0]
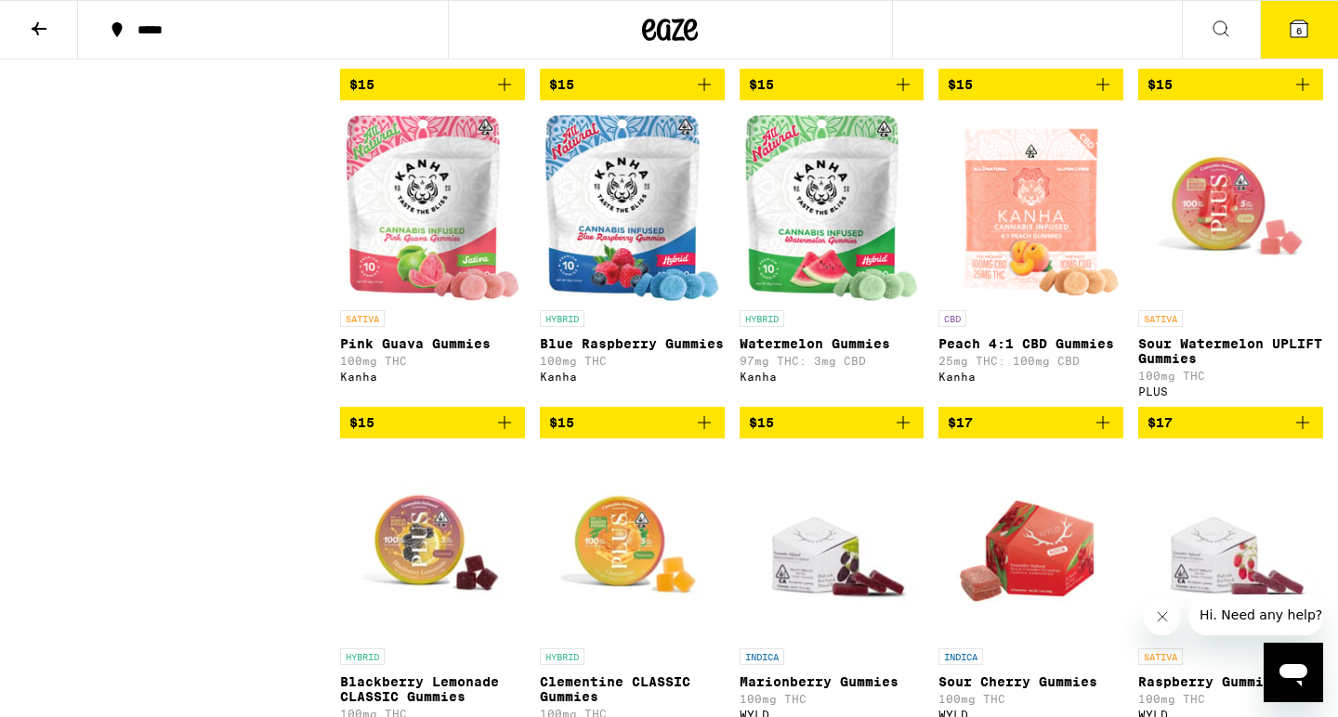
click at [904, 434] on icon "Add to bag" at bounding box center [903, 423] width 22 height 22
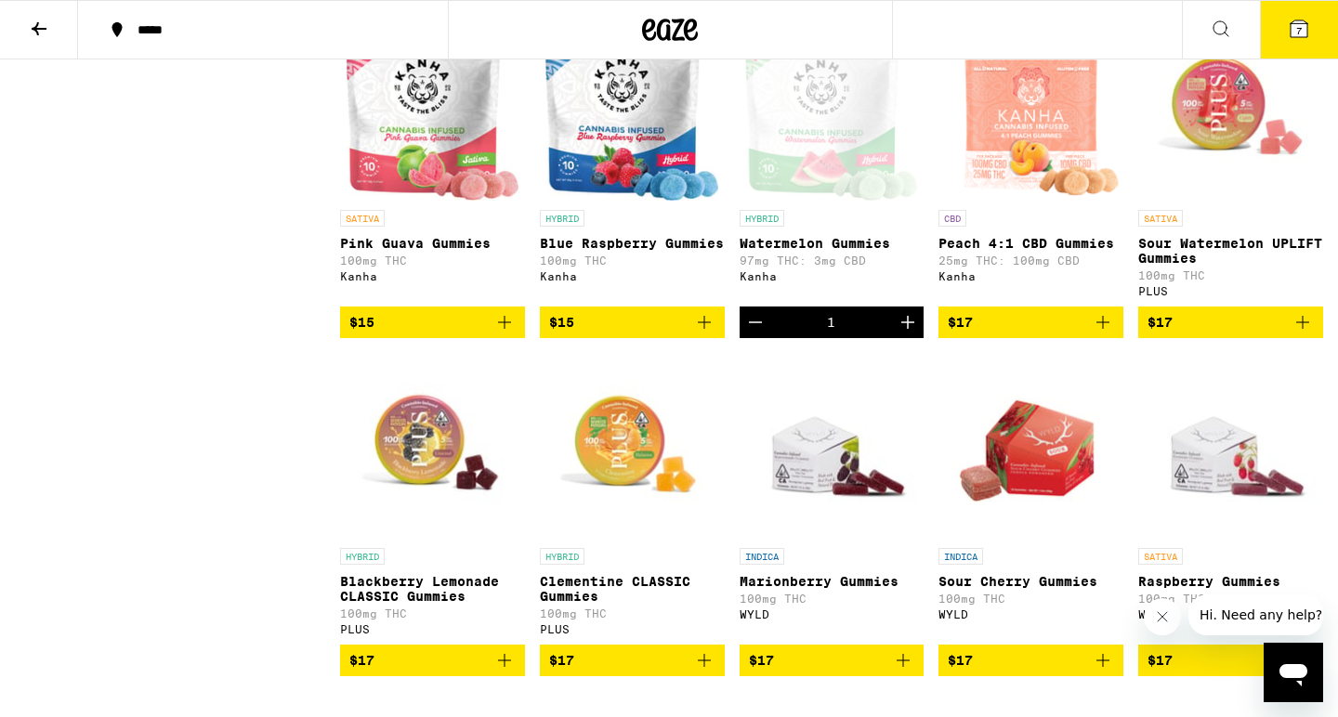
scroll to position [2618, 0]
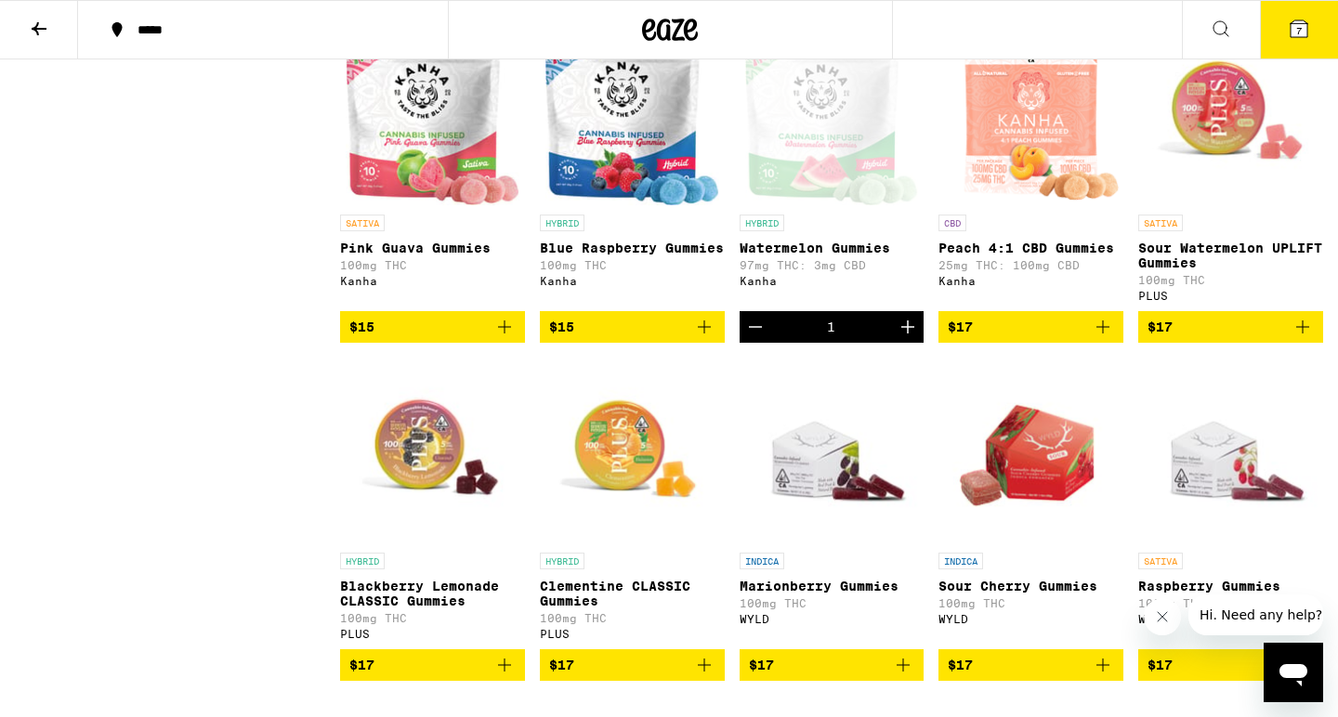
click at [1296, 33] on span "7" at bounding box center [1299, 30] width 6 height 11
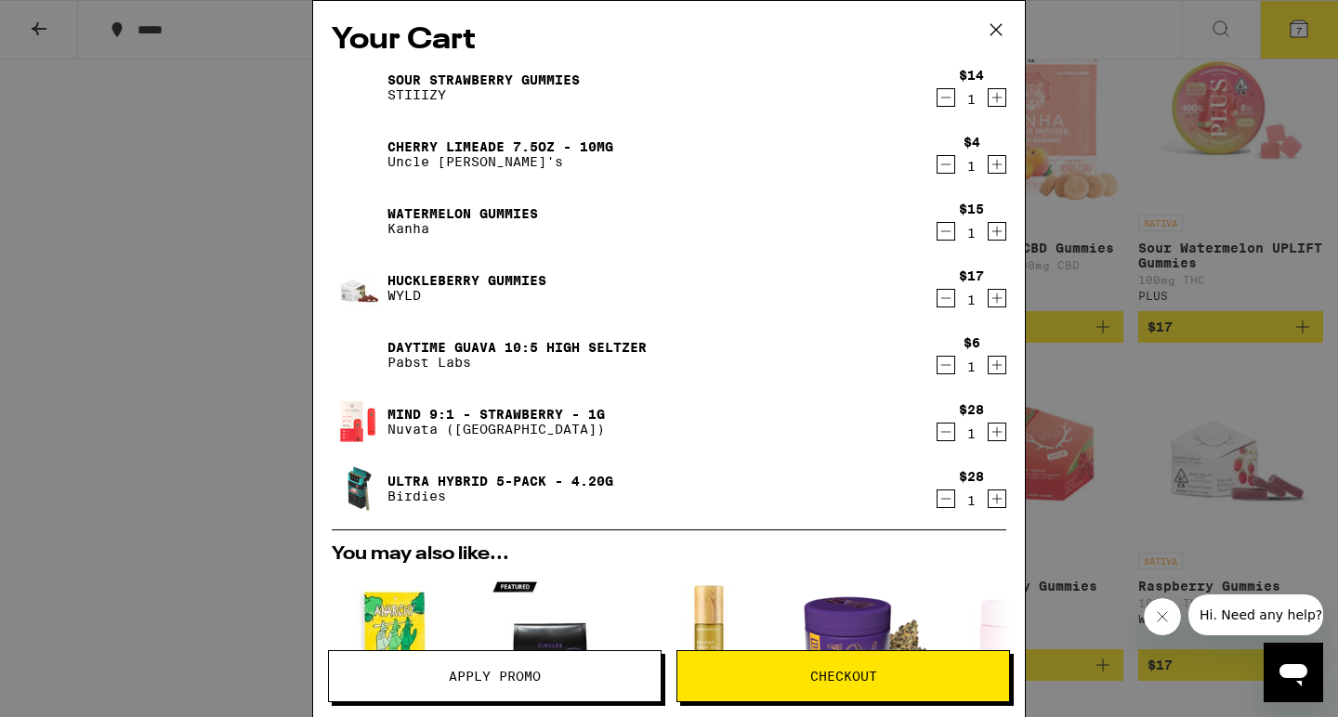
click at [940, 297] on icon "Decrement" at bounding box center [946, 298] width 17 height 22
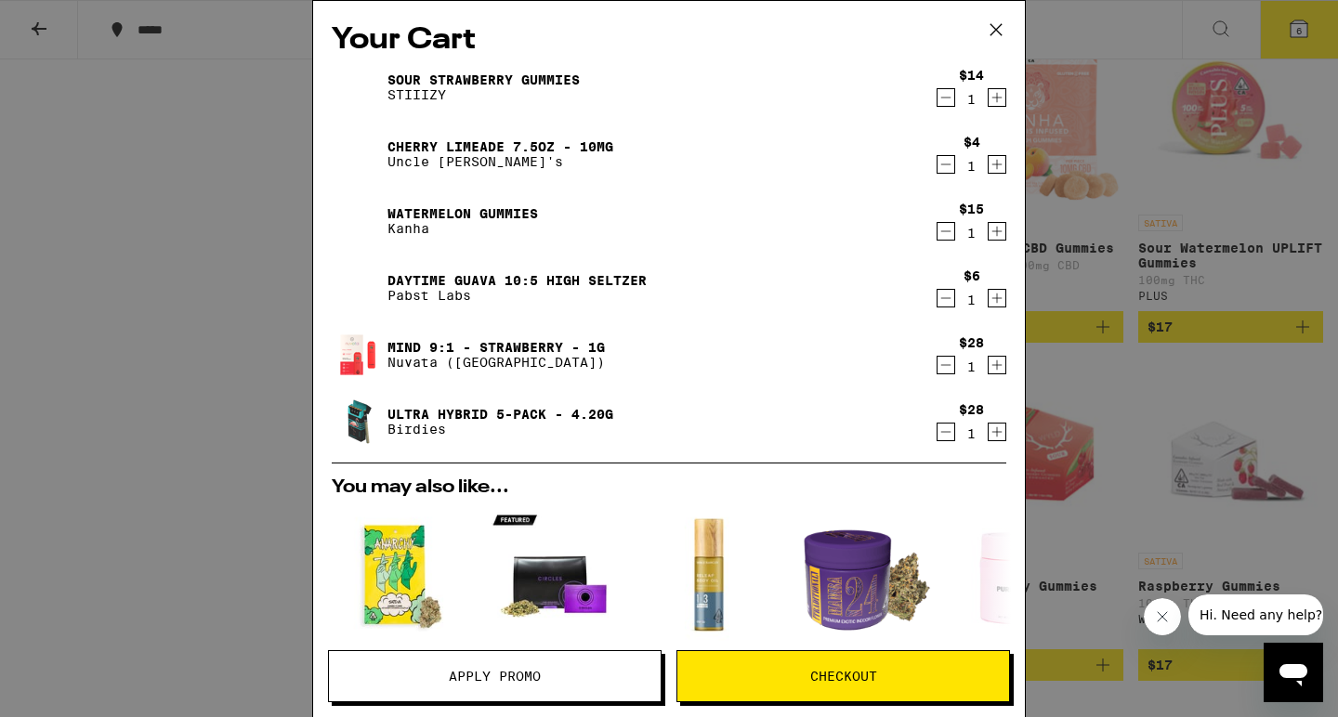
click at [950, 432] on icon "Decrement" at bounding box center [946, 432] width 17 height 22
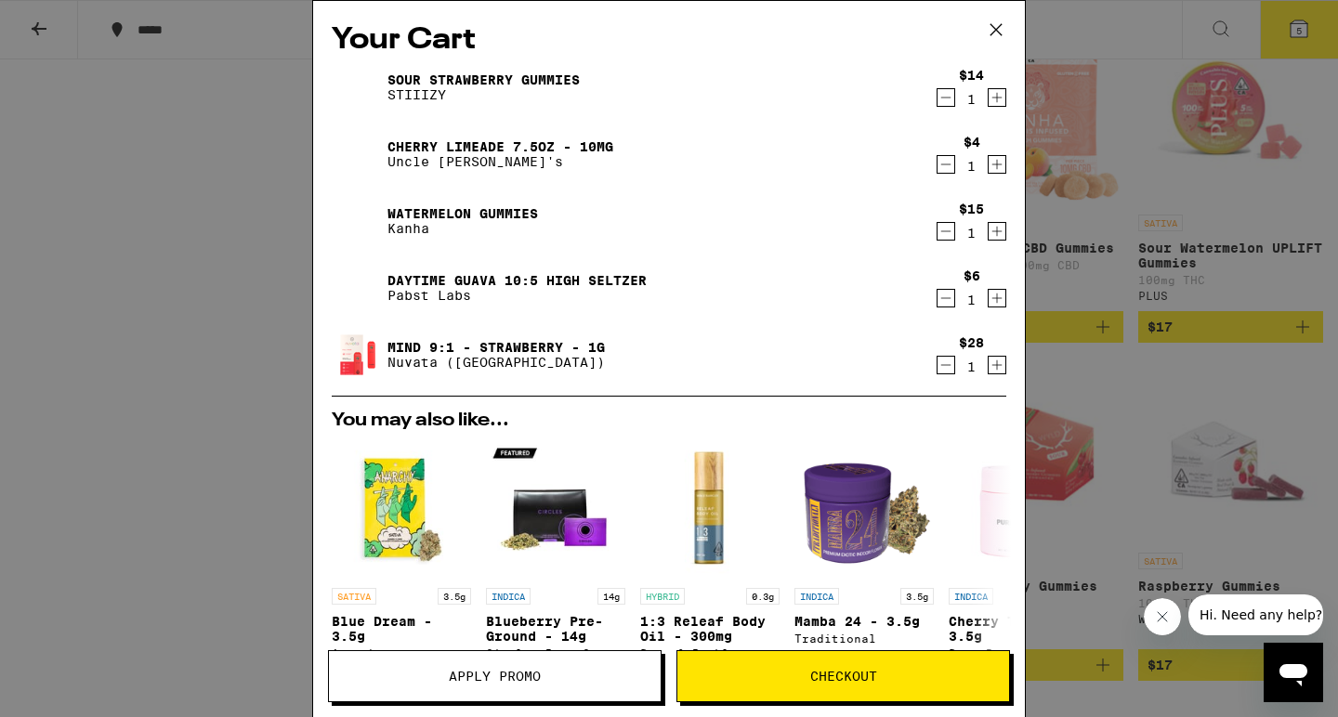
click at [944, 234] on icon "Decrement" at bounding box center [946, 231] width 17 height 22
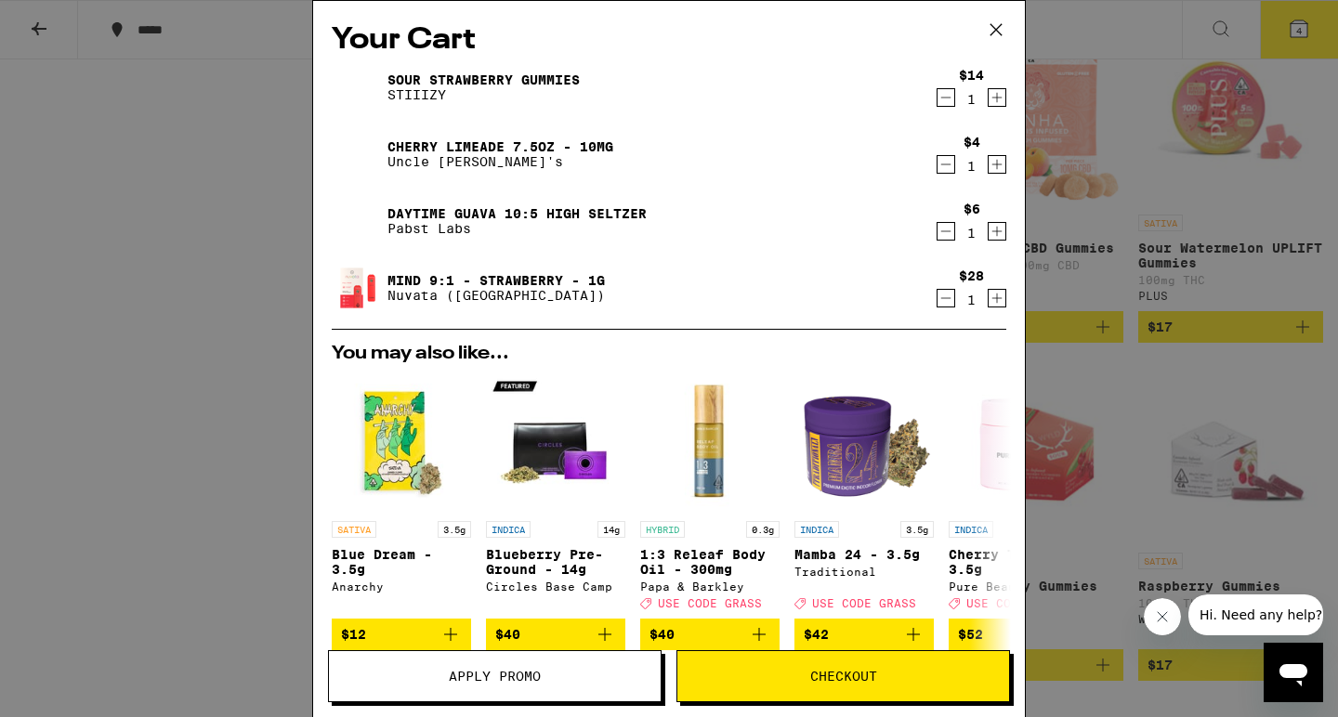
click at [946, 297] on icon "Decrement" at bounding box center [946, 298] width 17 height 22
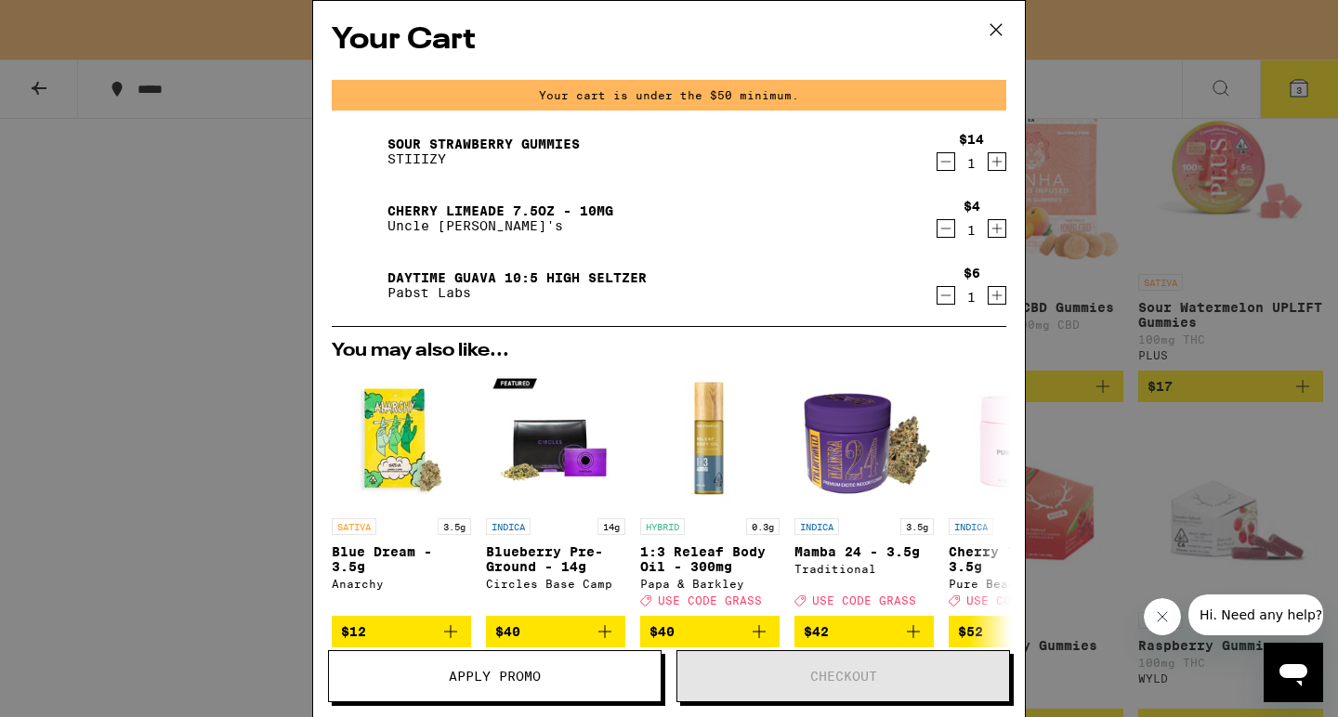
click at [950, 295] on icon "Decrement" at bounding box center [946, 295] width 17 height 22
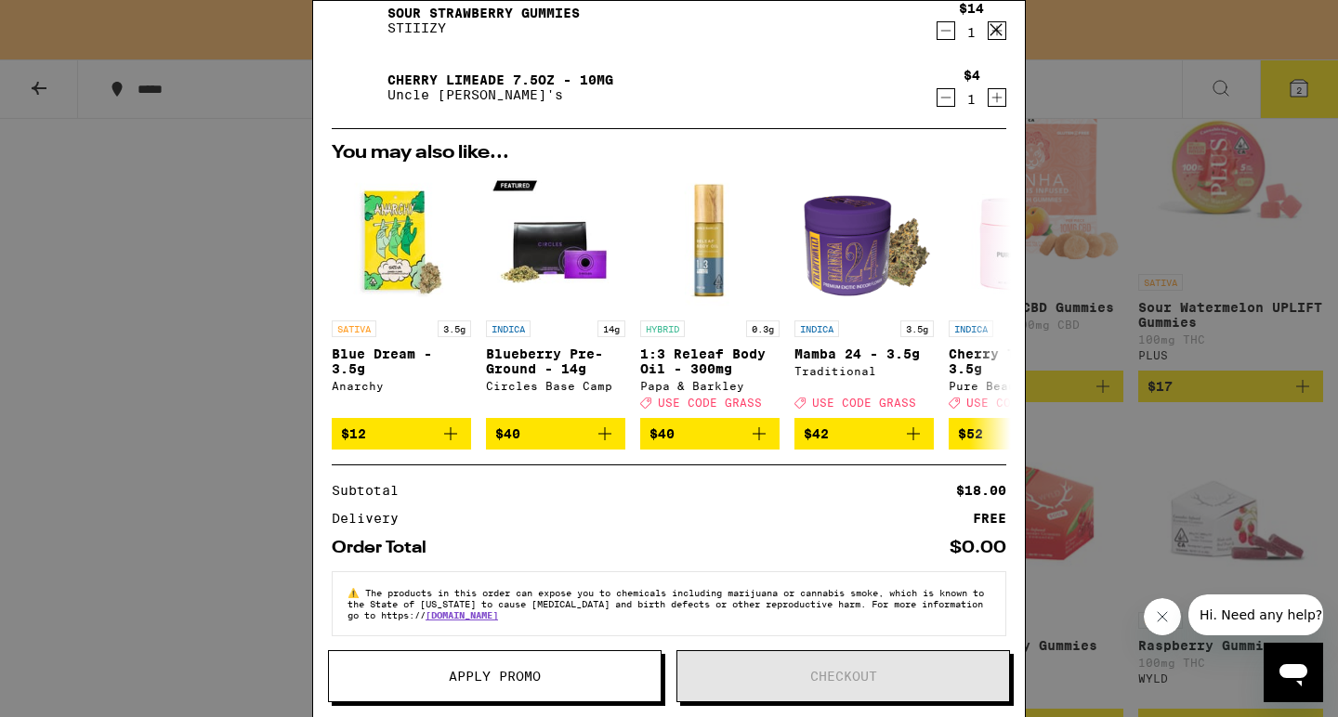
scroll to position [134, 0]
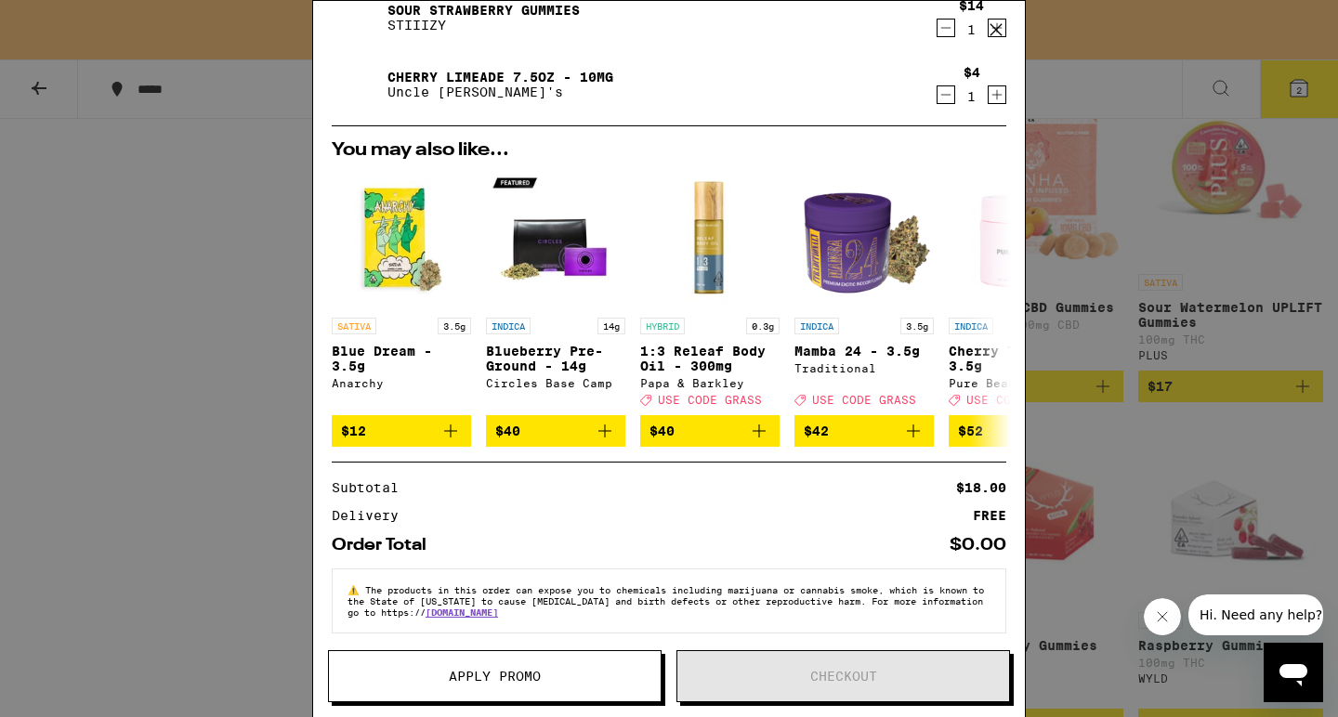
click at [998, 31] on icon at bounding box center [996, 30] width 28 height 28
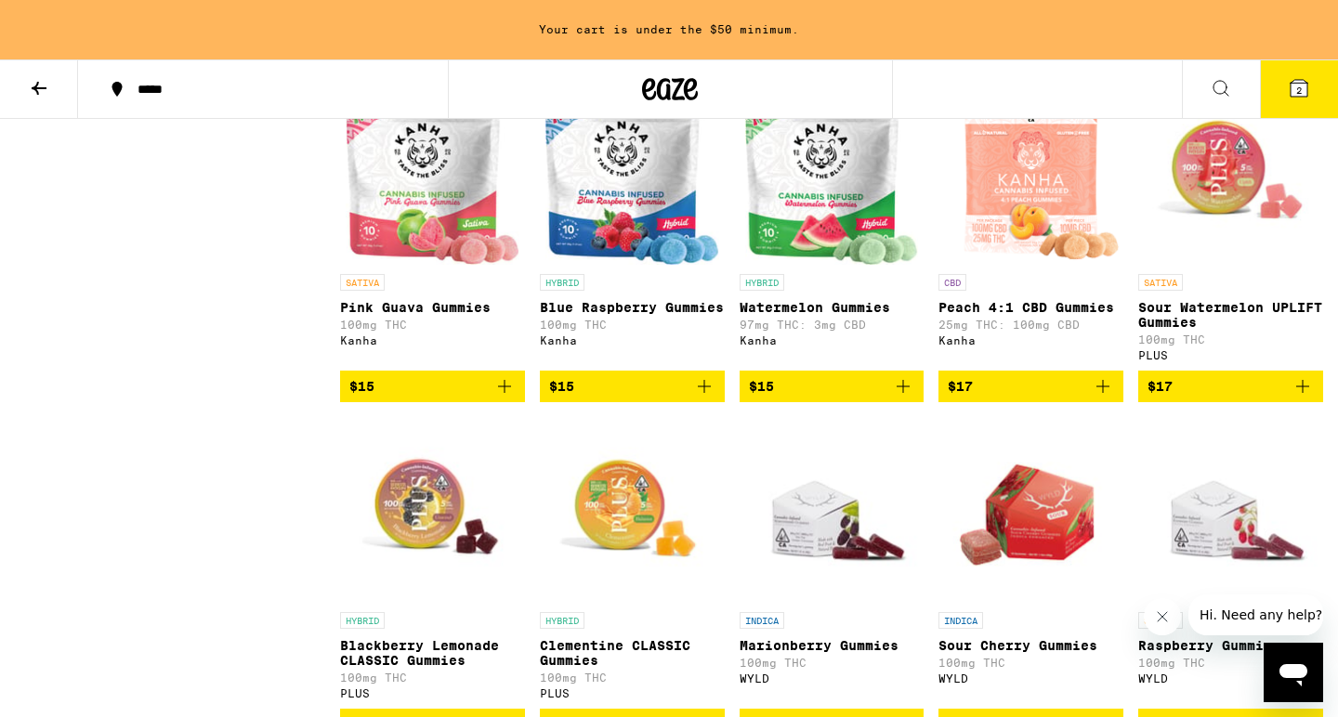
click at [1298, 81] on icon at bounding box center [1299, 88] width 17 height 17
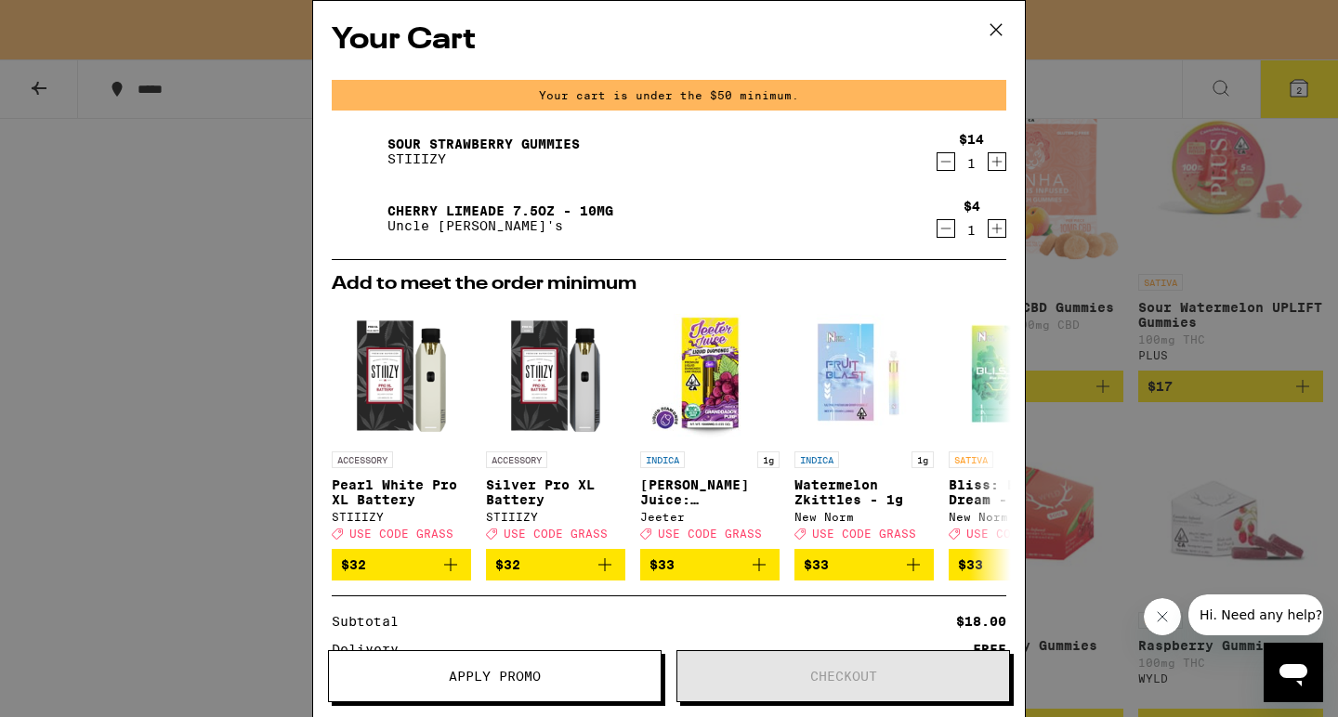
click at [998, 165] on icon "Increment" at bounding box center [997, 162] width 17 height 22
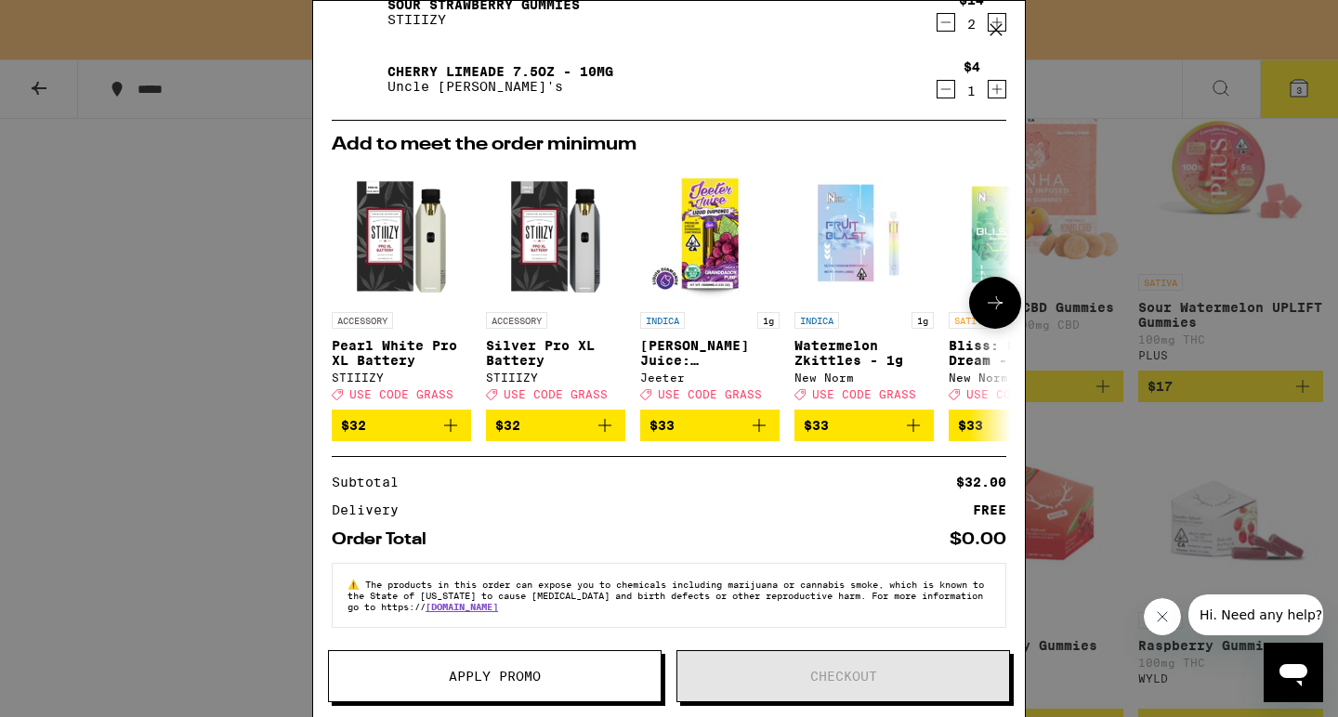
scroll to position [151, 0]
click at [532, 670] on span "Apply Promo" at bounding box center [495, 676] width 92 height 13
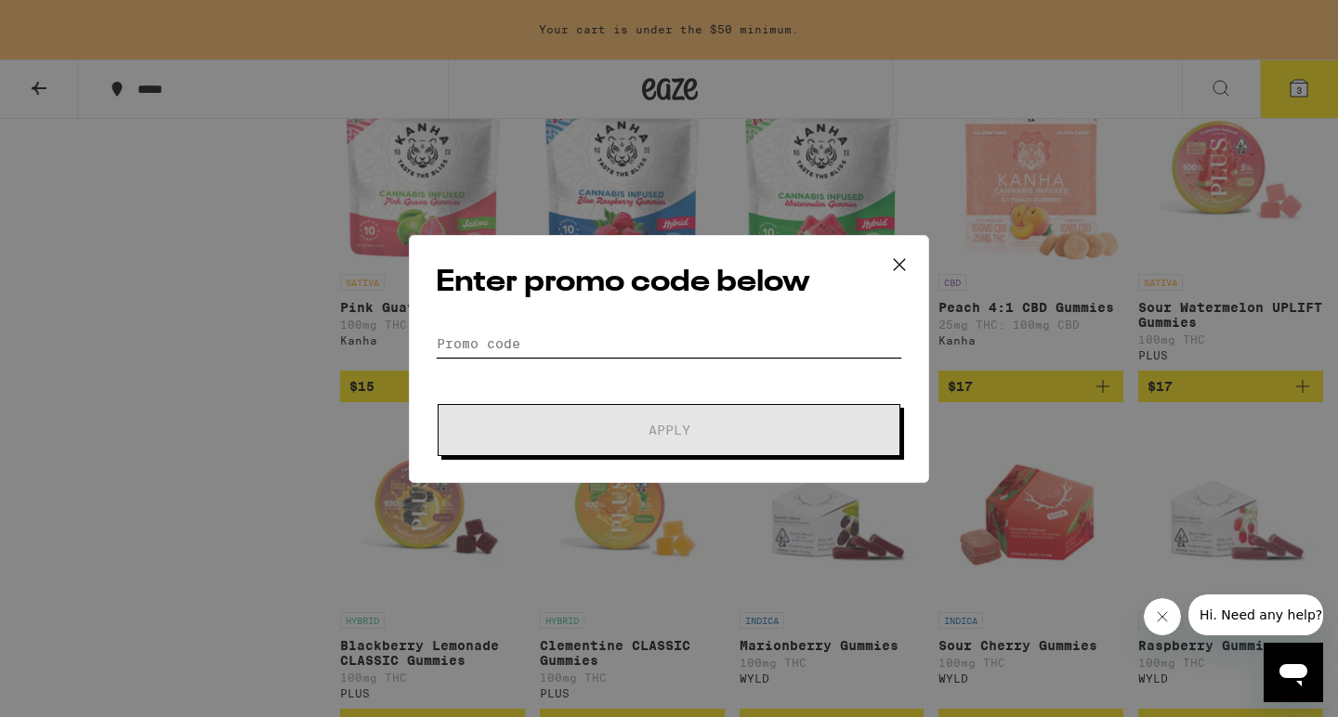
click at [502, 344] on input "Promo Code" at bounding box center [669, 344] width 466 height 28
paste input "WKND"
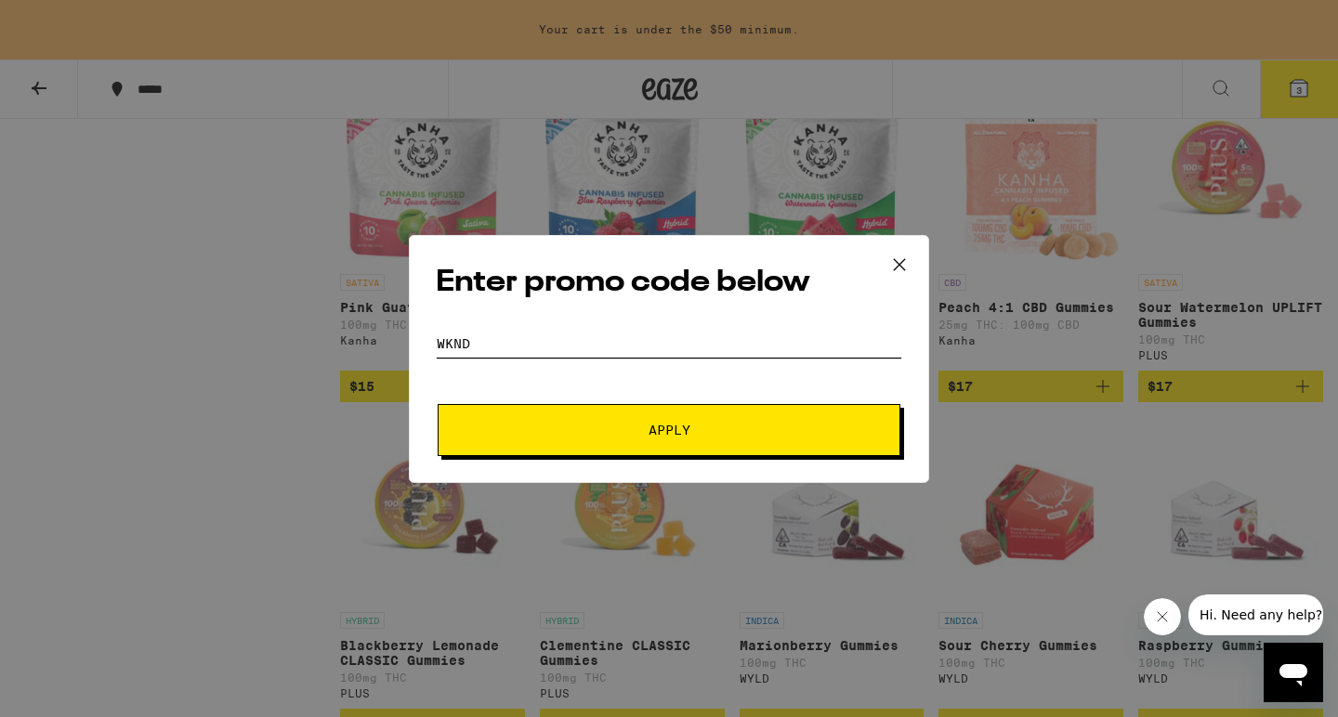
type input "WKND"
click at [584, 421] on button "Apply" at bounding box center [669, 430] width 463 height 52
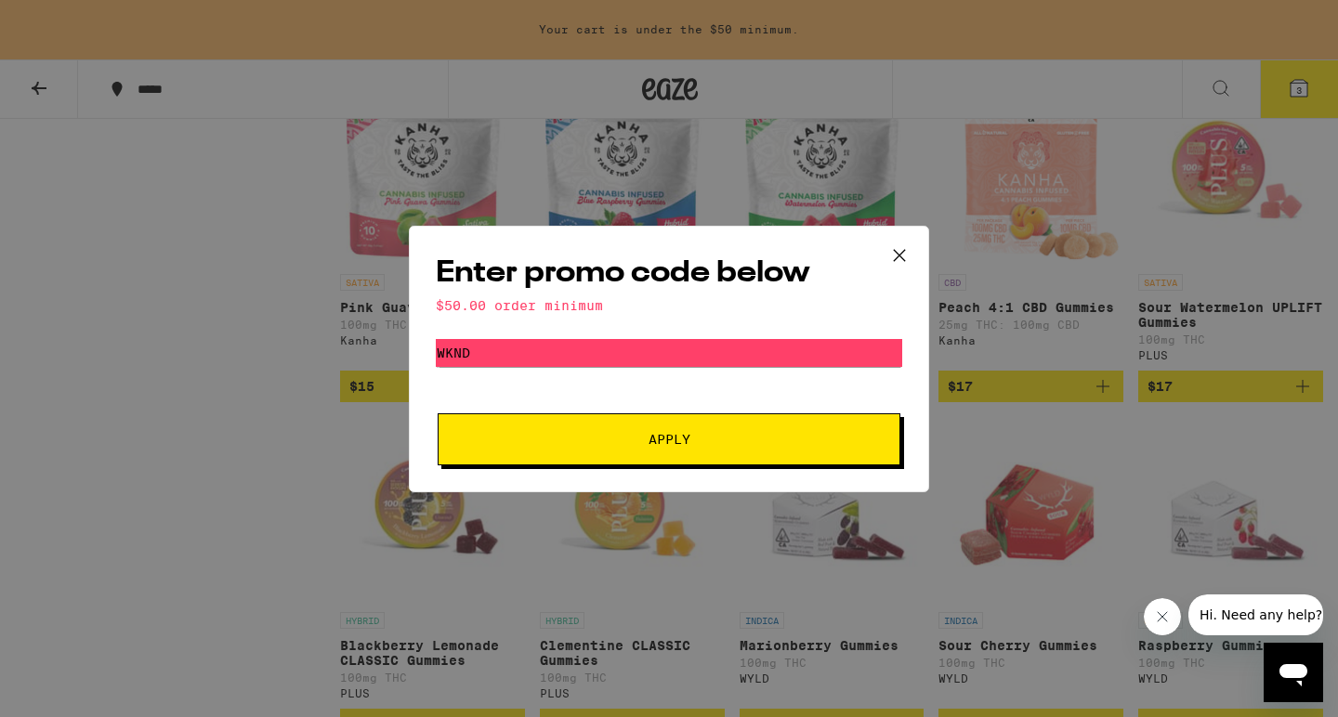
click at [904, 249] on icon at bounding box center [899, 254] width 11 height 11
